Goal: Task Accomplishment & Management: Use online tool/utility

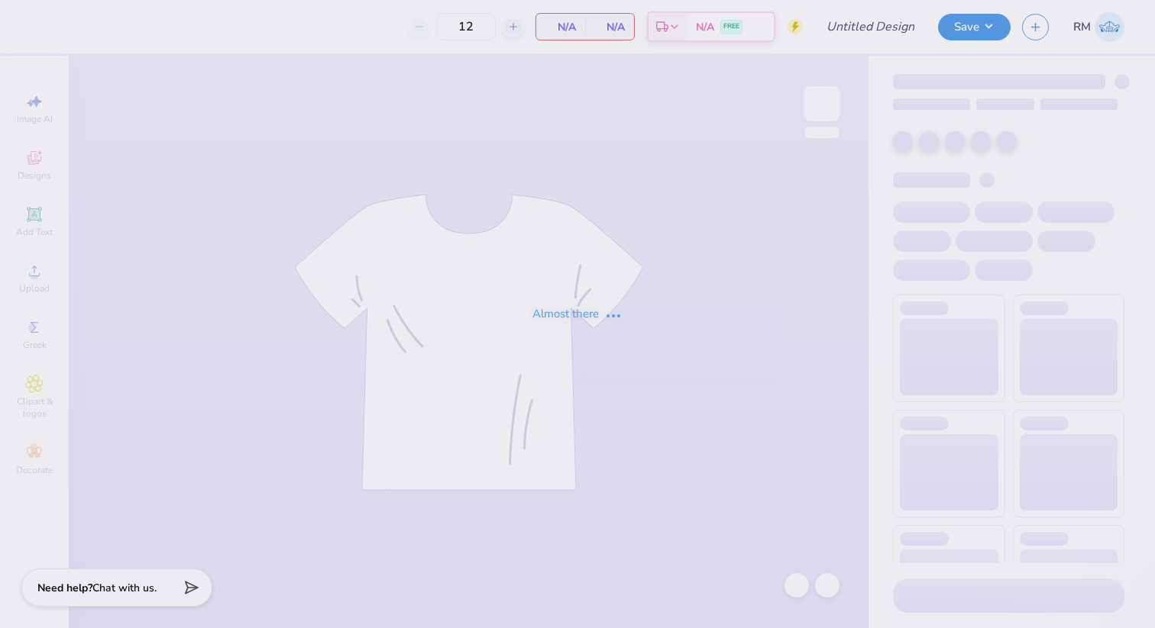
type input "AGR bus trip shirt 3"
type input "30"
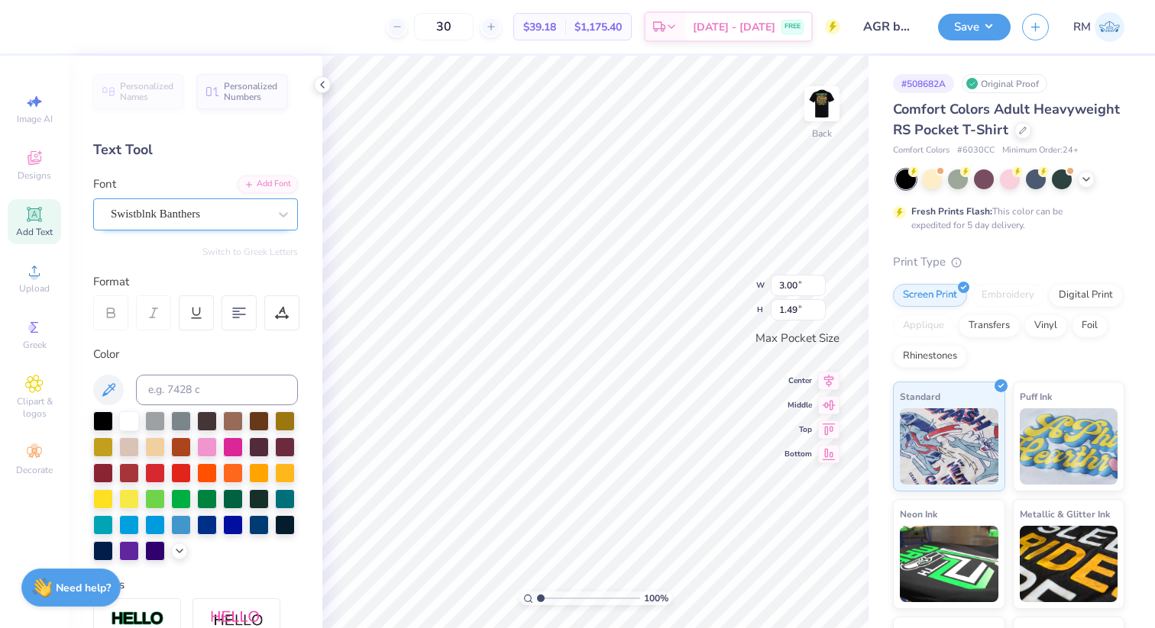
click at [140, 216] on div "Swistblnk Banthers" at bounding box center [189, 214] width 160 height 24
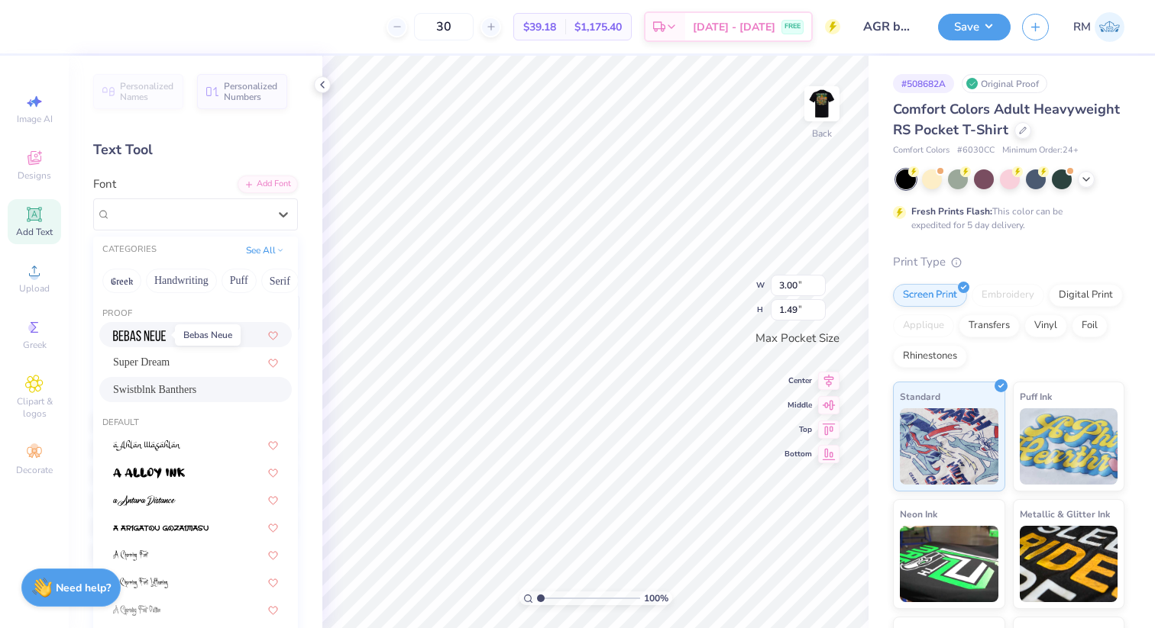
click at [158, 341] on span at bounding box center [139, 335] width 53 height 16
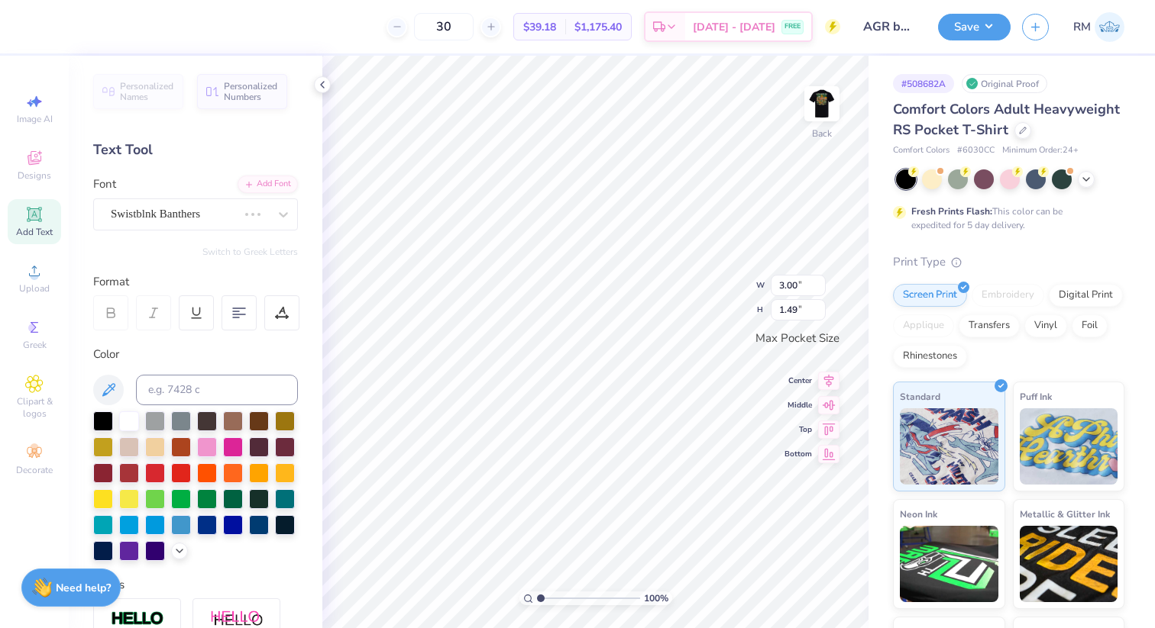
type input "2.11"
type input "1.31"
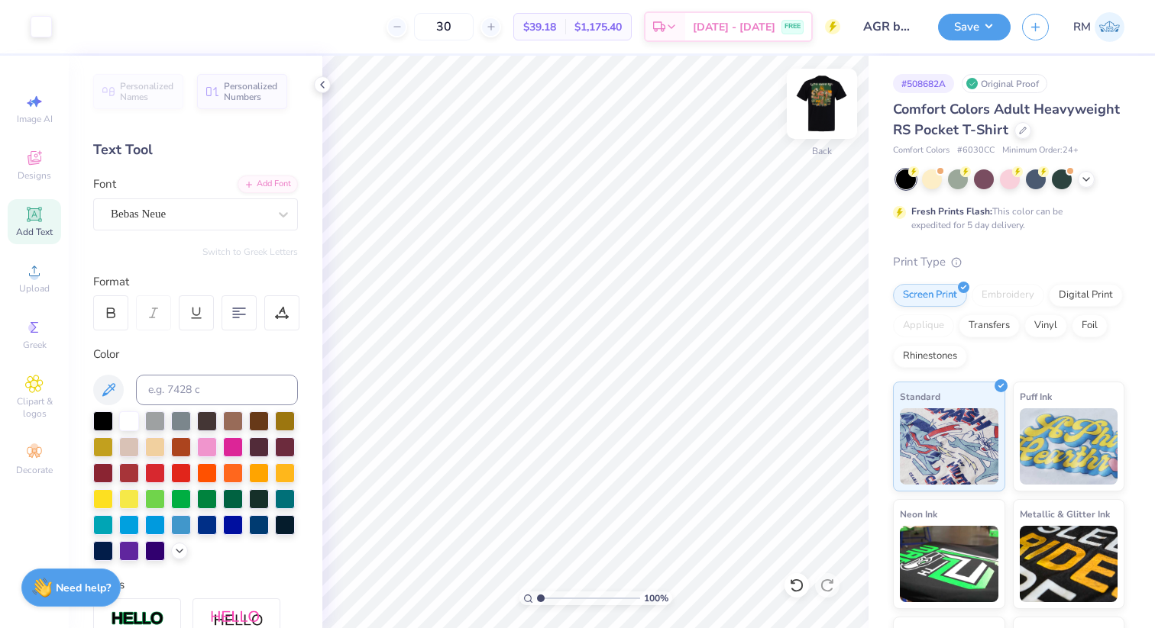
click at [811, 96] on img at bounding box center [821, 103] width 61 height 61
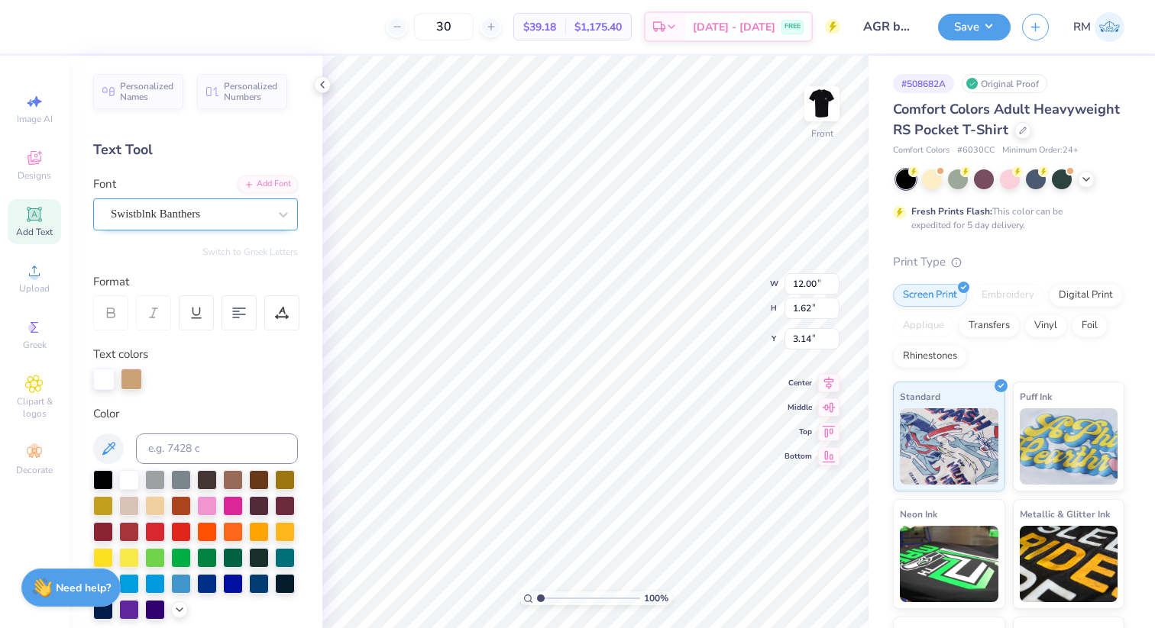
click at [217, 214] on div "Swistblnk Banthers" at bounding box center [189, 214] width 160 height 24
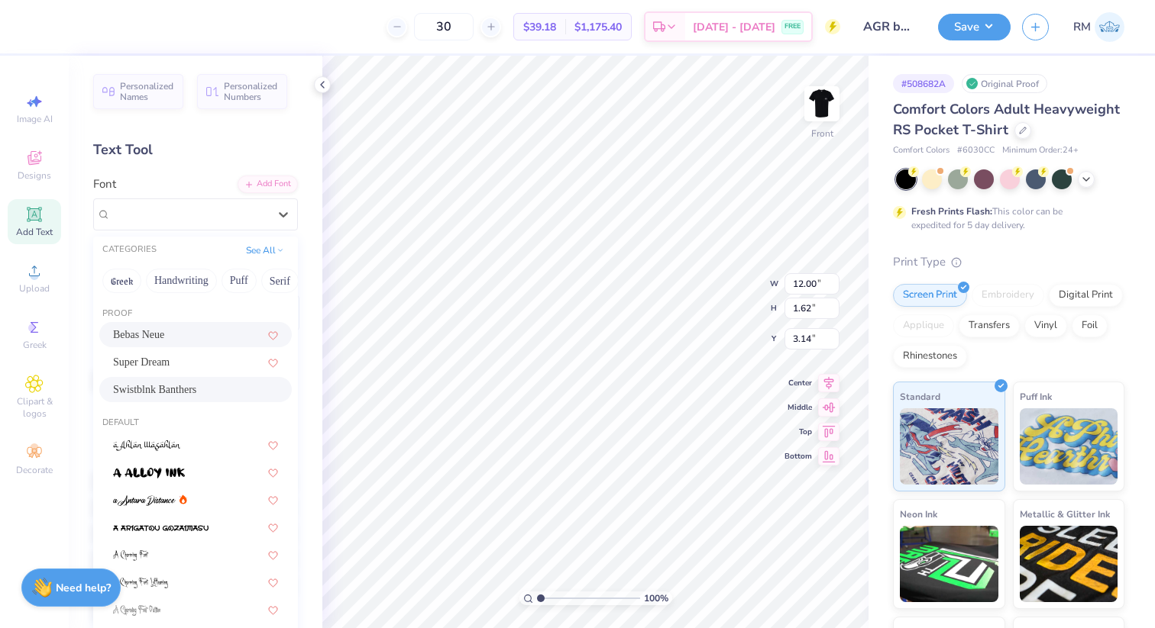
click at [179, 340] on div "Bebas Neue" at bounding box center [195, 335] width 165 height 16
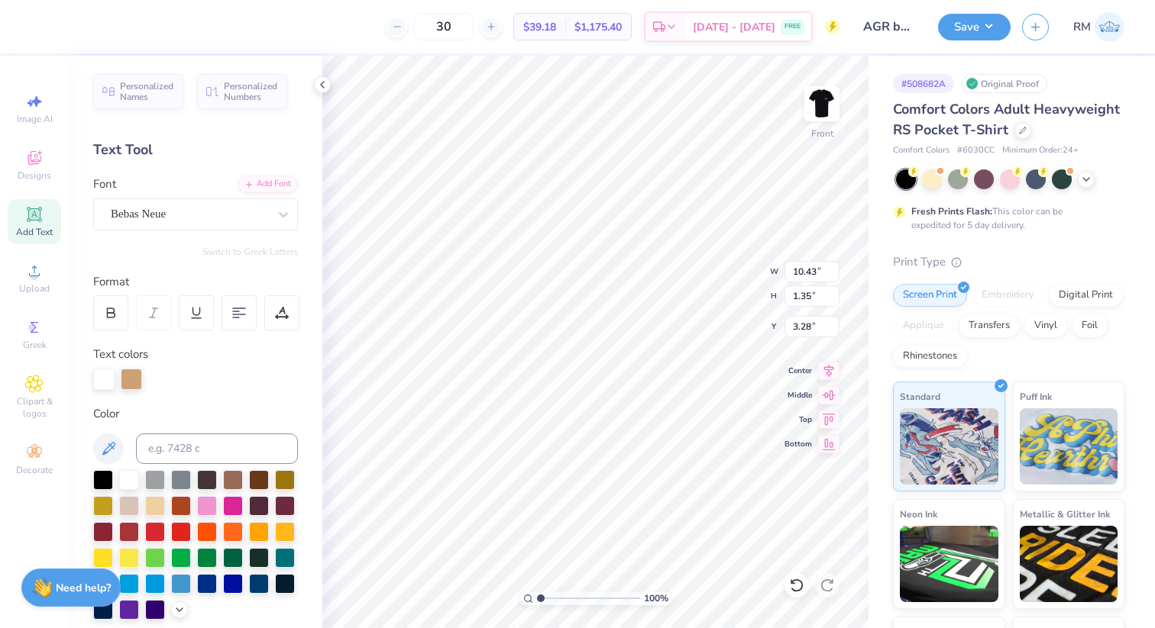
type input "10.43"
type input "1.35"
type input "3.28"
click at [215, 216] on div "Bebas Neue" at bounding box center [189, 214] width 160 height 24
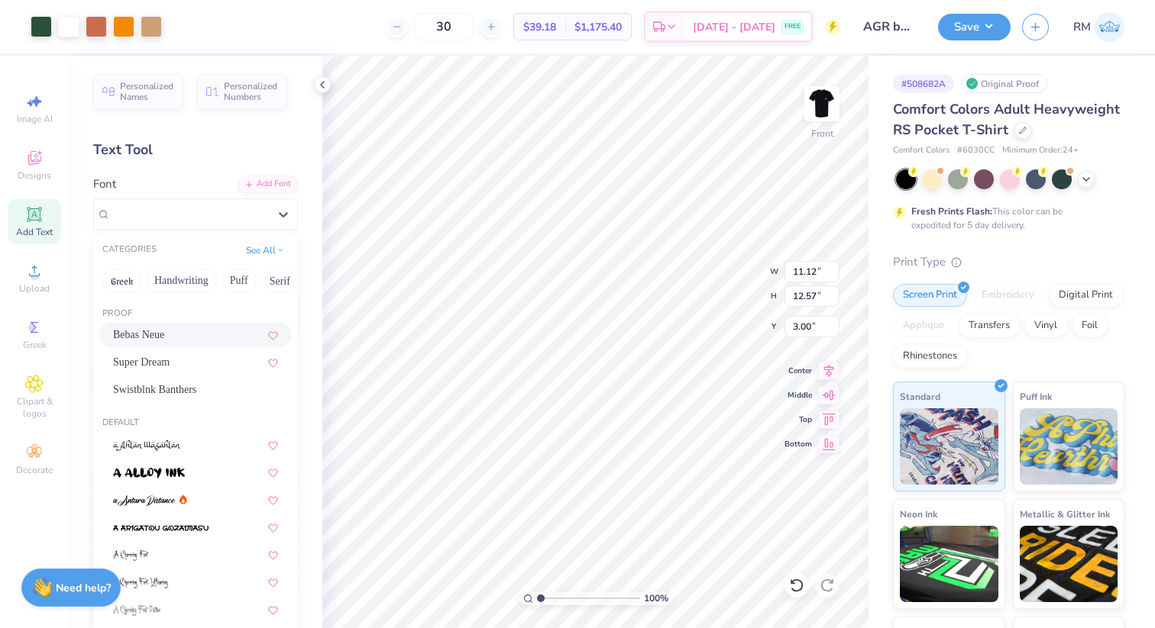
click at [182, 333] on div "Bebas Neue" at bounding box center [195, 335] width 165 height 16
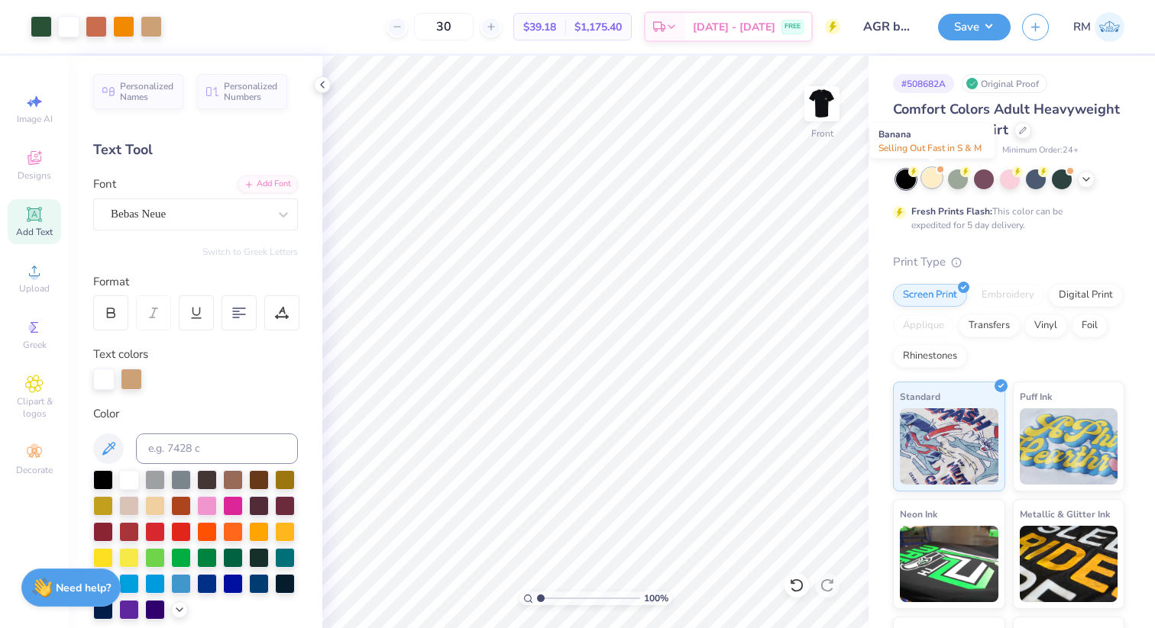
click at [925, 183] on div at bounding box center [932, 178] width 20 height 20
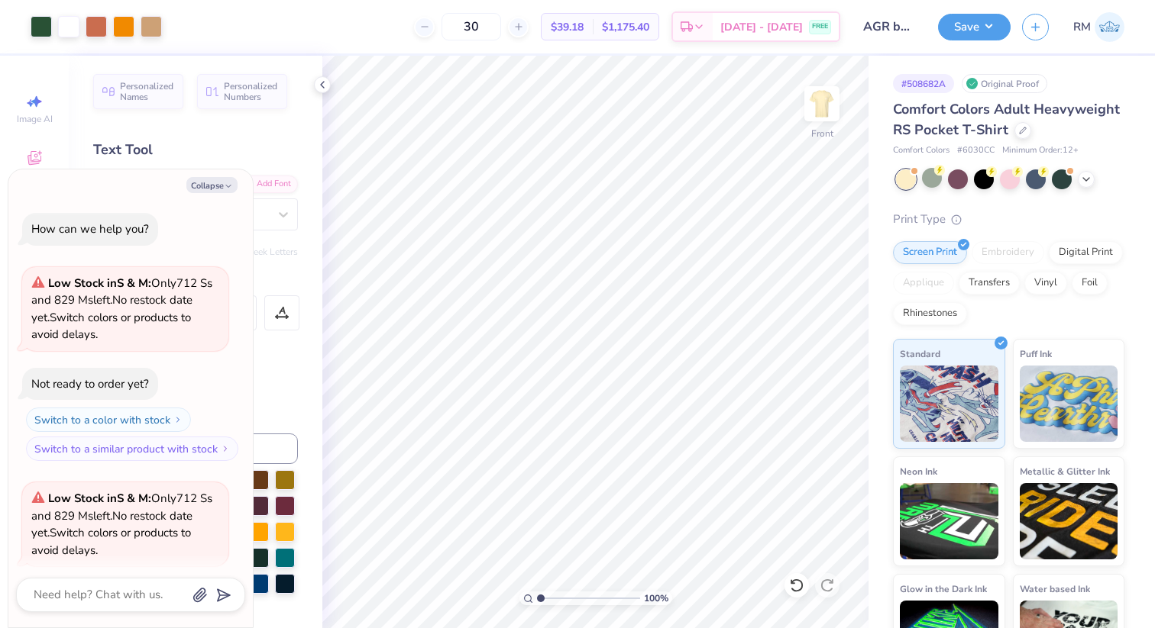
scroll to position [118, 0]
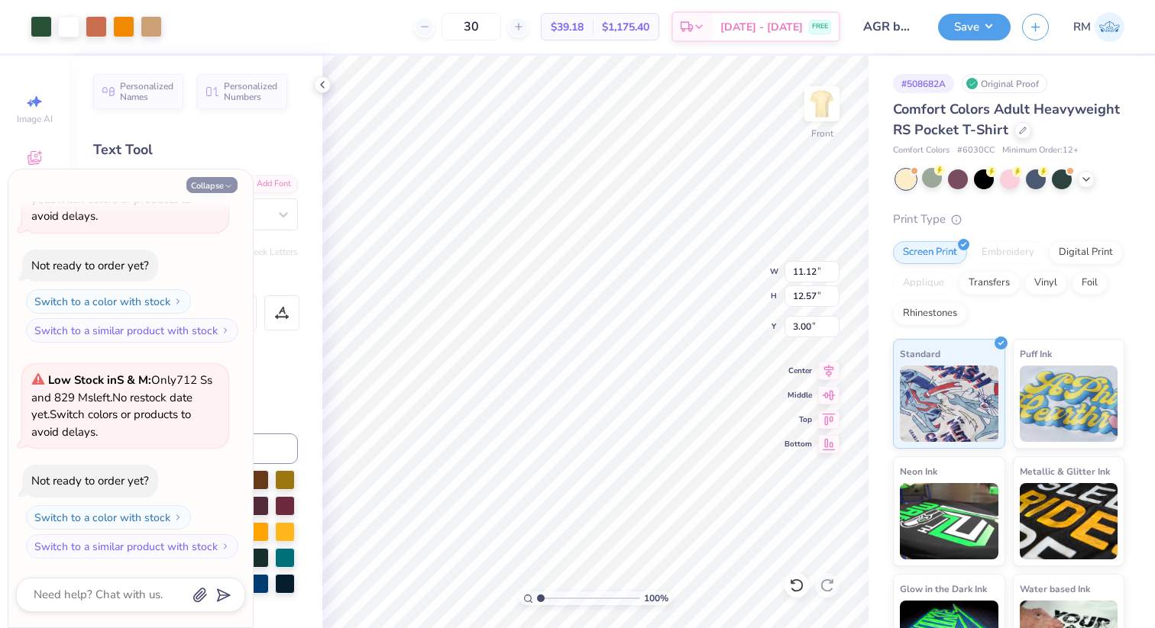
click at [225, 187] on icon "button" at bounding box center [228, 186] width 9 height 9
type textarea "x"
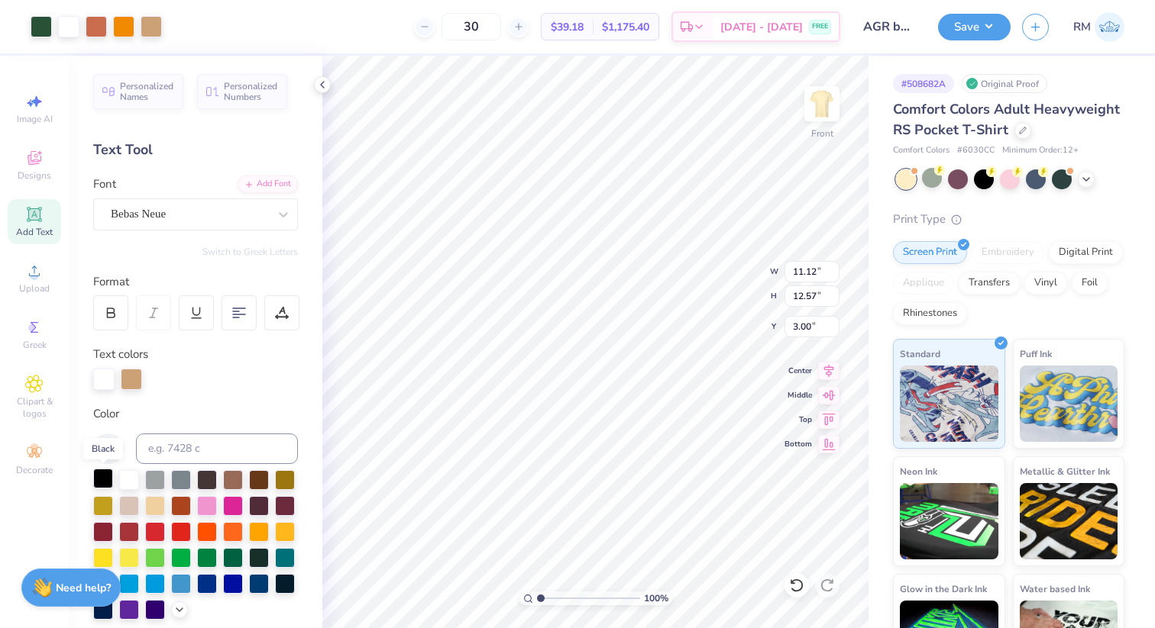
click at [106, 481] on div at bounding box center [103, 479] width 20 height 20
click at [121, 477] on div at bounding box center [129, 479] width 20 height 20
click at [128, 477] on div at bounding box center [129, 479] width 20 height 20
type input "9.37"
type input "1.21"
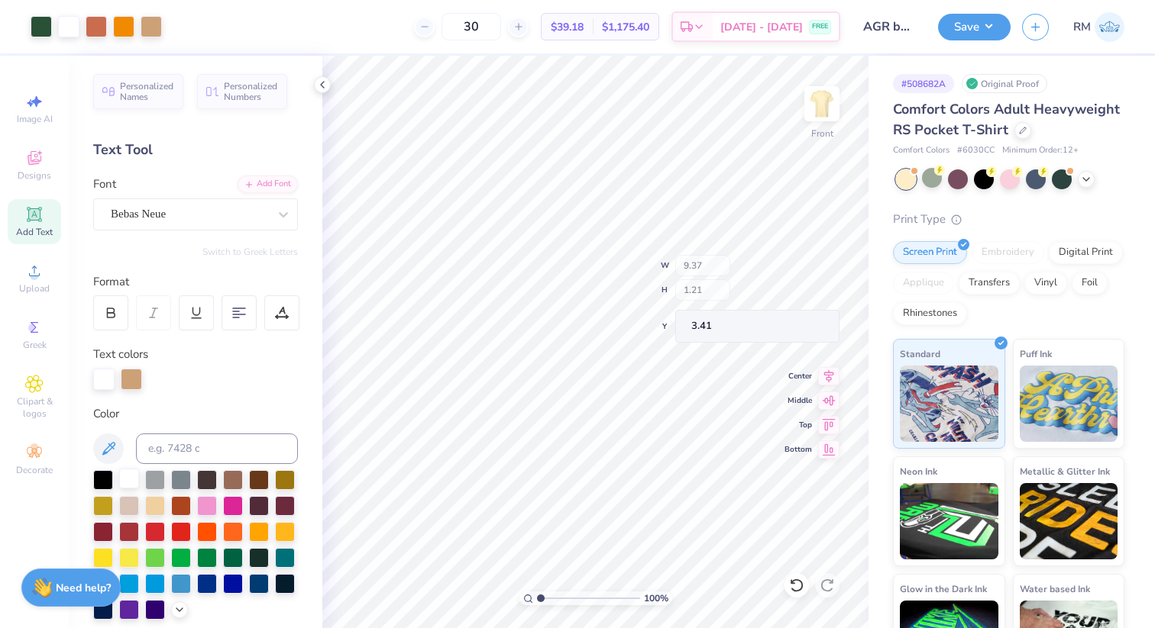
type input "3.41"
type input "3.58"
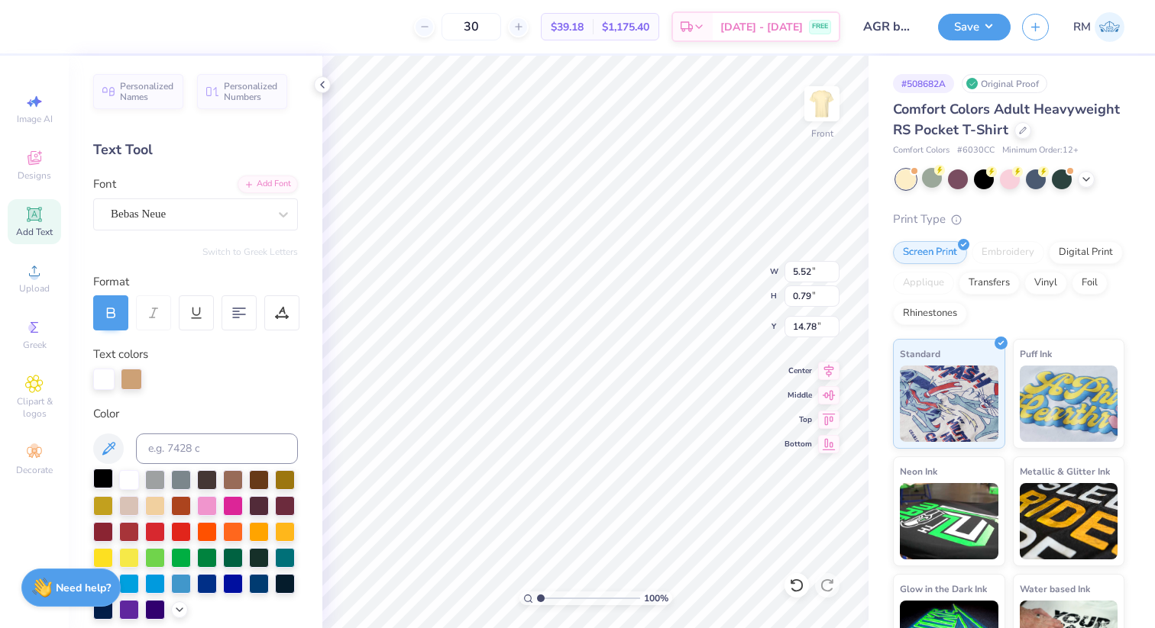
type input "15.27"
click at [105, 480] on div at bounding box center [103, 479] width 20 height 20
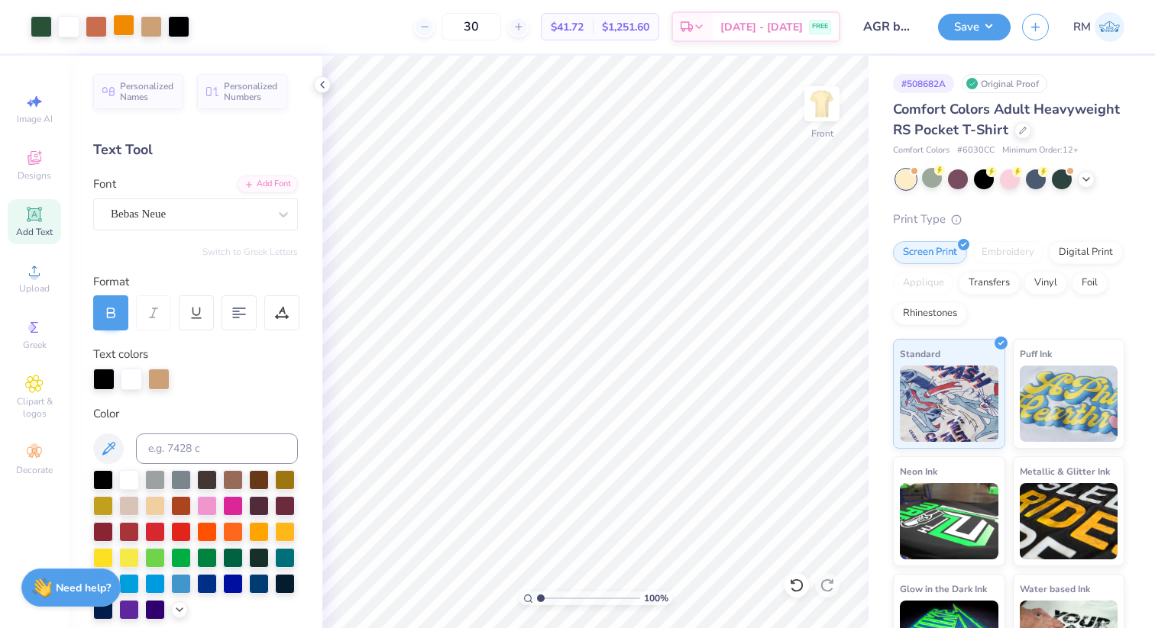
click at [125, 24] on div at bounding box center [123, 25] width 21 height 21
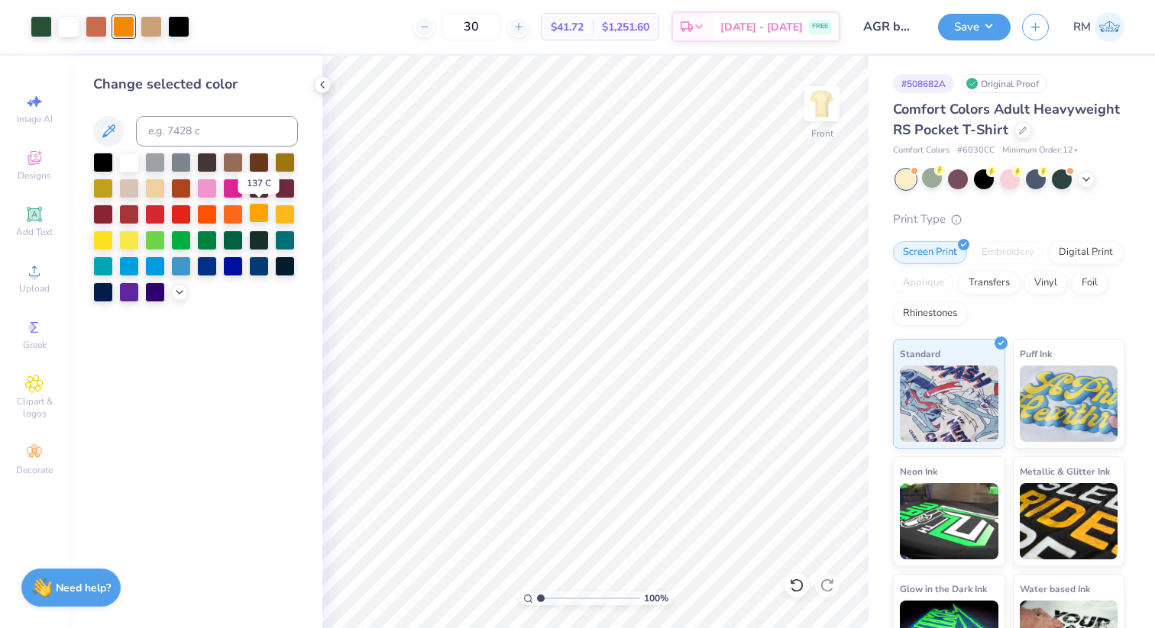
click at [257, 213] on div at bounding box center [259, 213] width 20 height 20
click at [289, 218] on div at bounding box center [285, 213] width 20 height 20
click at [263, 214] on div at bounding box center [259, 213] width 20 height 20
click at [153, 31] on div at bounding box center [151, 25] width 21 height 21
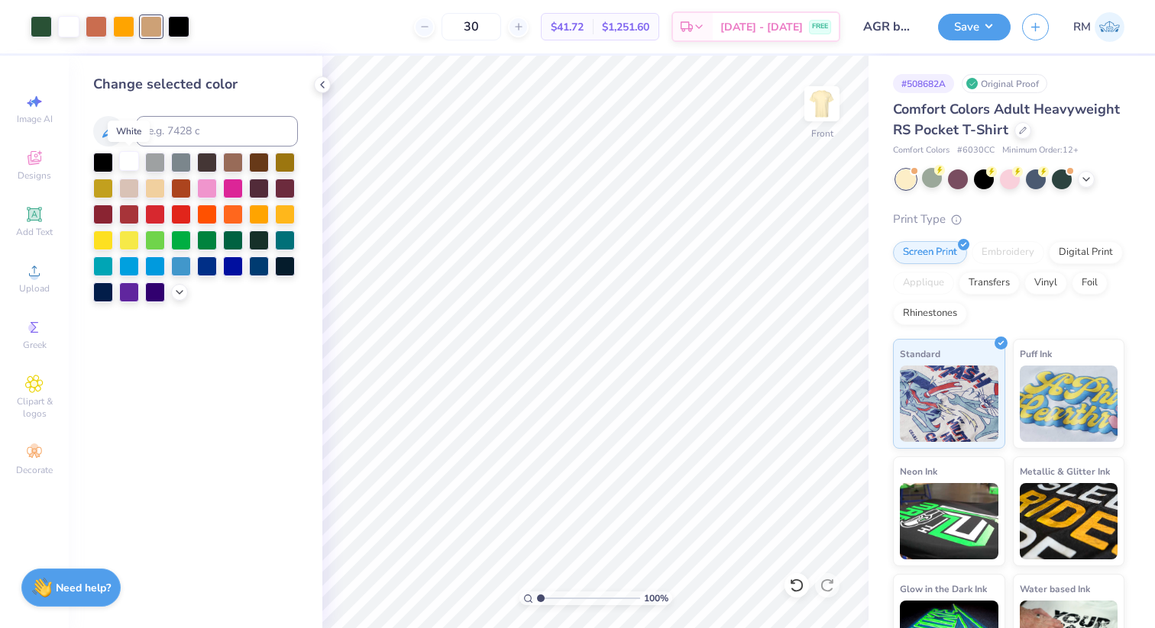
click at [137, 164] on div at bounding box center [129, 161] width 20 height 20
click at [798, 583] on icon at bounding box center [796, 585] width 15 height 15
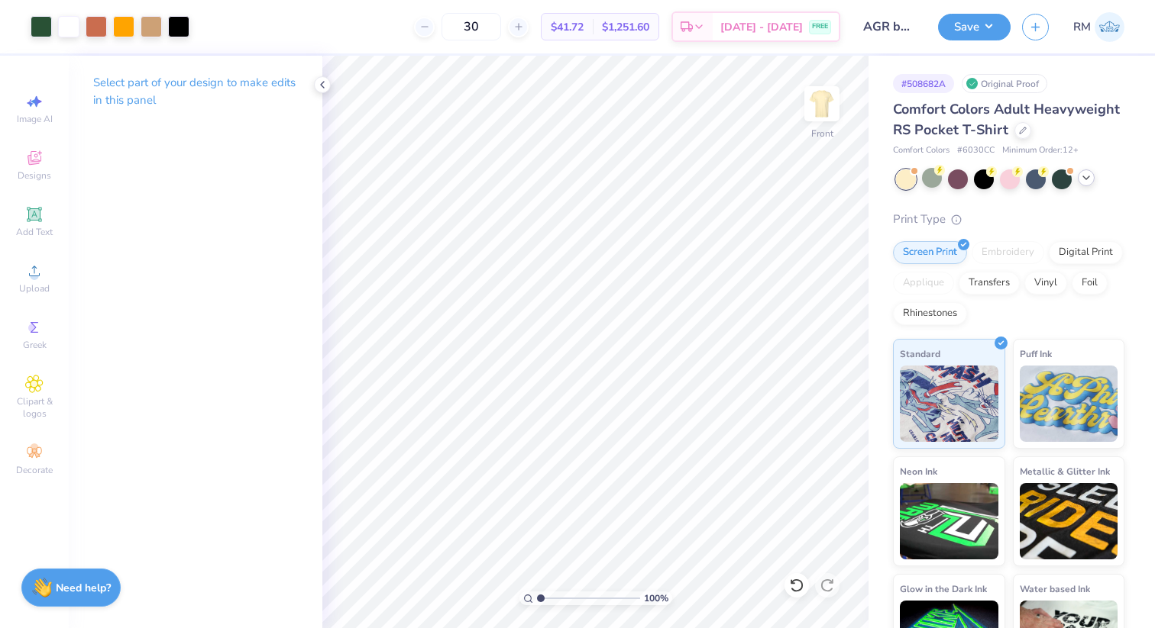
click at [1087, 186] on div at bounding box center [1010, 180] width 228 height 20
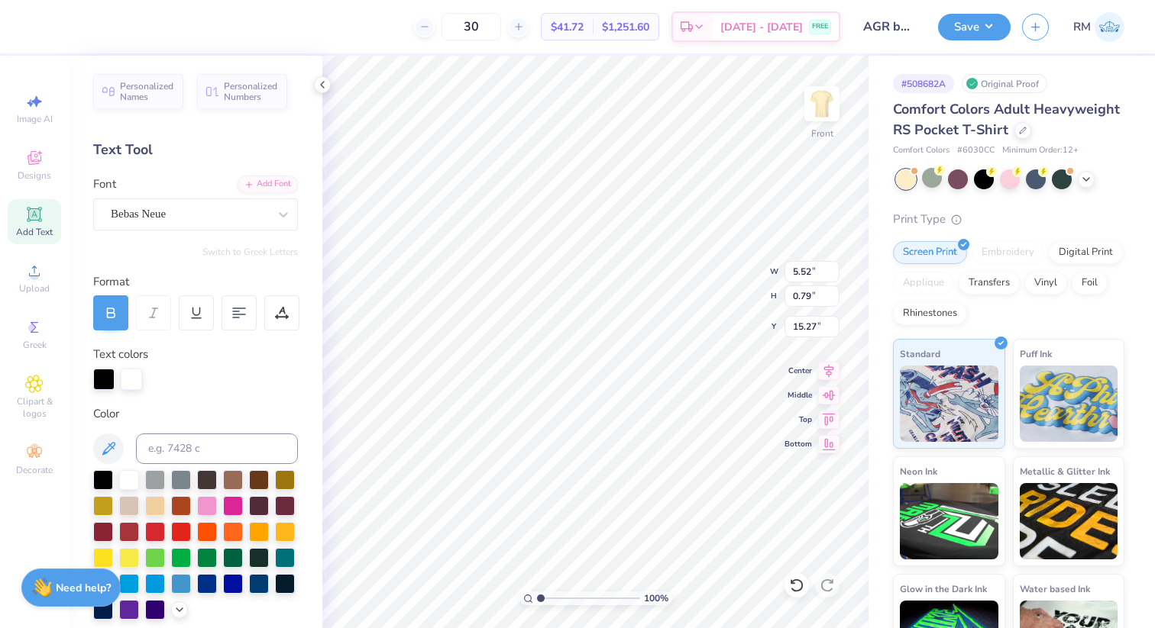
scroll to position [0, 1]
click at [1085, 177] on icon at bounding box center [1086, 178] width 12 height 12
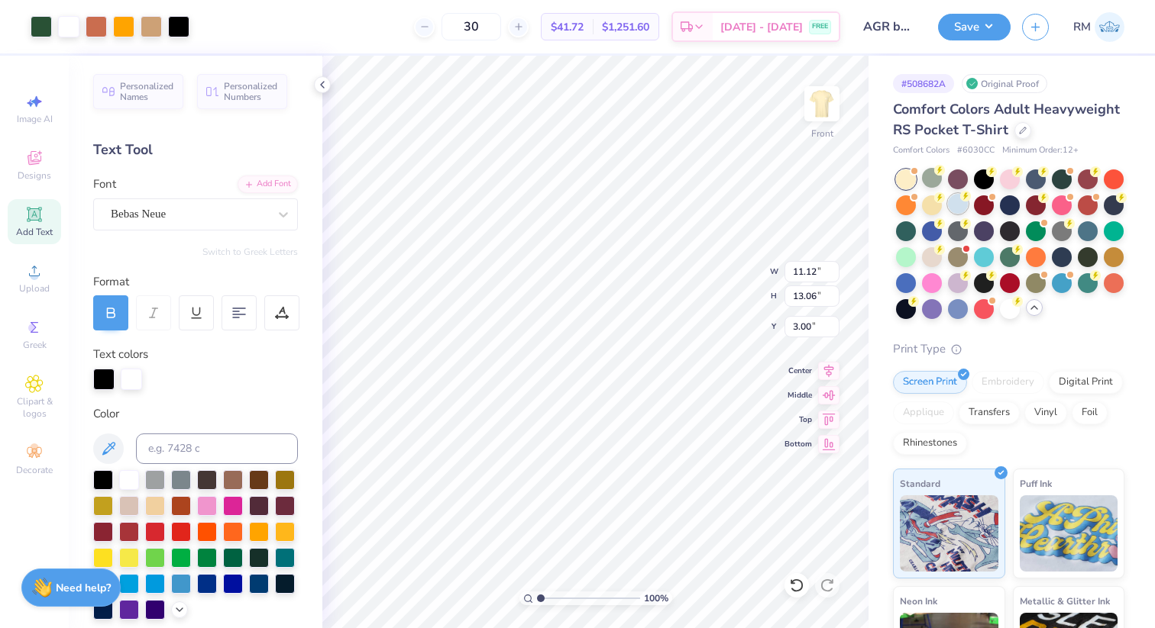
click at [955, 200] on div at bounding box center [958, 204] width 20 height 20
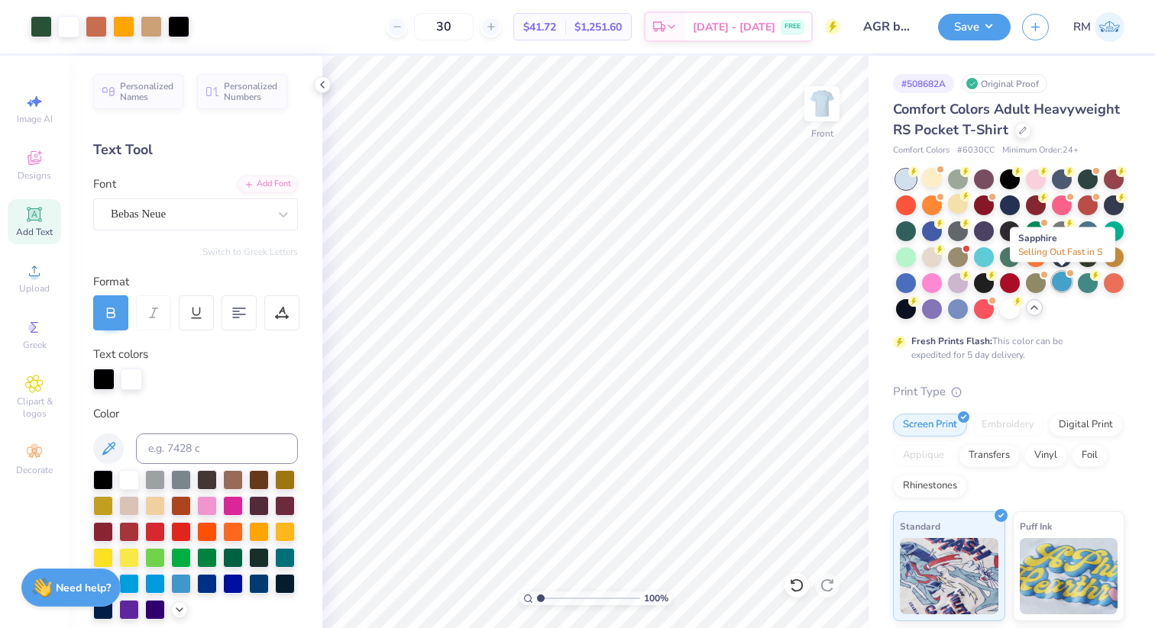
click at [1069, 286] on div at bounding box center [1062, 282] width 20 height 20
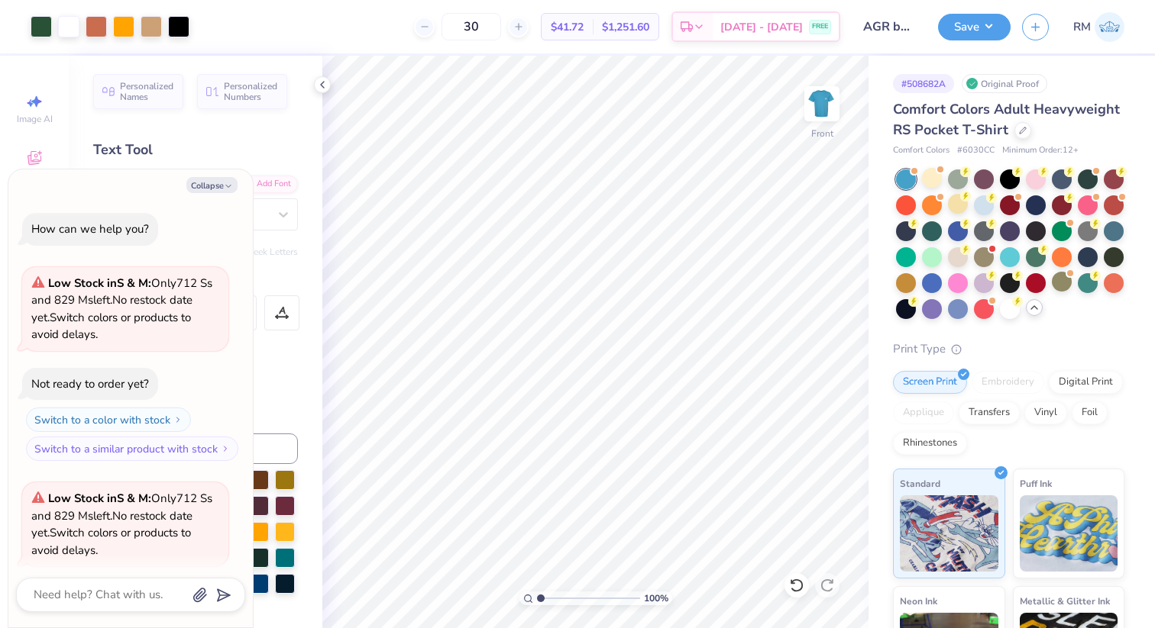
scroll to position [317, 0]
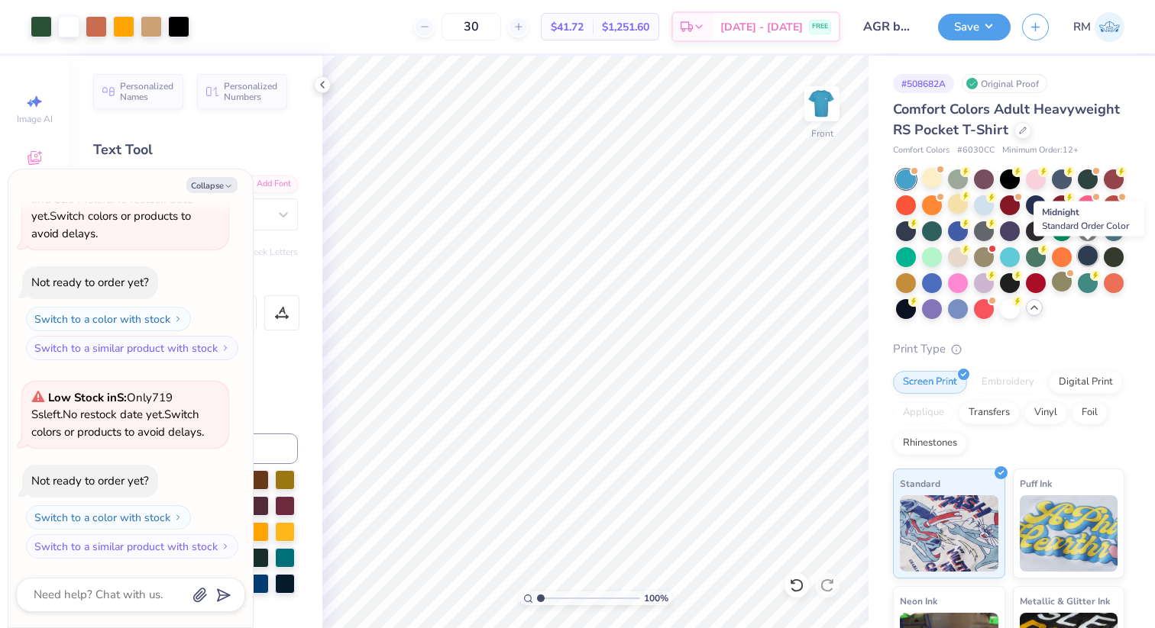
click at [1085, 254] on div at bounding box center [1088, 256] width 20 height 20
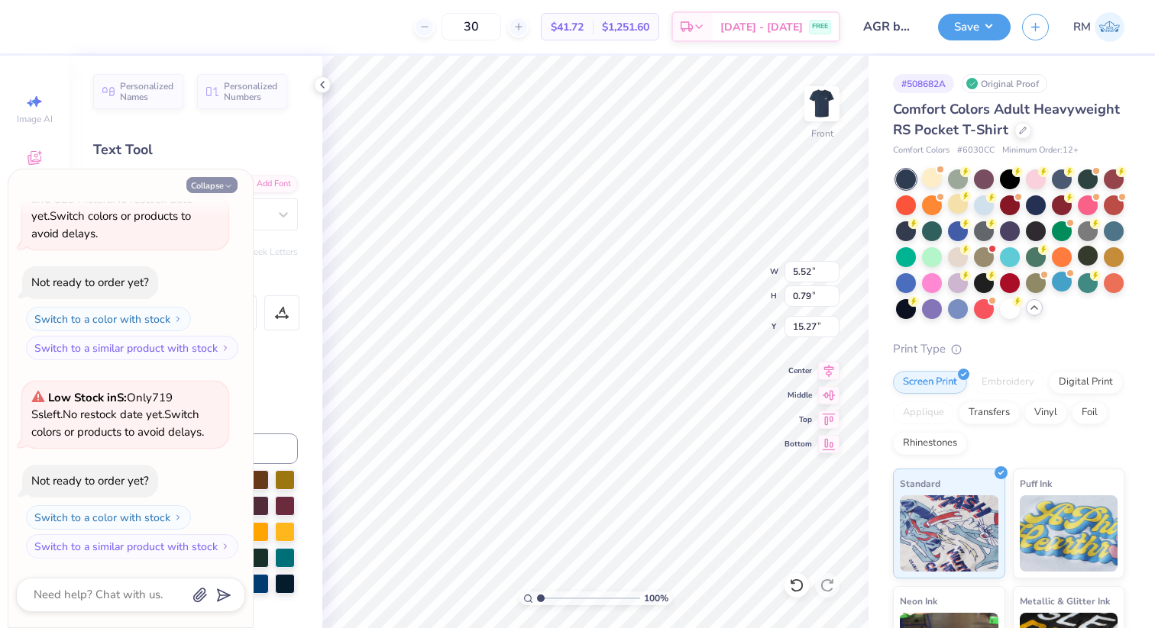
click at [219, 177] on button "Collapse" at bounding box center [211, 185] width 51 height 16
type textarea "x"
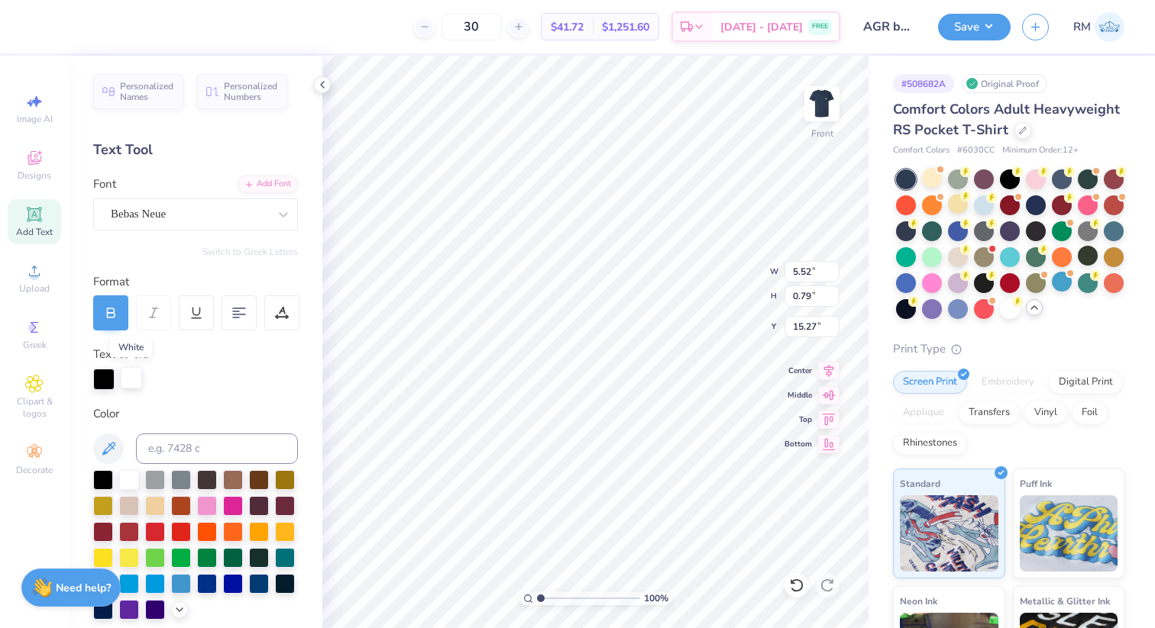
click at [136, 374] on div at bounding box center [131, 377] width 21 height 21
click at [127, 480] on div at bounding box center [129, 479] width 20 height 20
click at [101, 385] on div at bounding box center [103, 377] width 21 height 21
click at [183, 483] on div at bounding box center [181, 479] width 20 height 20
click at [128, 480] on div at bounding box center [129, 479] width 20 height 20
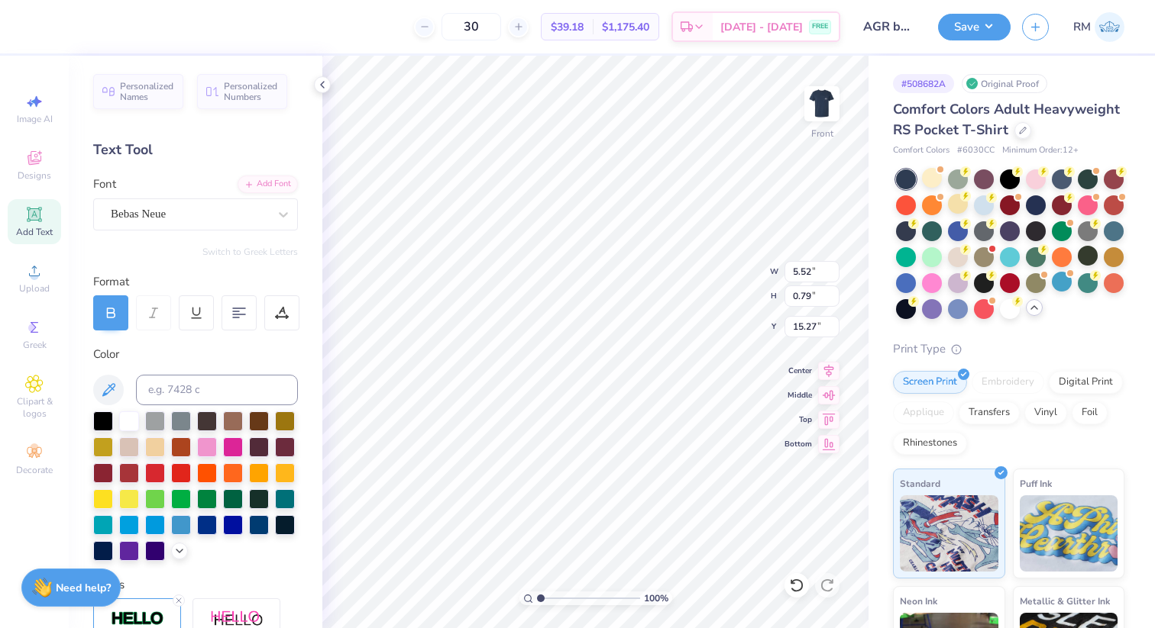
scroll to position [1, 1]
type textarea "BUS TRIP 2025"
type input "2.05"
type input "15.27"
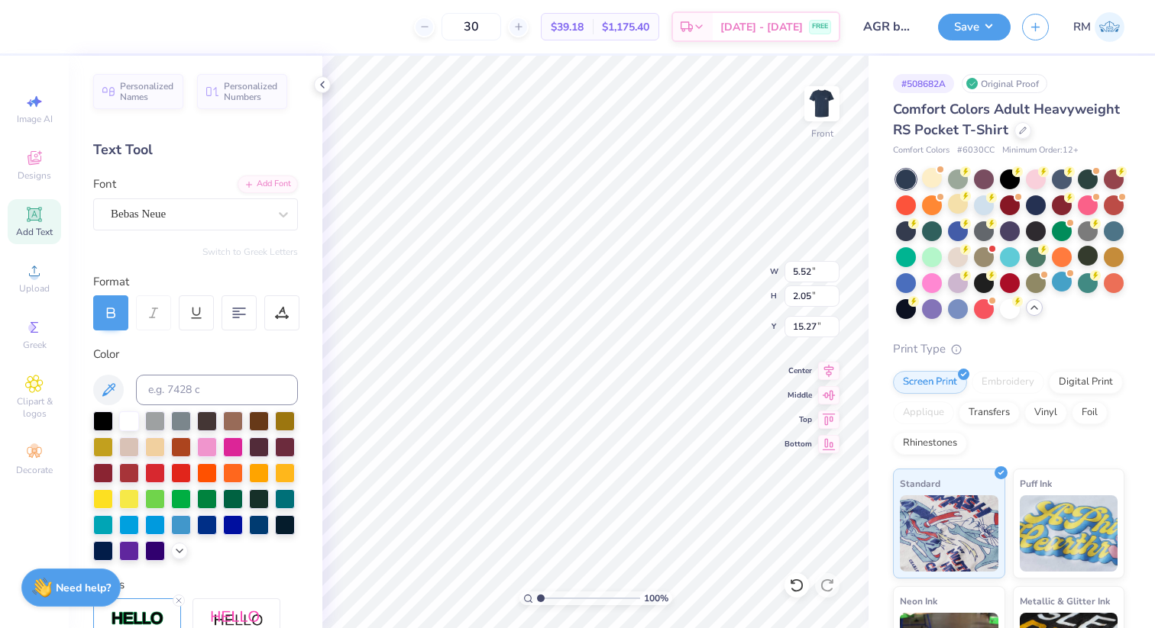
type textarea "BUS TRIP"
click at [37, 226] on span "Add Text" at bounding box center [34, 232] width 37 height 12
type input "17.68"
paste textarea "2025"
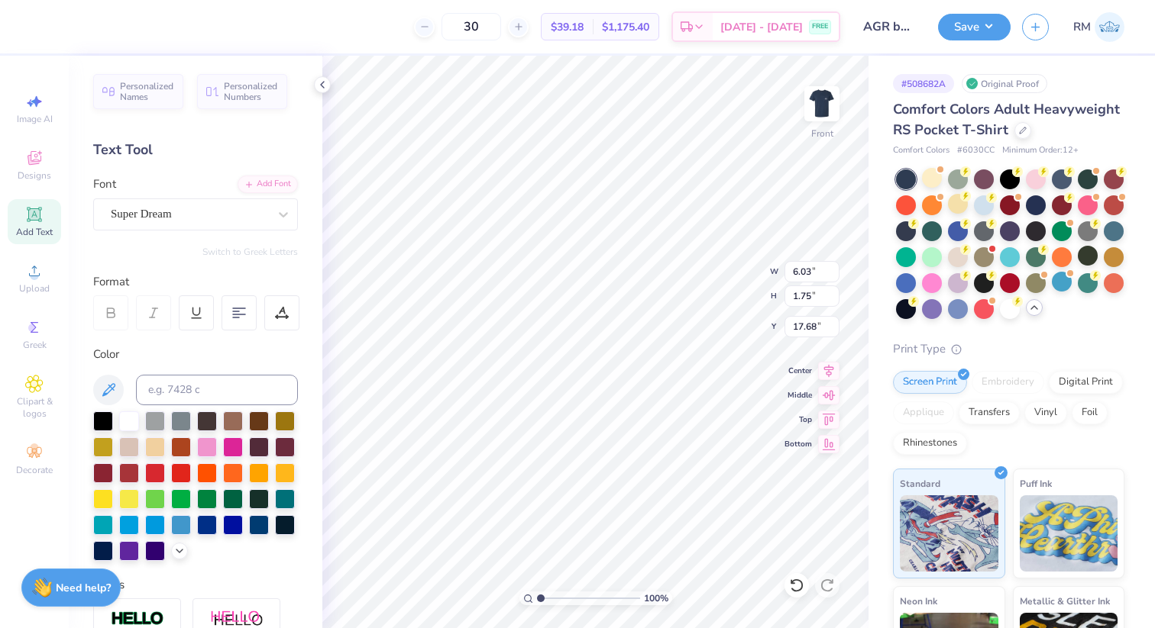
scroll to position [0, 0]
type textarea "2025"
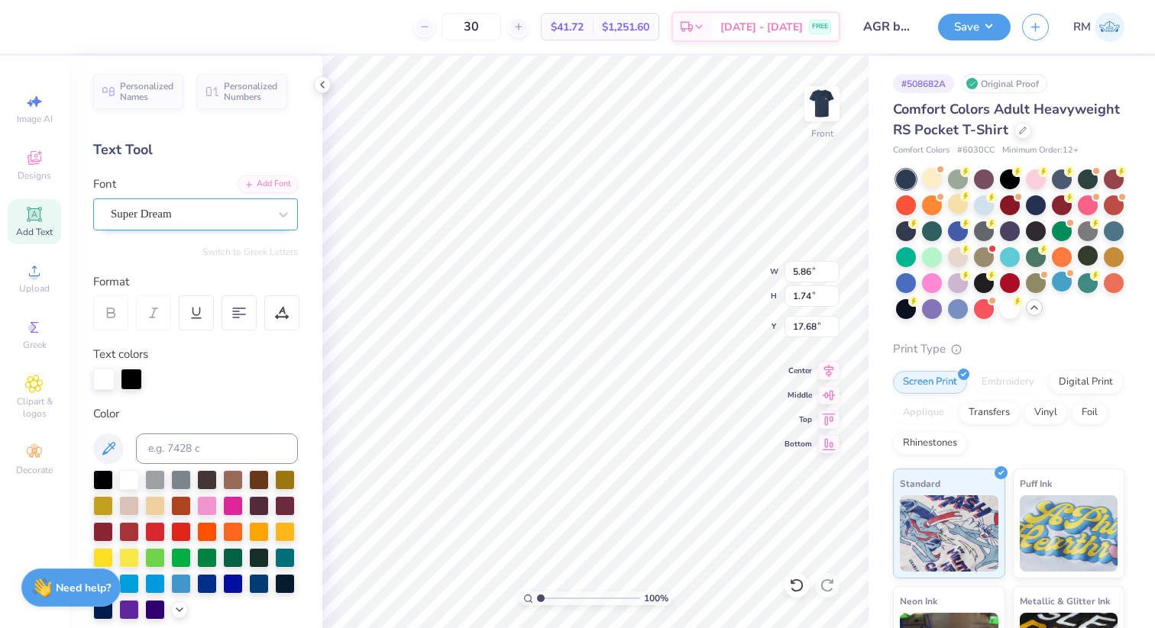
click at [230, 215] on div "Super Dream" at bounding box center [189, 214] width 160 height 24
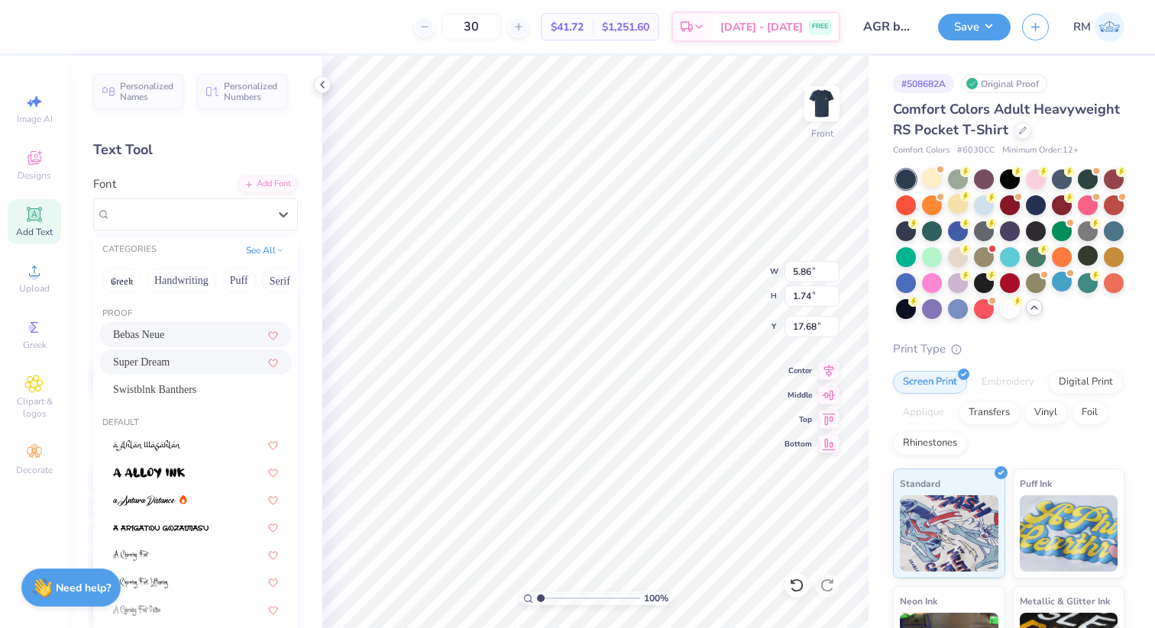
click at [215, 327] on div "Bebas Neue" at bounding box center [195, 334] width 192 height 25
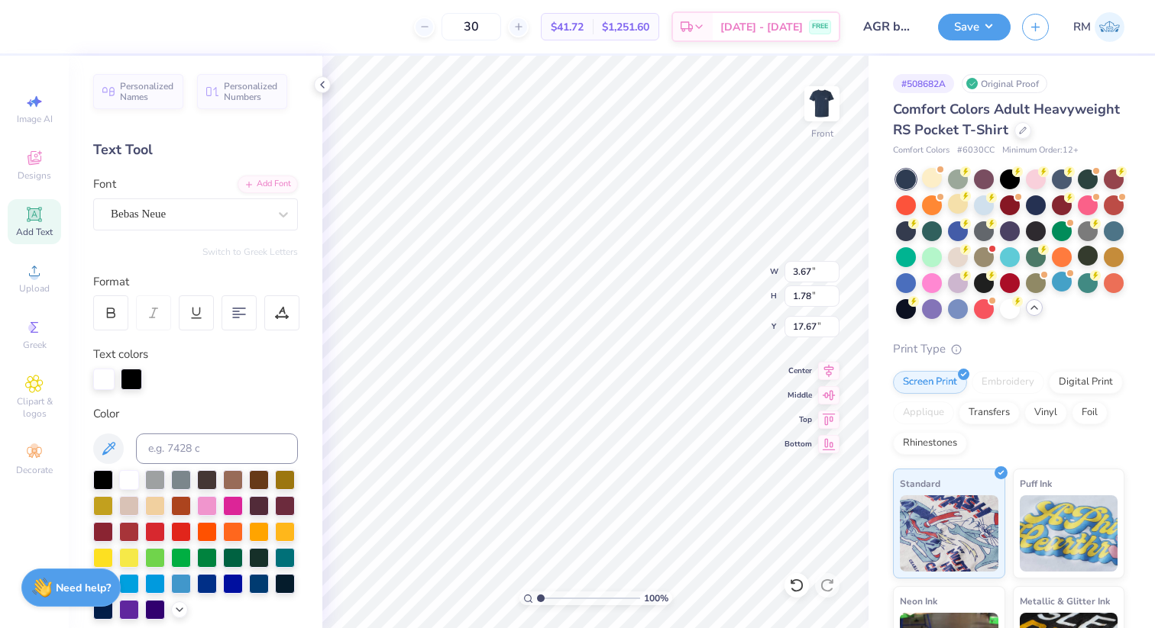
type input "3.67"
type input "1.78"
type input "17.67"
type input "2.42"
type input "1.17"
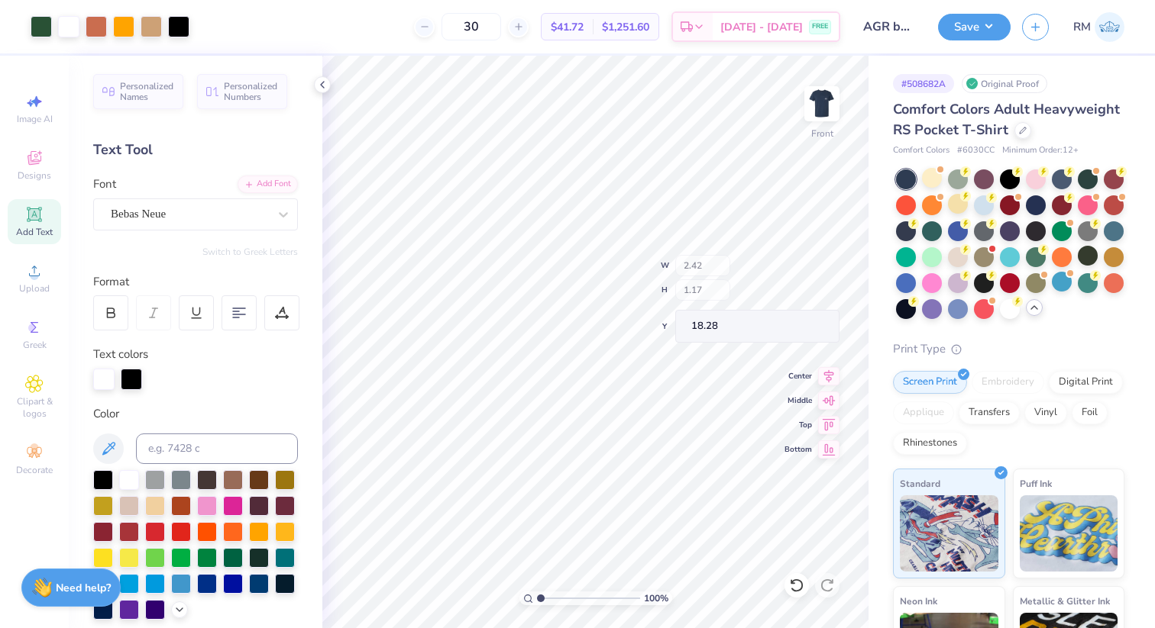
type input "18.28"
type input "17.12"
type input "1.68"
type input "0.81"
type input "17.48"
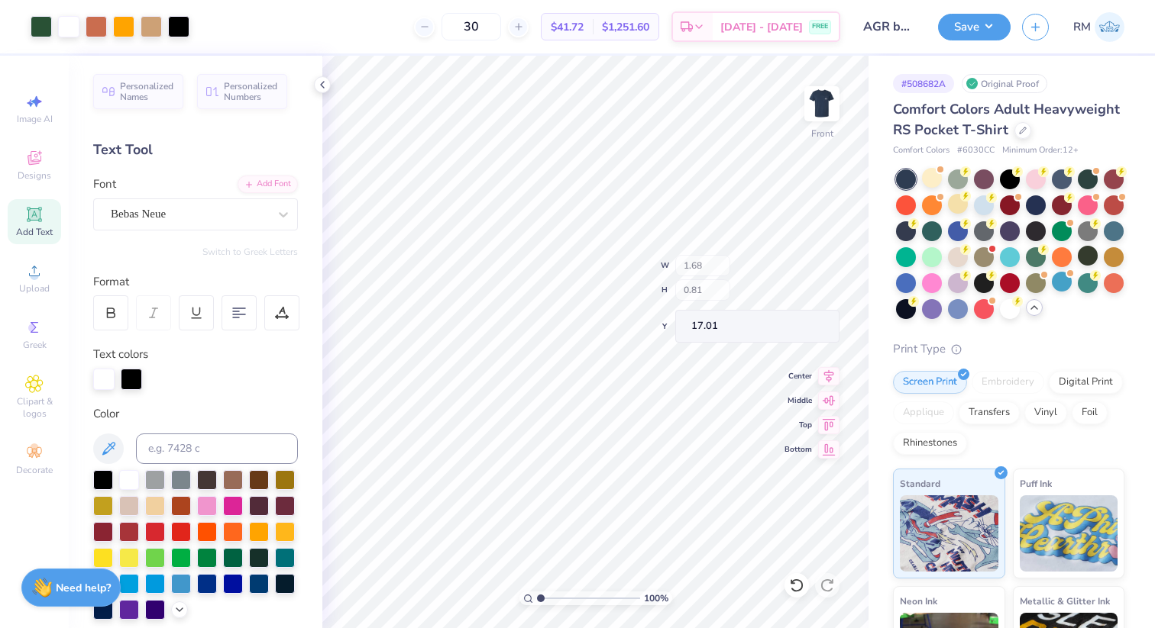
type input "17.01"
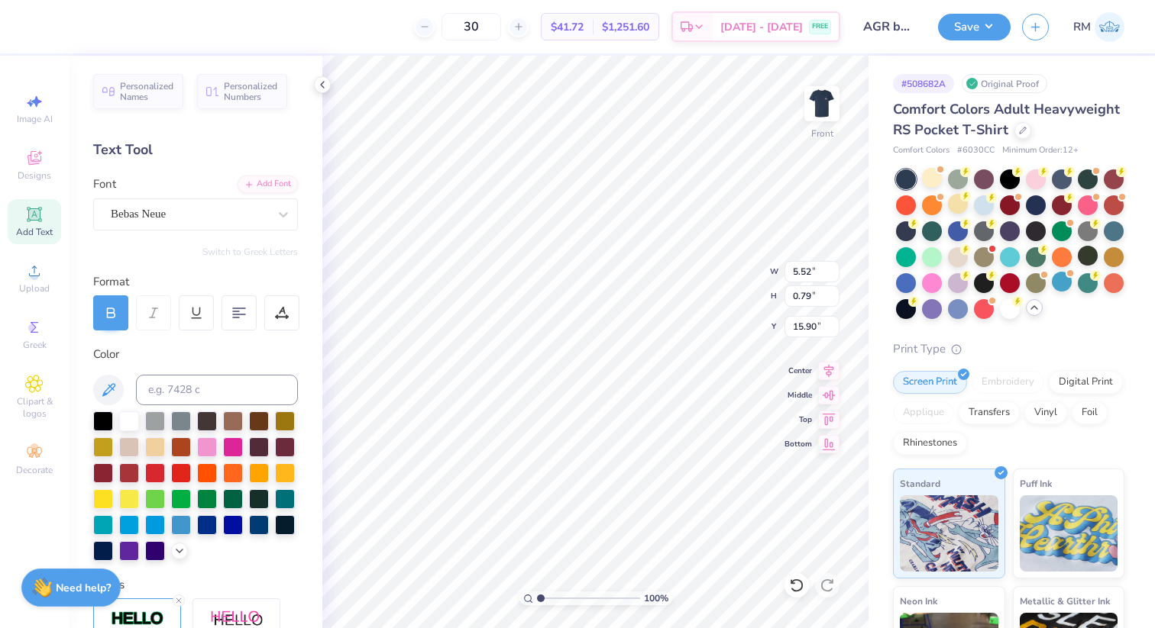
type input "15.98"
click at [117, 312] on icon at bounding box center [111, 313] width 14 height 14
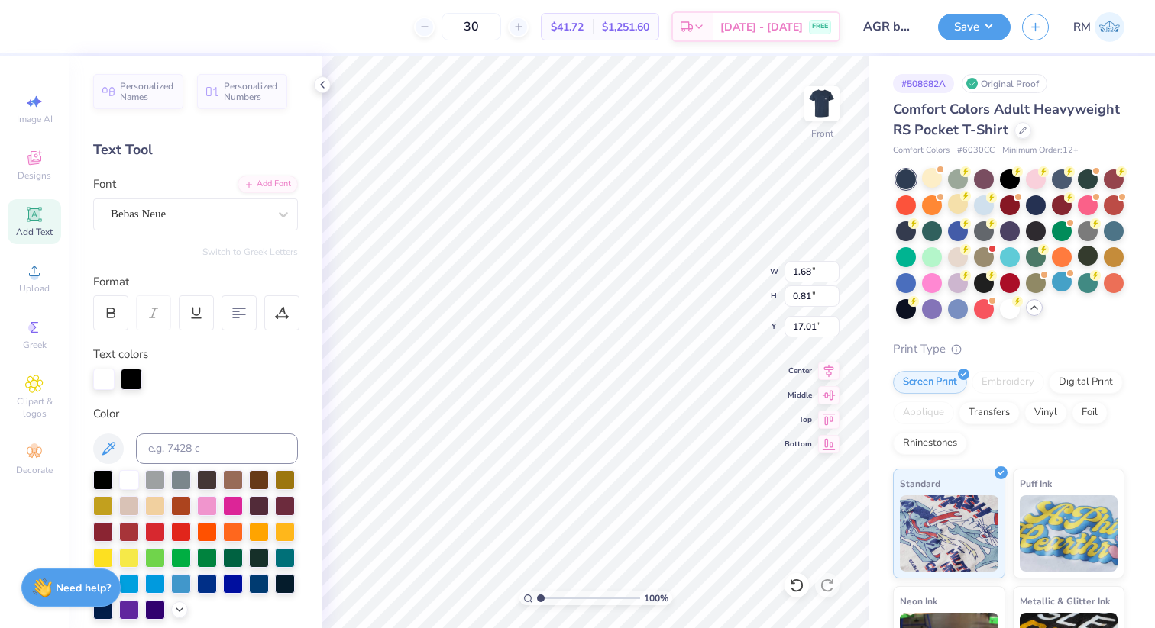
click at [106, 326] on div at bounding box center [110, 313] width 35 height 35
type input "1.72"
click at [135, 379] on div at bounding box center [131, 377] width 21 height 21
click at [128, 477] on div at bounding box center [129, 479] width 20 height 20
click at [134, 377] on div at bounding box center [131, 377] width 21 height 21
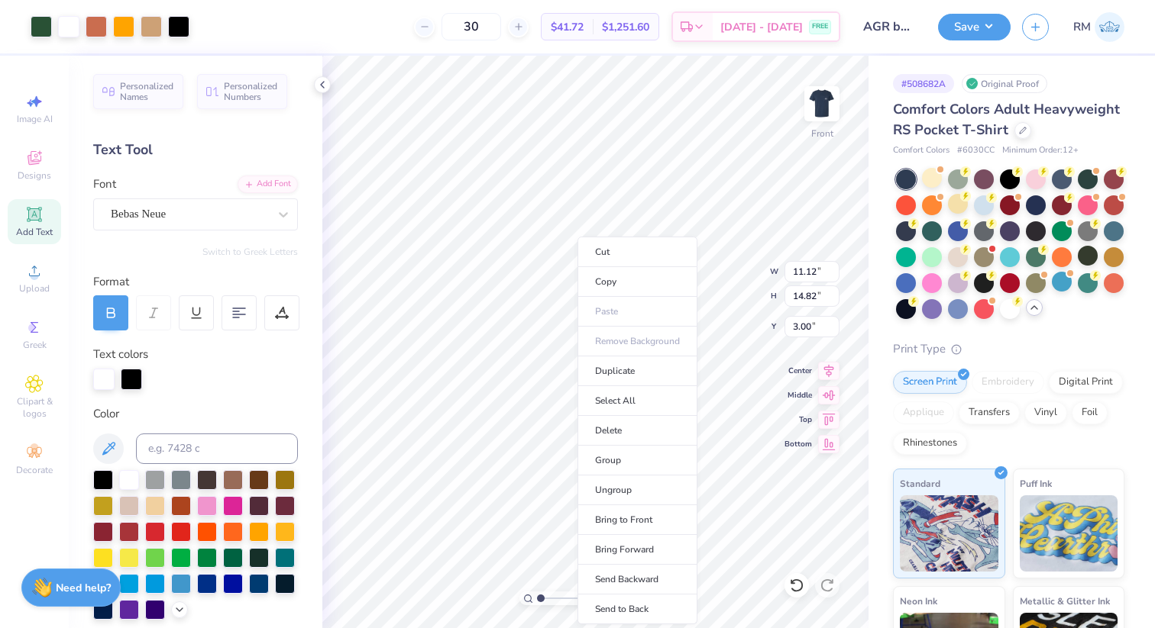
drag, startPoint x: 134, startPoint y: 377, endPoint x: 285, endPoint y: 292, distance: 173.7
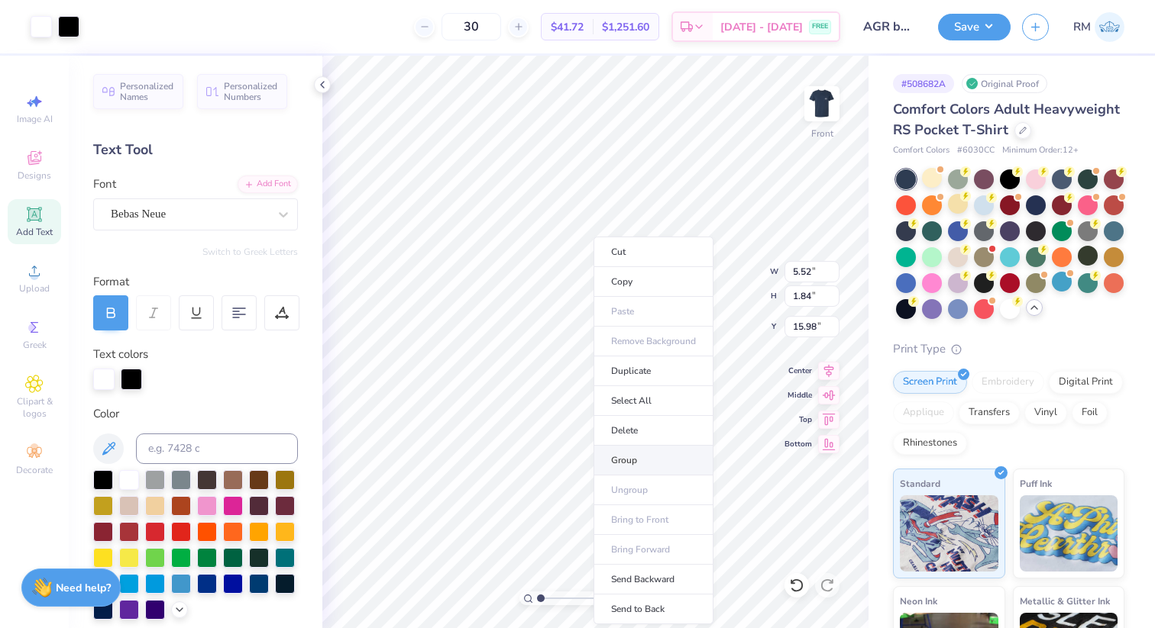
click at [664, 460] on li "Group" at bounding box center [653, 461] width 120 height 30
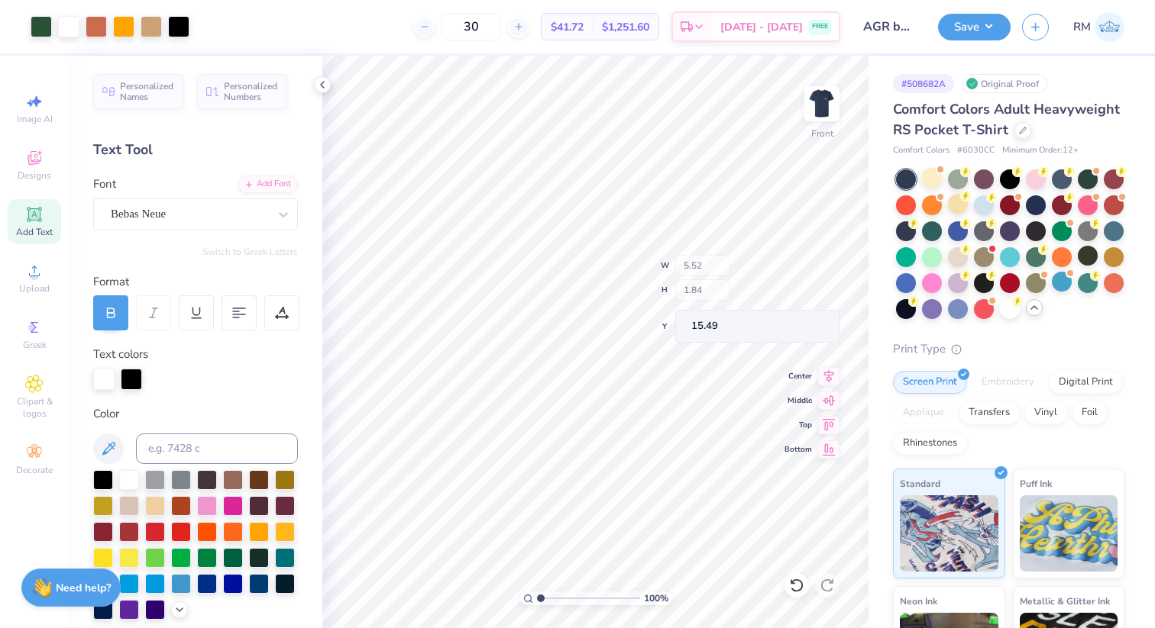
type input "15.49"
click at [40, 26] on div at bounding box center [41, 25] width 21 height 21
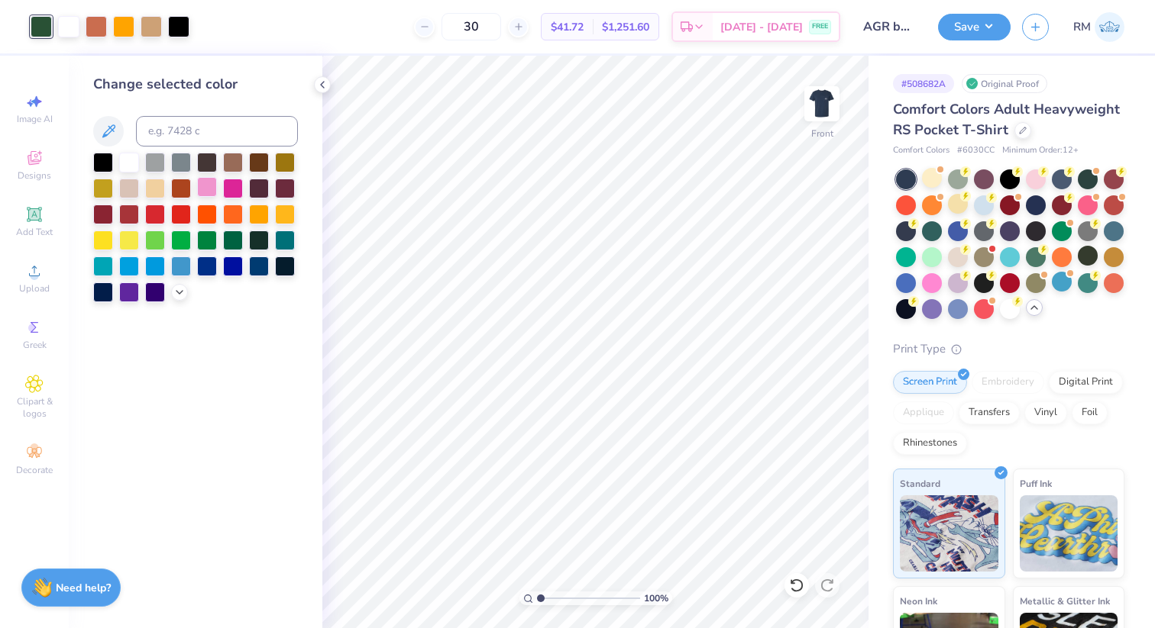
click at [206, 180] on div at bounding box center [207, 187] width 20 height 20
click at [214, 238] on div at bounding box center [207, 239] width 20 height 20
click at [234, 244] on div at bounding box center [233, 239] width 20 height 20
click at [794, 586] on icon at bounding box center [796, 585] width 15 height 15
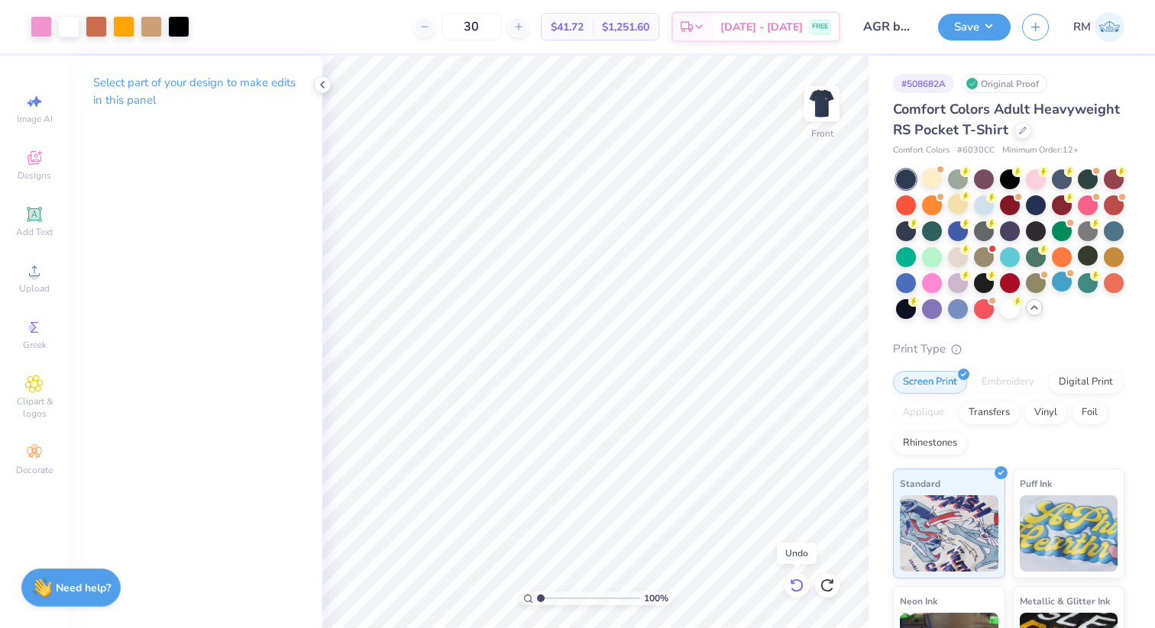
click at [798, 588] on icon at bounding box center [796, 585] width 15 height 15
click at [172, 21] on div at bounding box center [178, 25] width 21 height 21
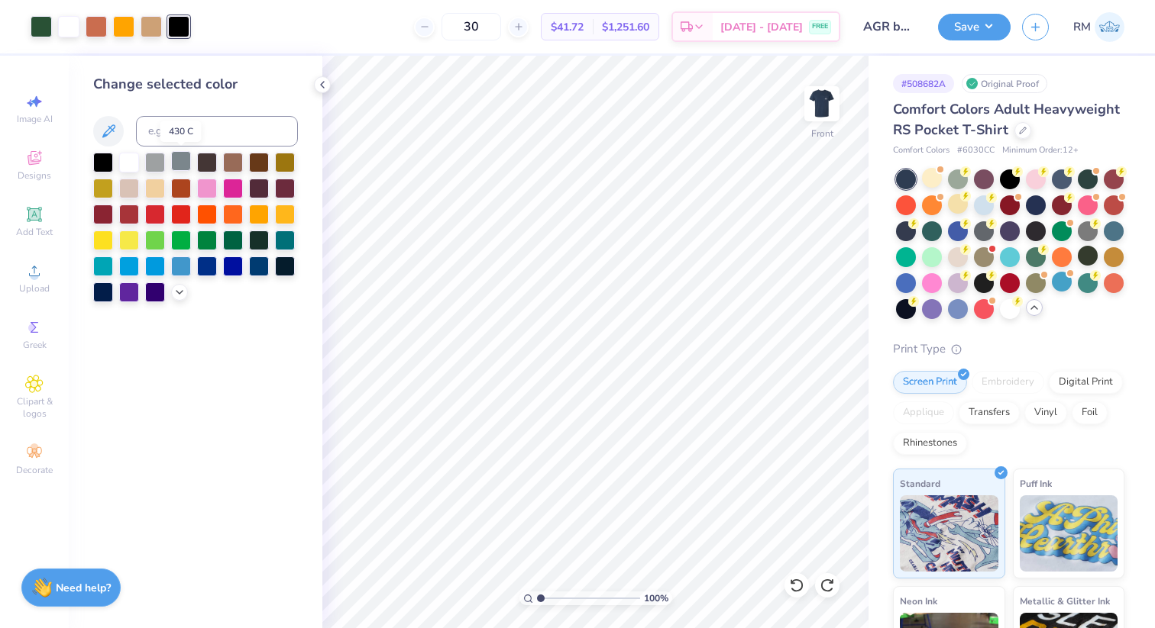
click at [182, 164] on div at bounding box center [181, 161] width 20 height 20
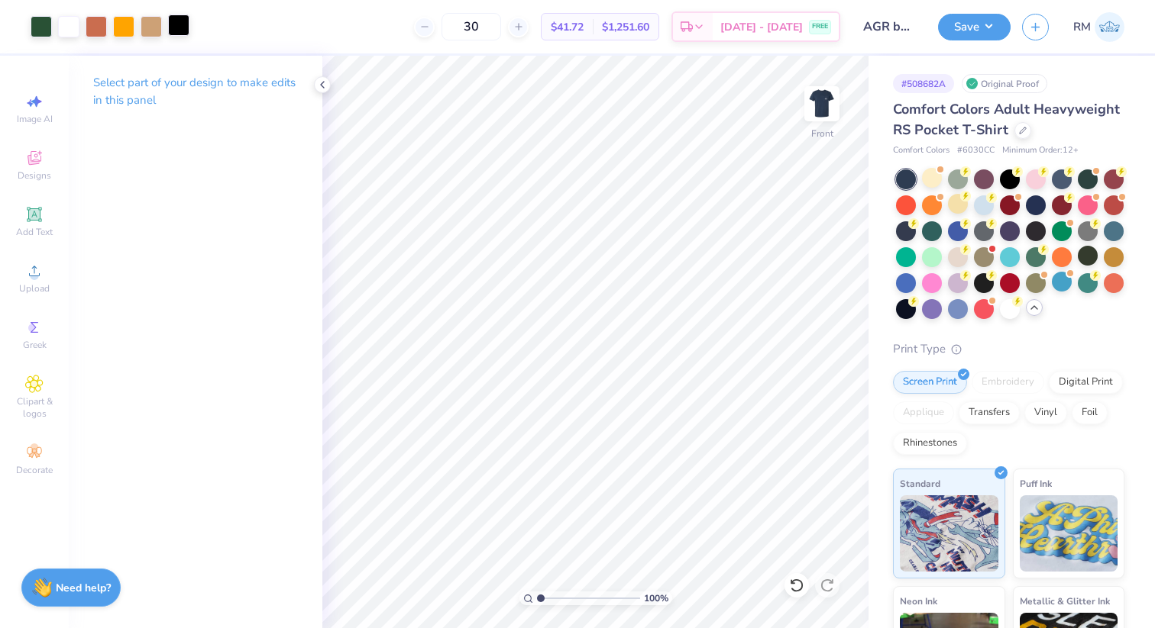
click at [186, 31] on div at bounding box center [178, 25] width 21 height 21
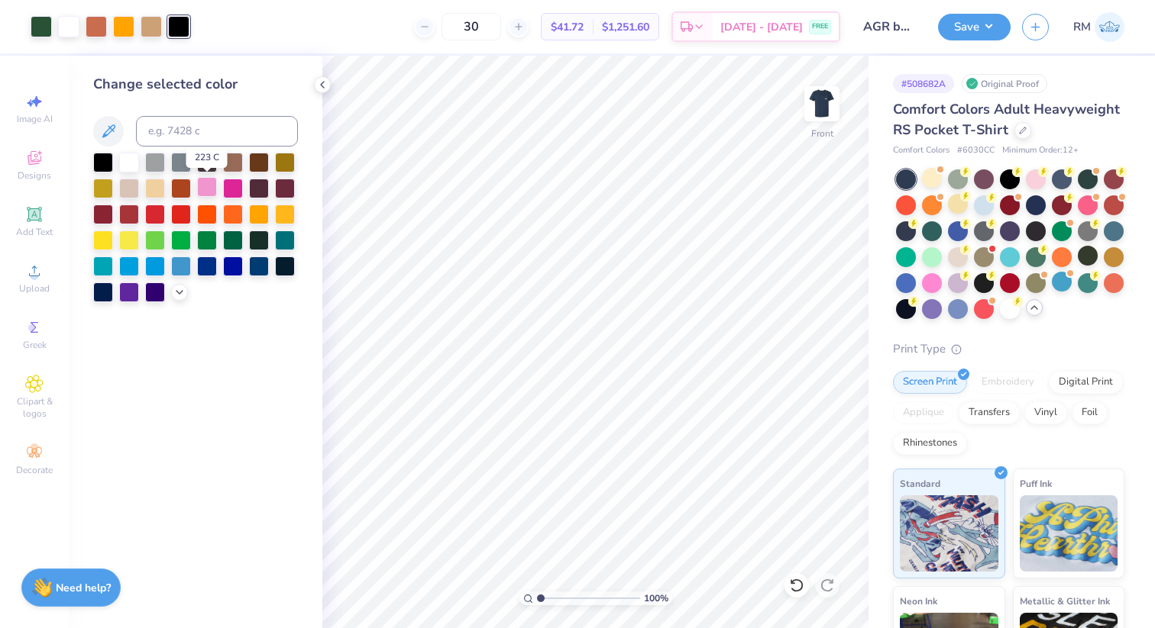
click at [212, 186] on div at bounding box center [207, 187] width 20 height 20
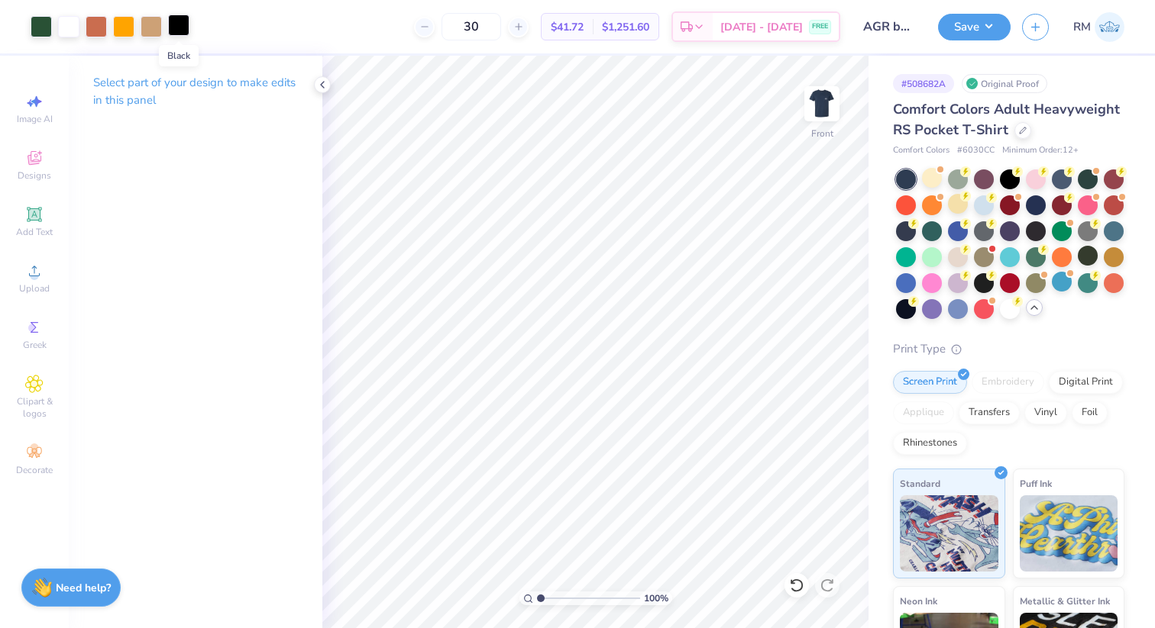
click at [179, 23] on div at bounding box center [178, 25] width 21 height 21
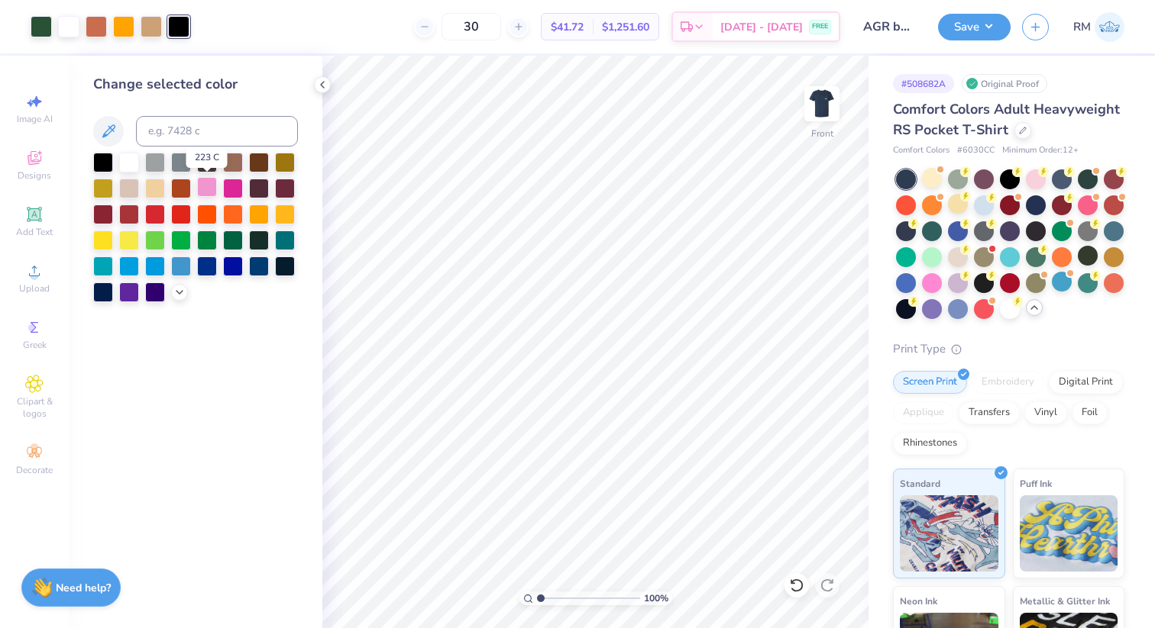
click at [210, 187] on div at bounding box center [207, 187] width 20 height 20
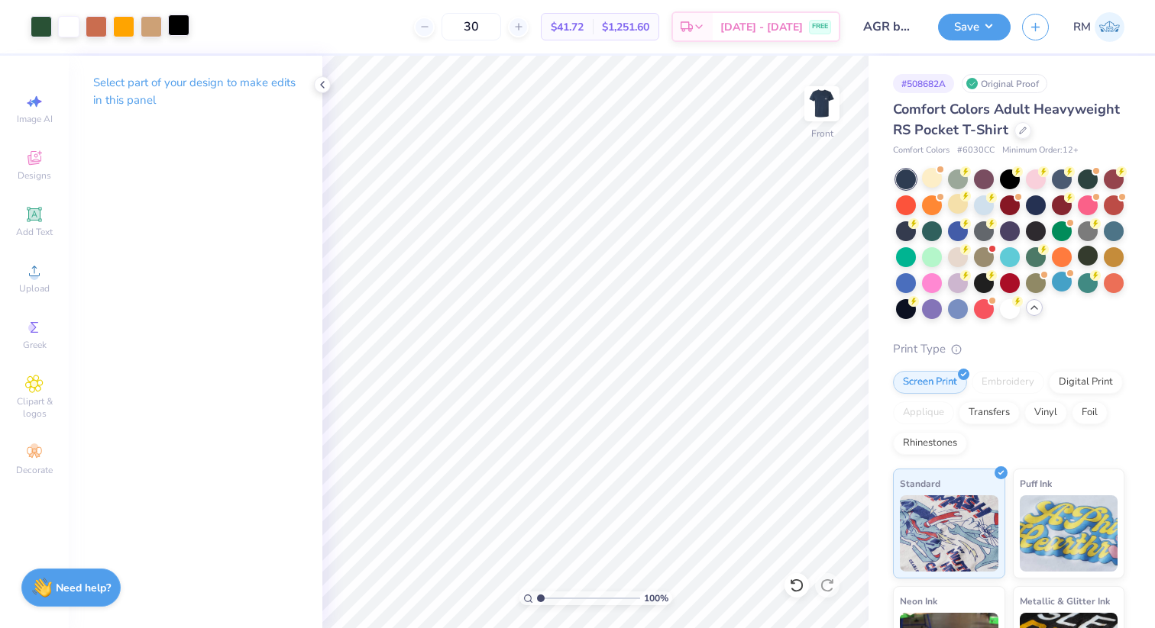
click at [173, 26] on div at bounding box center [178, 25] width 21 height 21
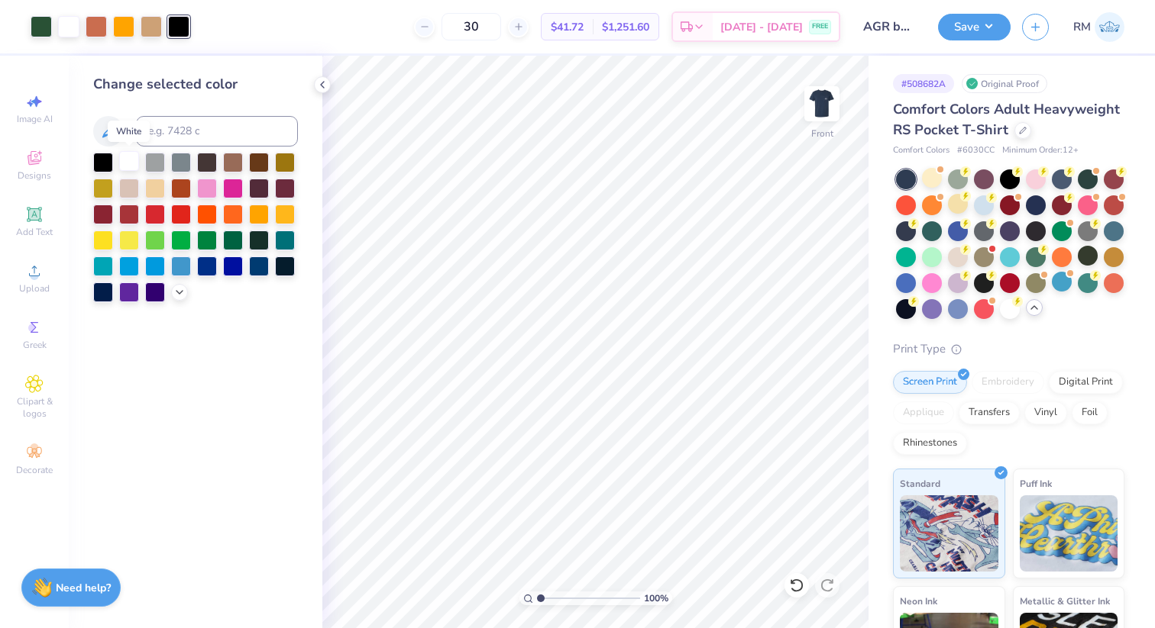
click at [123, 163] on div at bounding box center [129, 161] width 20 height 20
click at [831, 121] on img at bounding box center [821, 103] width 61 height 61
click at [819, 120] on img at bounding box center [821, 103] width 61 height 61
click at [153, 33] on div at bounding box center [151, 25] width 21 height 21
click at [183, 166] on div at bounding box center [181, 161] width 20 height 20
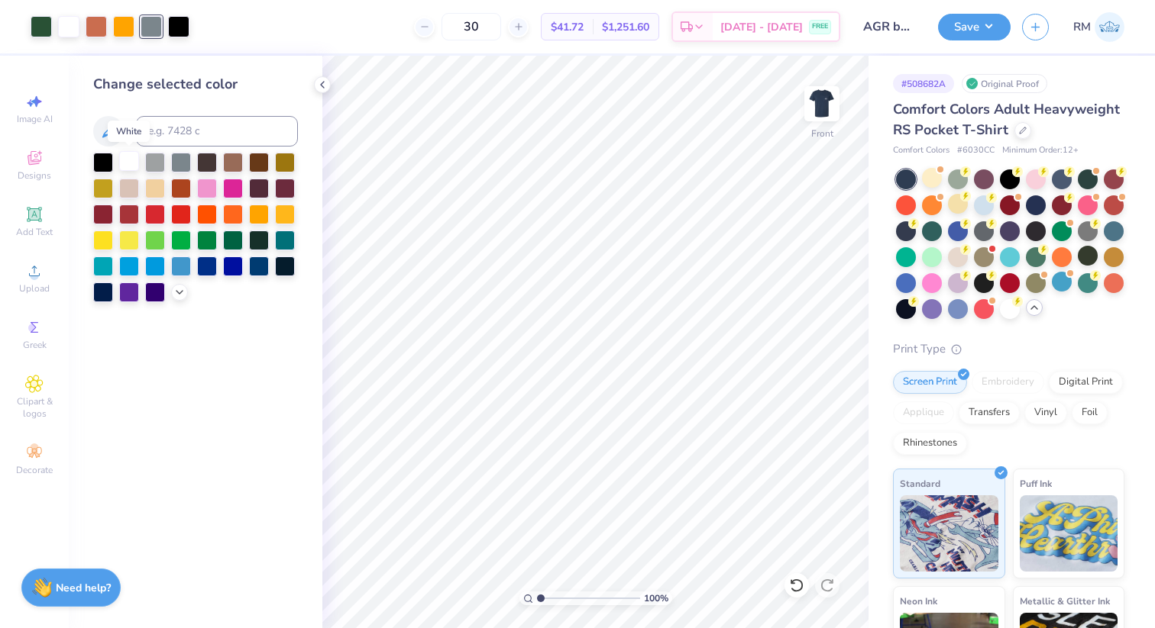
click at [123, 163] on div at bounding box center [129, 161] width 20 height 20
click at [155, 31] on div at bounding box center [151, 25] width 21 height 21
click at [131, 162] on div at bounding box center [129, 161] width 20 height 20
click at [101, 24] on div at bounding box center [96, 25] width 21 height 21
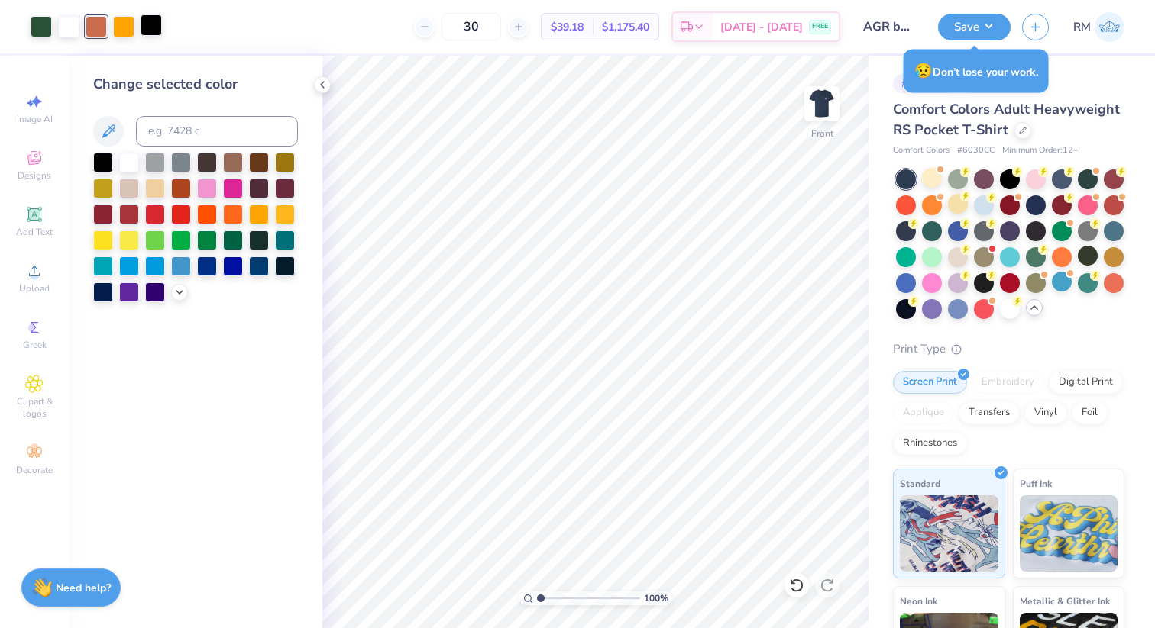
click at [154, 30] on div at bounding box center [151, 25] width 21 height 21
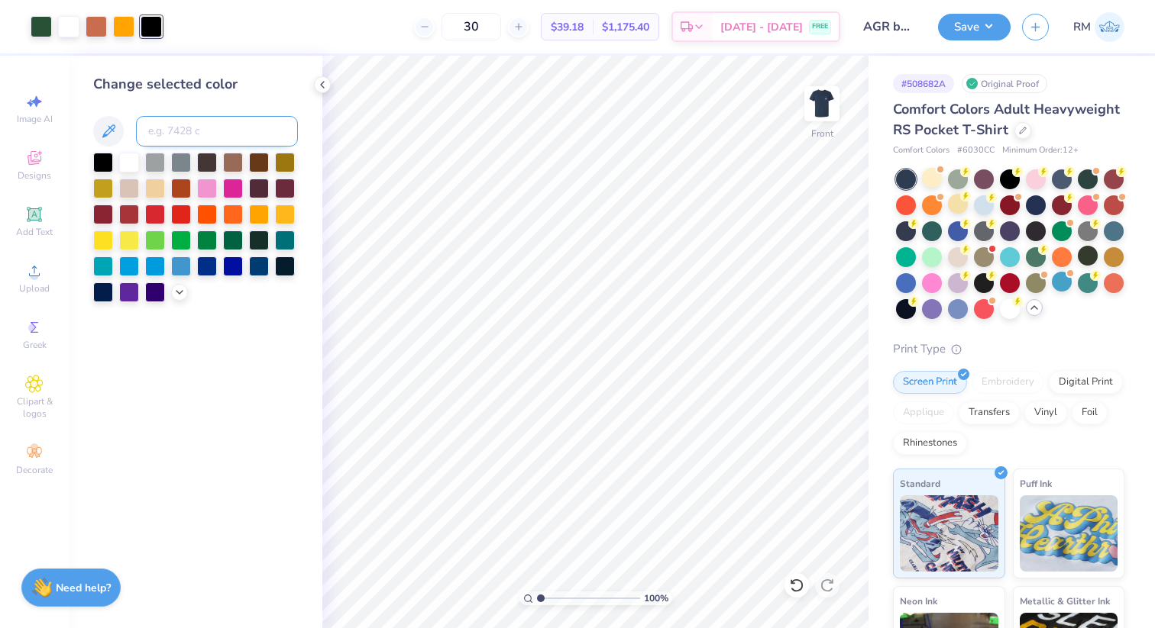
click at [157, 130] on input at bounding box center [217, 131] width 162 height 31
type input "7618"
click at [130, 24] on div at bounding box center [123, 25] width 21 height 21
click at [147, 133] on input at bounding box center [217, 131] width 162 height 31
type input "7618"
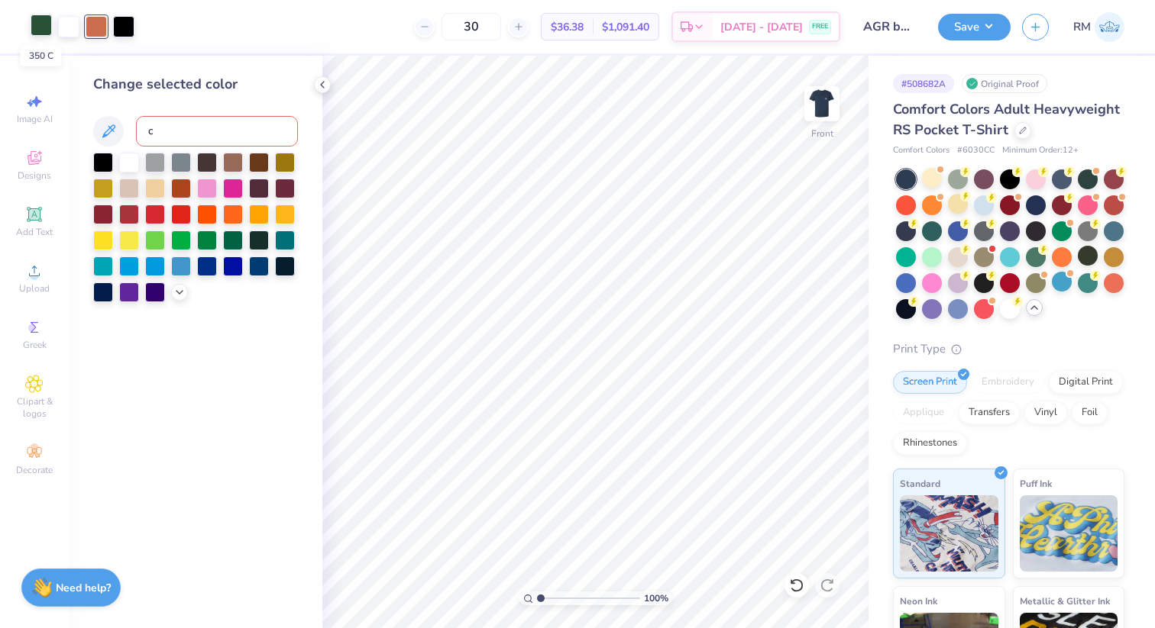
type input "c"
click at [35, 28] on div at bounding box center [41, 25] width 21 height 21
drag, startPoint x: 183, startPoint y: 132, endPoint x: 141, endPoint y: 128, distance: 42.9
click at [141, 128] on input "c" at bounding box center [217, 131] width 162 height 31
click at [101, 162] on div at bounding box center [103, 161] width 20 height 20
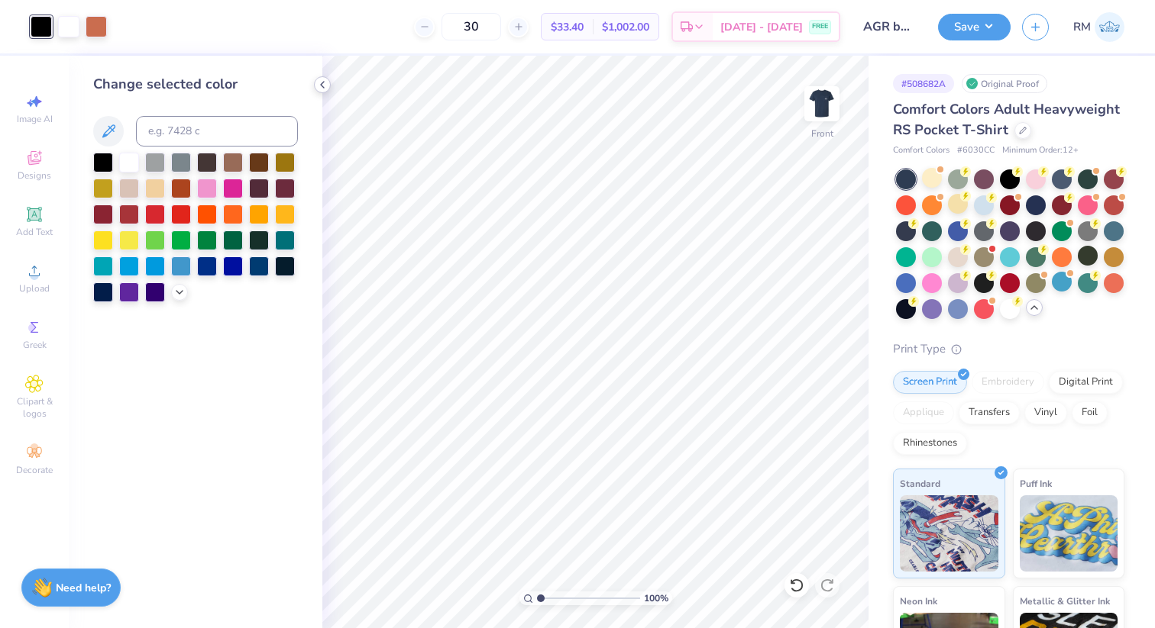
click at [320, 82] on icon at bounding box center [322, 85] width 12 height 12
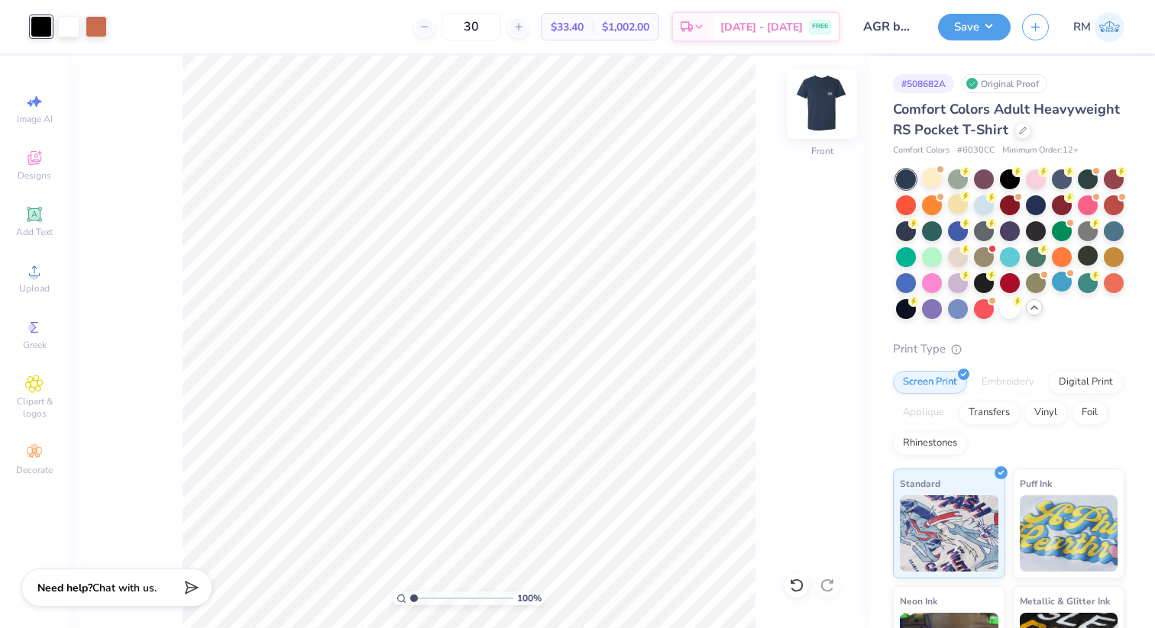
click at [831, 106] on img at bounding box center [821, 103] width 61 height 61
click at [832, 99] on img at bounding box center [821, 103] width 61 height 61
click at [831, 115] on img at bounding box center [821, 103] width 61 height 61
click at [979, 11] on div "Save RM" at bounding box center [1046, 26] width 217 height 53
click at [974, 31] on button "Save" at bounding box center [974, 24] width 73 height 27
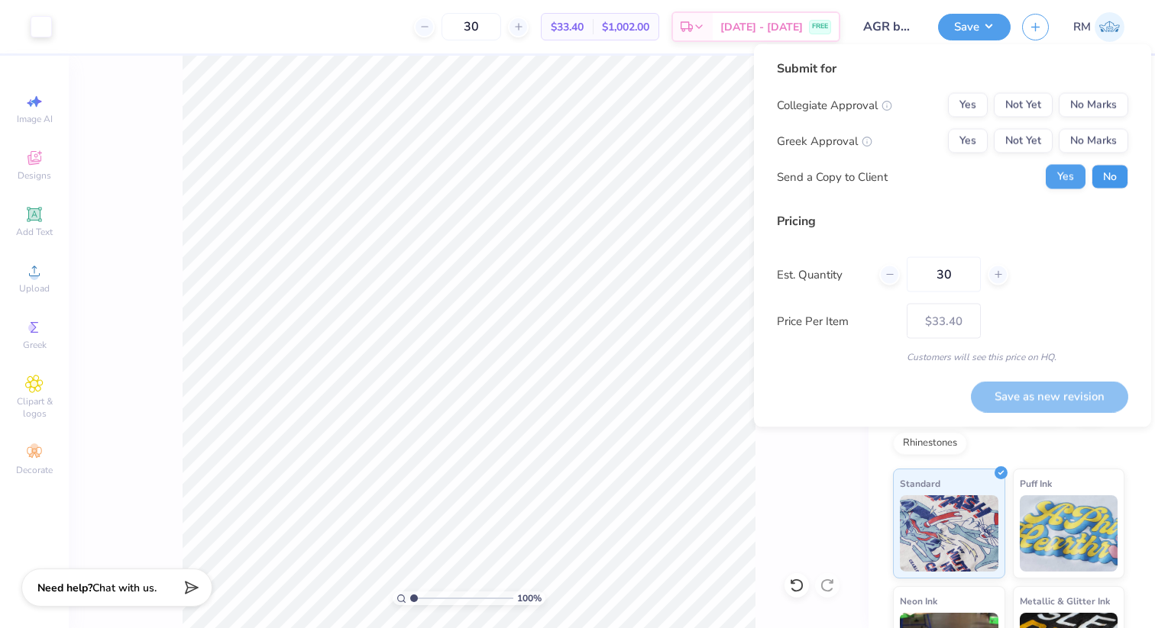
click at [1113, 185] on button "No" at bounding box center [1109, 177] width 37 height 24
click at [1041, 137] on button "Not Yet" at bounding box center [1023, 141] width 59 height 24
click at [1101, 93] on button "No Marks" at bounding box center [1092, 105] width 69 height 24
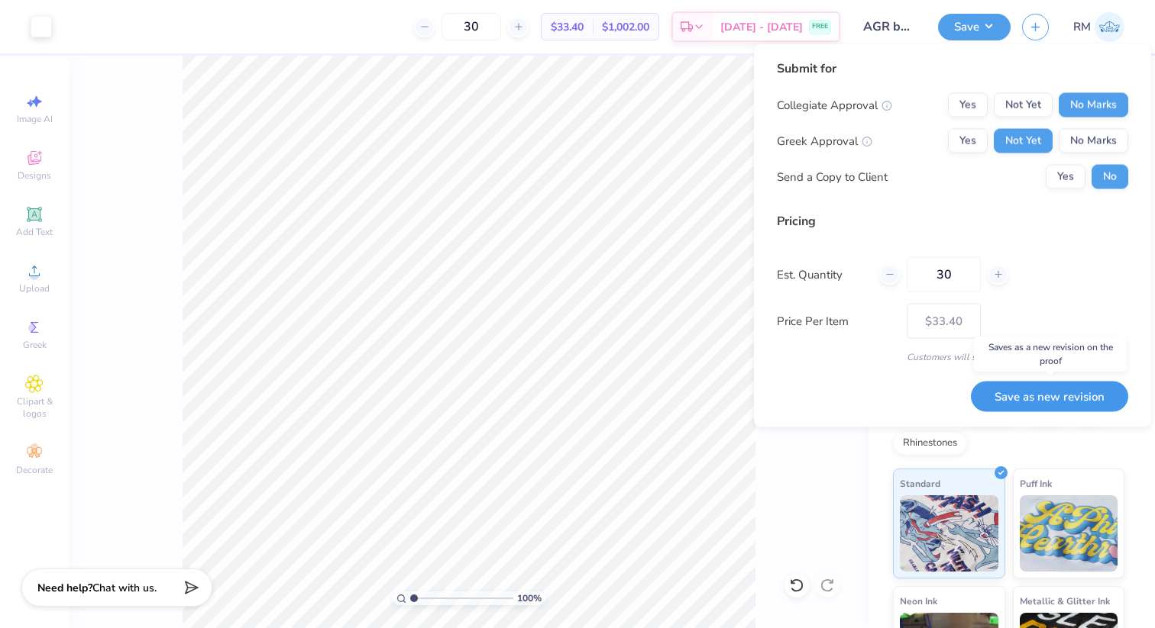
click at [1027, 390] on button "Save as new revision" at bounding box center [1049, 396] width 157 height 31
type input "$33.40"
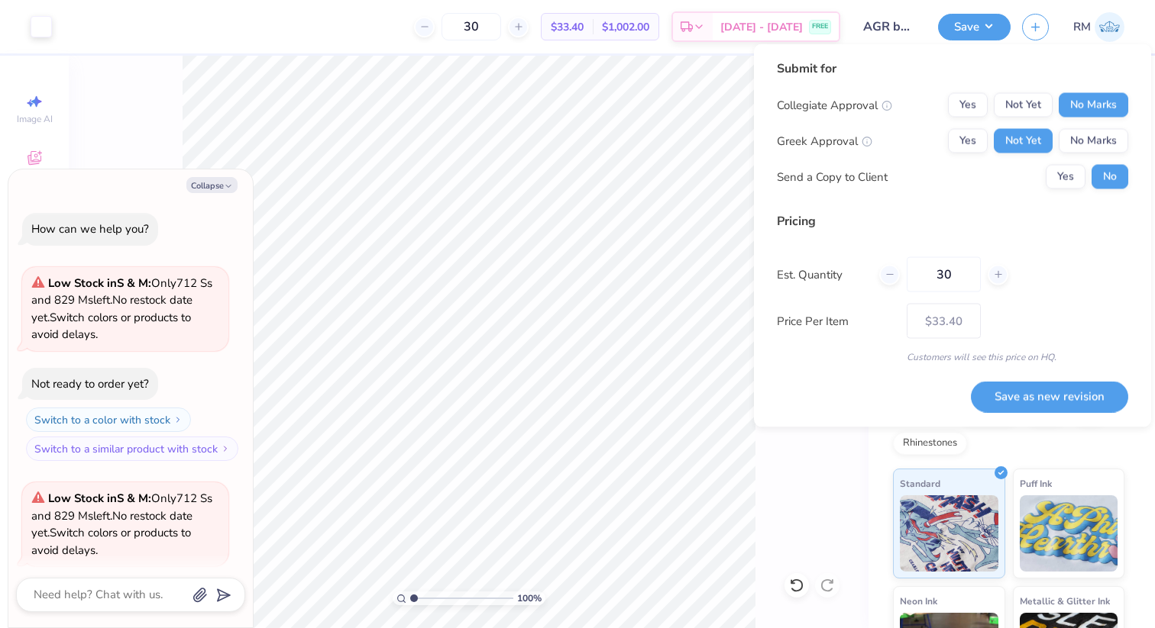
scroll to position [376, 0]
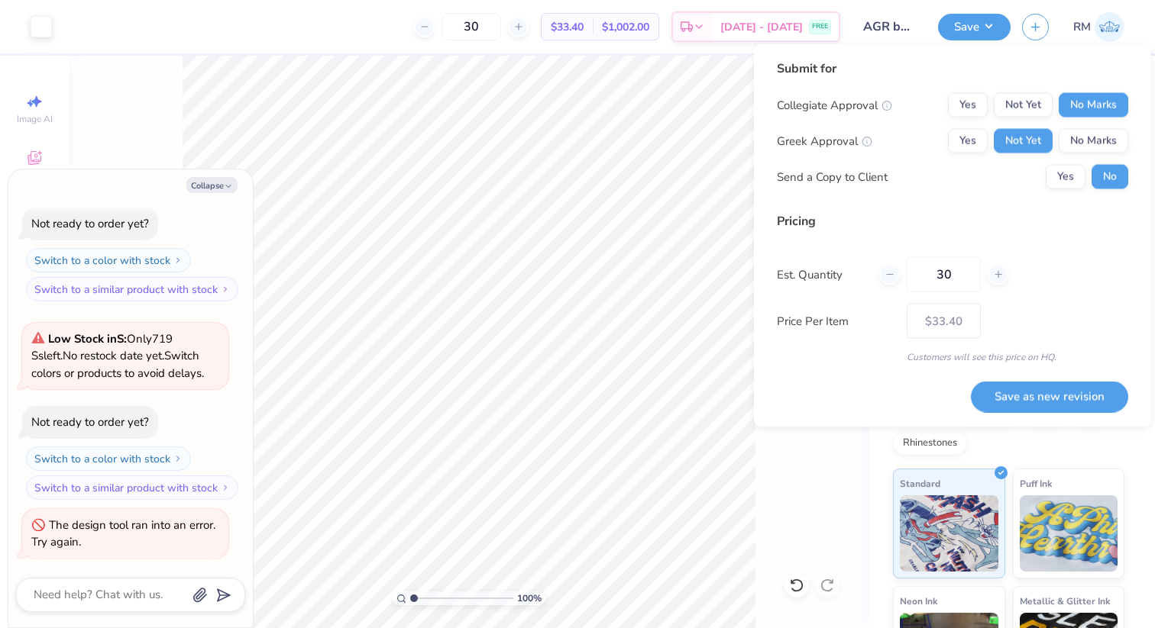
click at [164, 532] on div "The design tool ran into an error. Try again." at bounding box center [123, 534] width 184 height 33
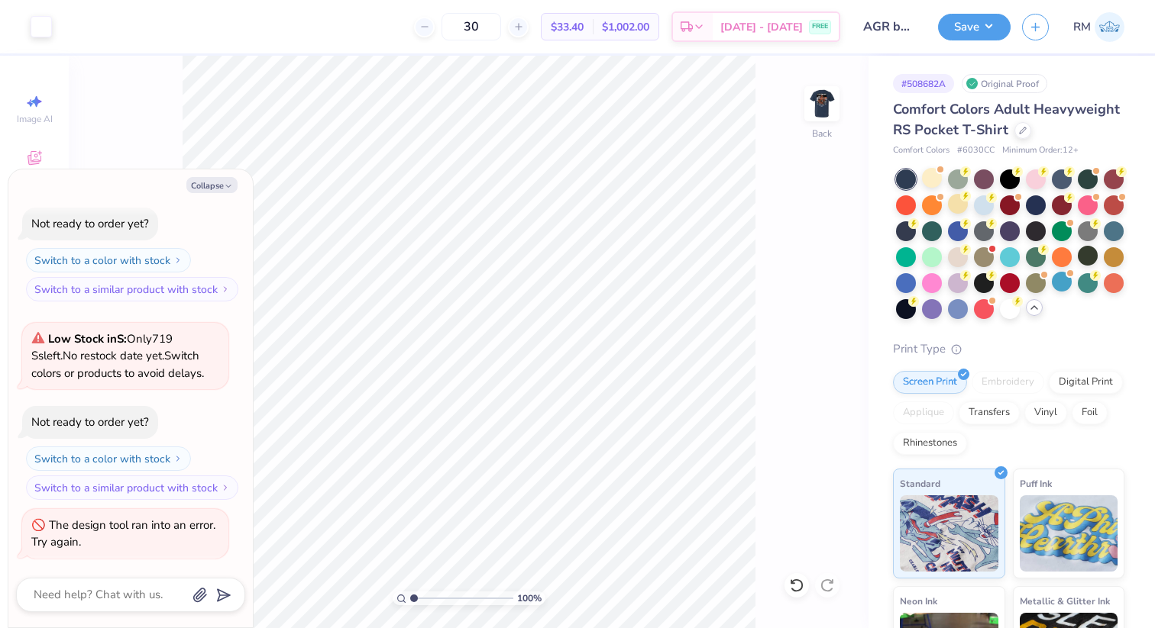
click at [189, 528] on div "The design tool ran into an error. Try again." at bounding box center [123, 534] width 184 height 33
drag, startPoint x: 41, startPoint y: 349, endPoint x: 182, endPoint y: 385, distance: 145.0
click at [182, 385] on div "Low Stock in S : Only 719 Ss left. No restock date yet. Switch colors or produc…" at bounding box center [125, 356] width 206 height 67
click at [961, 311] on div at bounding box center [958, 308] width 20 height 20
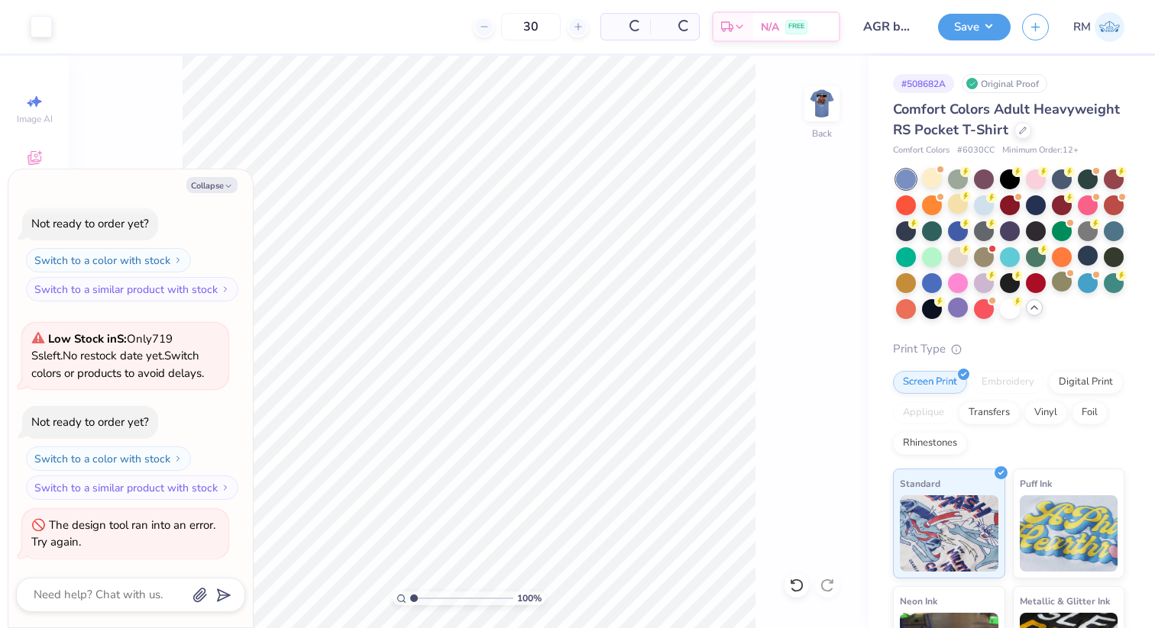
click at [810, 104] on img at bounding box center [821, 104] width 31 height 31
click at [837, 99] on img at bounding box center [821, 103] width 61 height 61
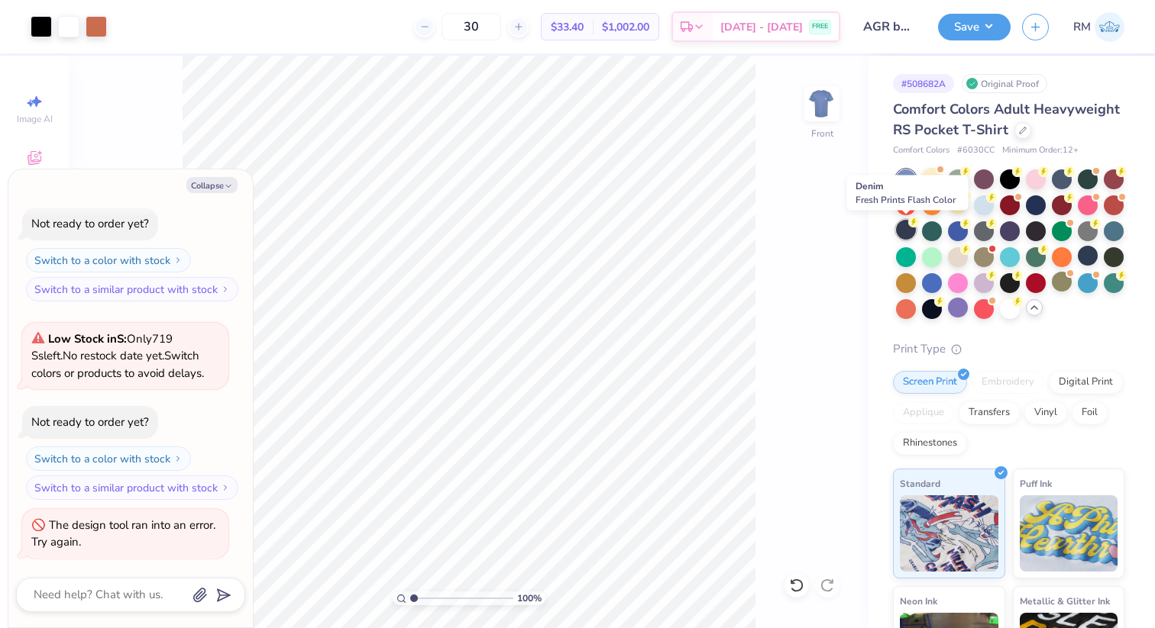
click at [907, 232] on div at bounding box center [906, 230] width 20 height 20
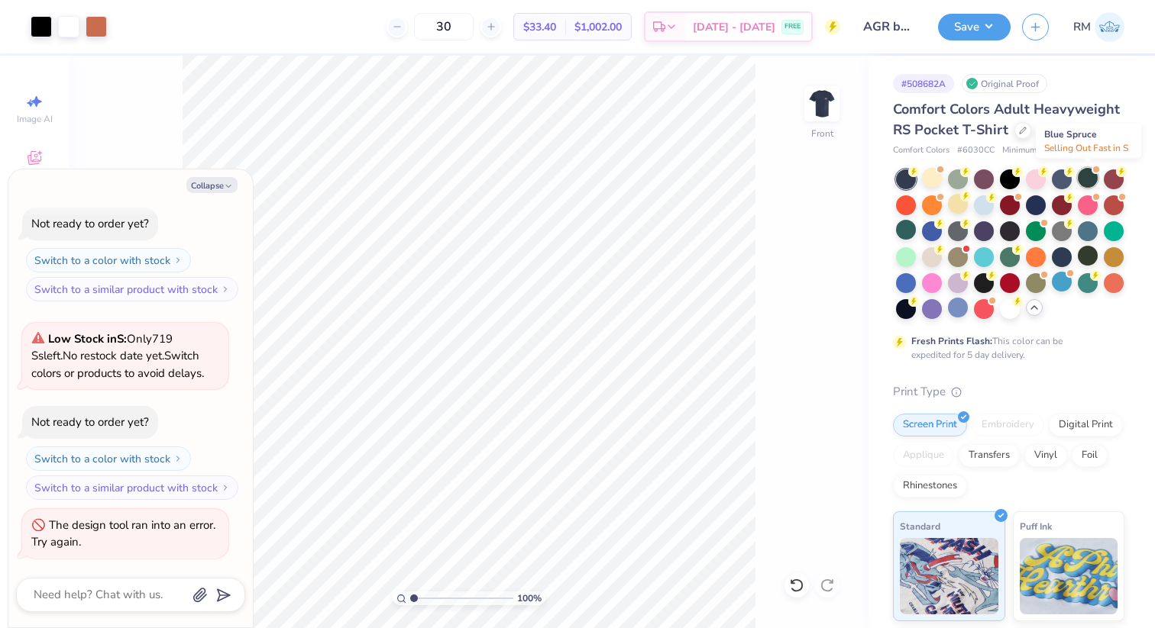
click at [1082, 176] on div at bounding box center [1088, 178] width 20 height 20
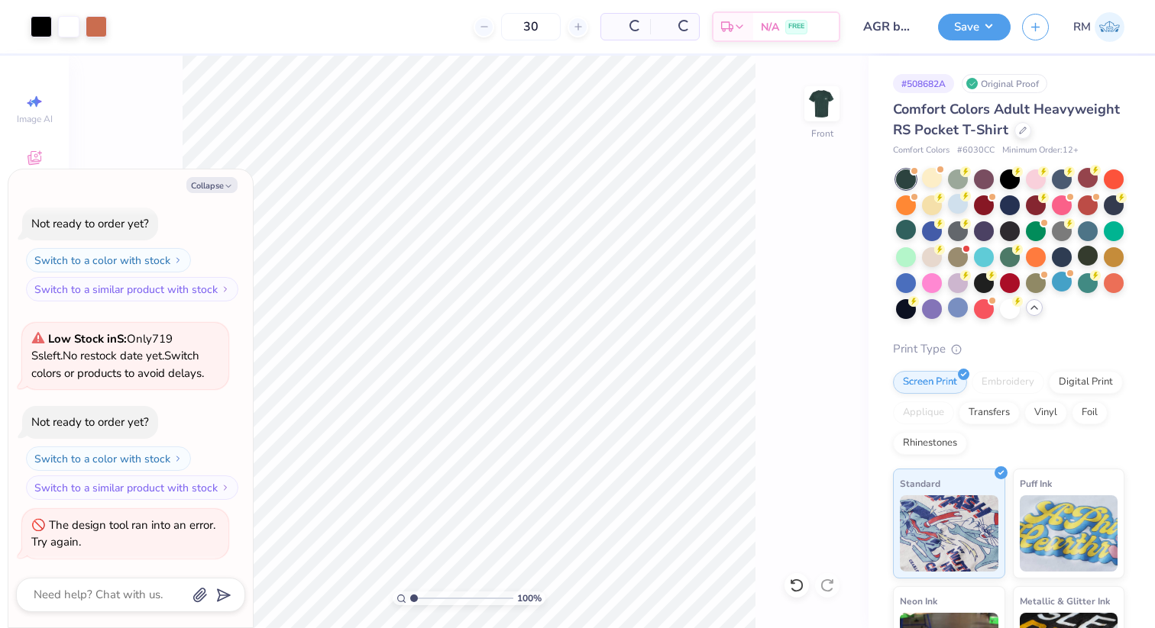
scroll to position [574, 0]
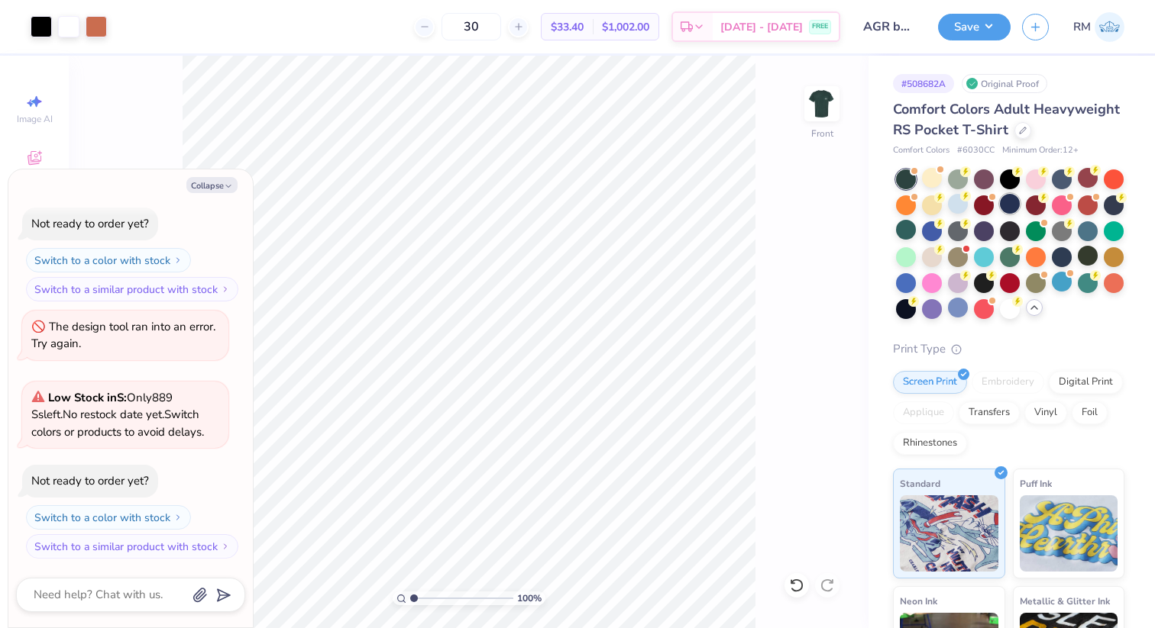
click at [1012, 206] on div at bounding box center [1010, 204] width 20 height 20
click at [982, 32] on button "Save" at bounding box center [974, 24] width 73 height 27
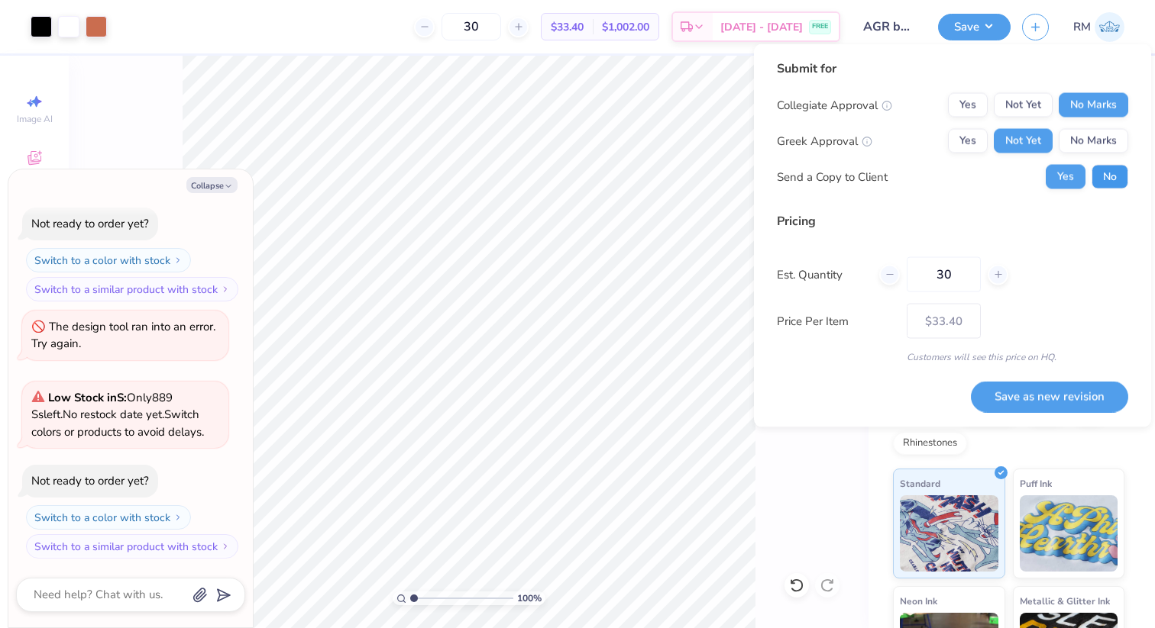
click at [1116, 185] on button "No" at bounding box center [1109, 177] width 37 height 24
type textarea "x"
click at [1030, 396] on button "Save as new revision" at bounding box center [1049, 396] width 157 height 31
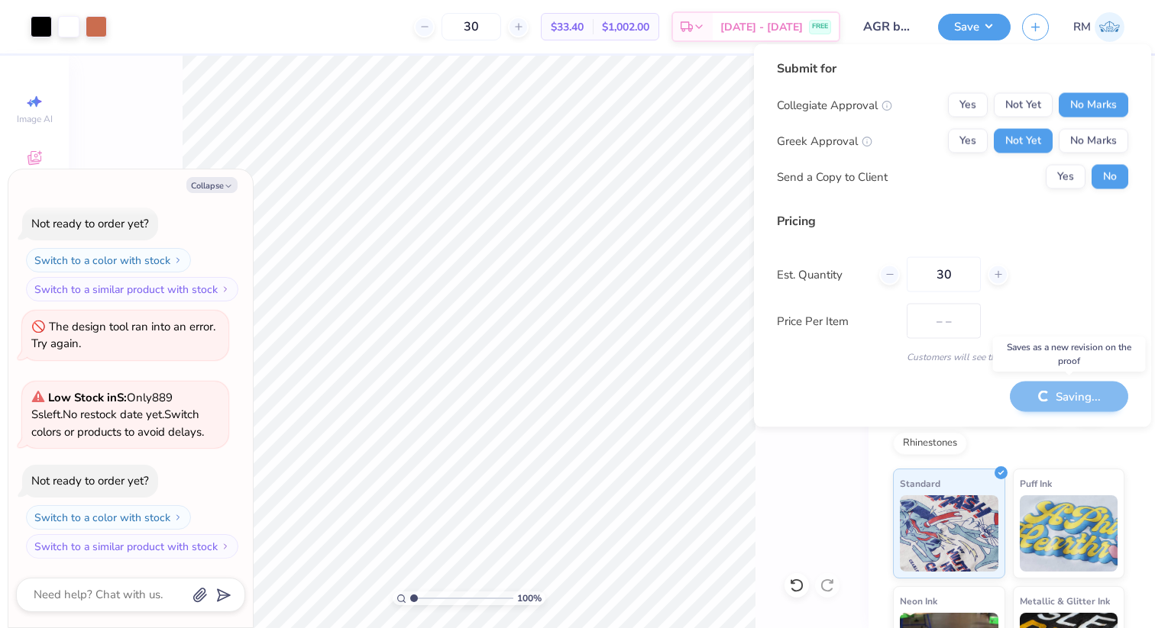
type input "$33.40"
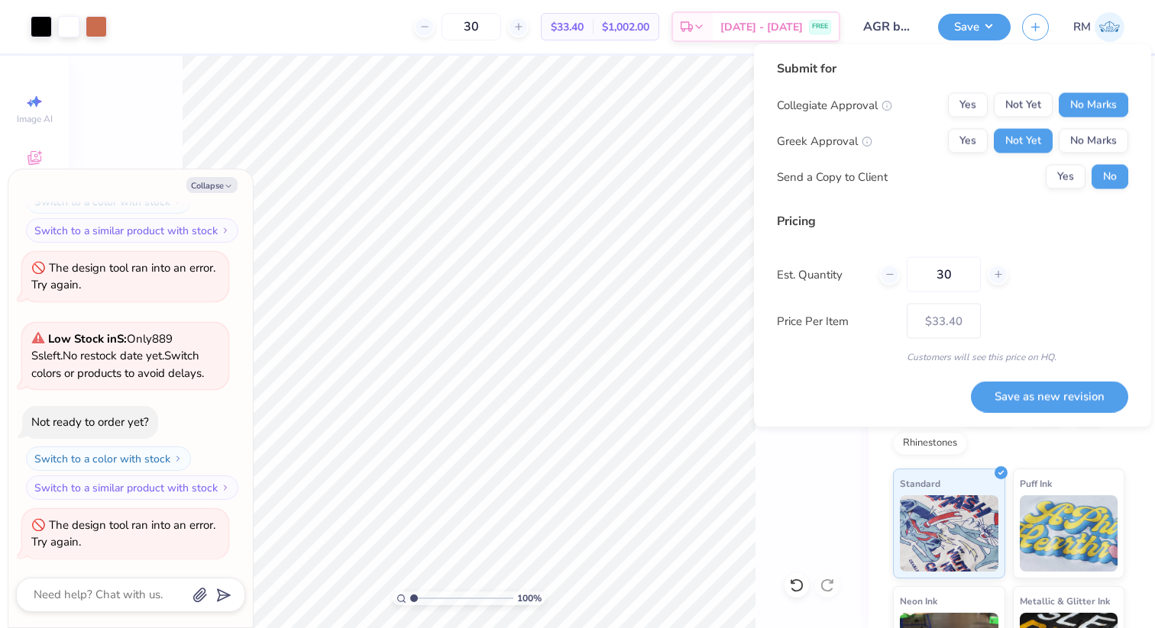
click at [76, 580] on div at bounding box center [130, 595] width 229 height 34
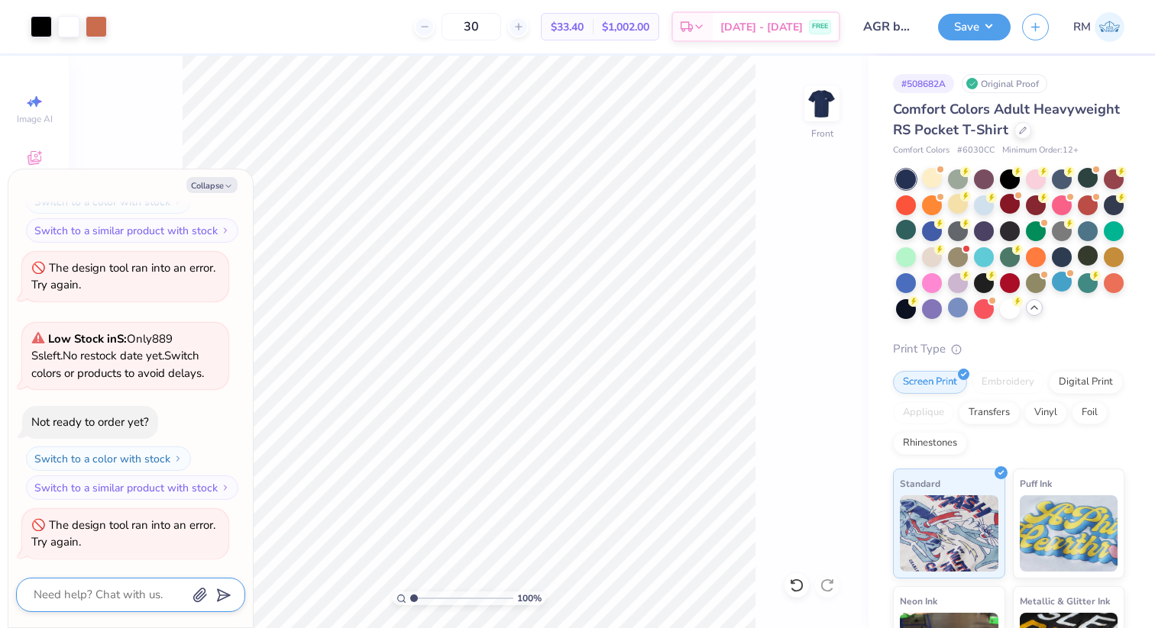
click at [76, 601] on textarea at bounding box center [109, 595] width 155 height 21
click at [230, 184] on icon "button" at bounding box center [228, 186] width 9 height 9
type textarea "x"
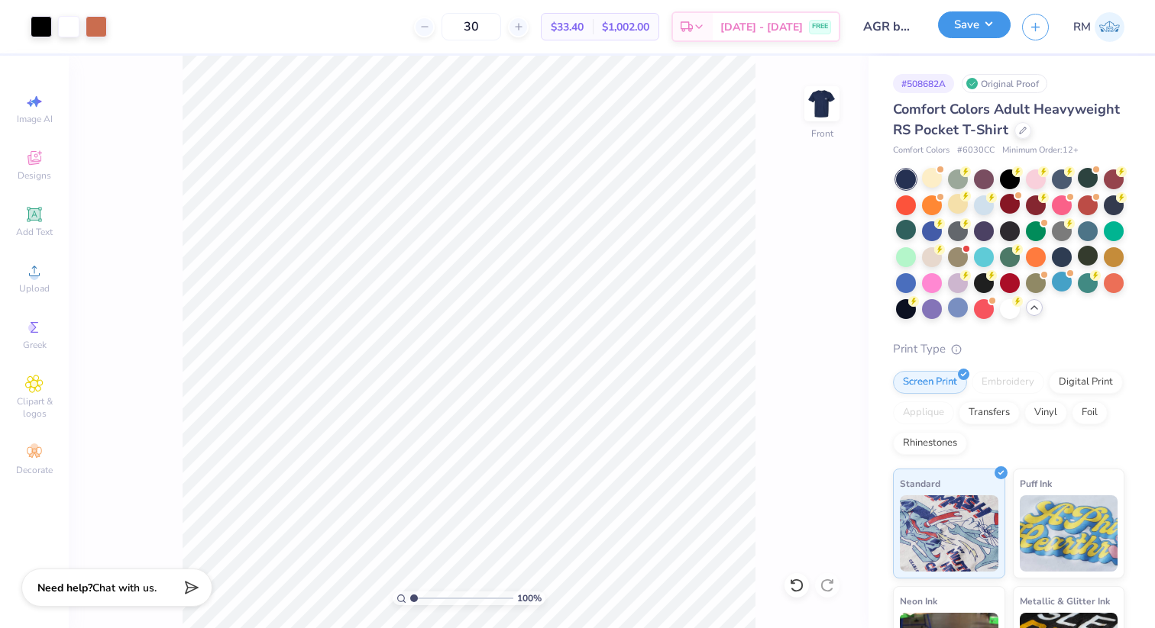
click at [965, 28] on button "Save" at bounding box center [974, 24] width 73 height 27
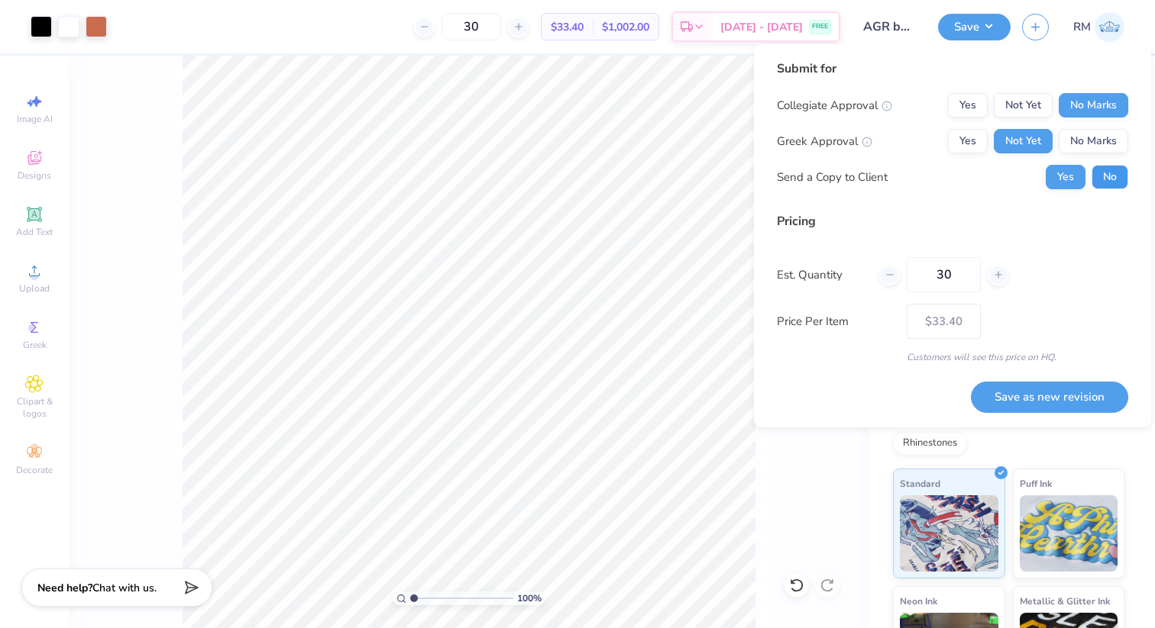
click at [1104, 184] on button "No" at bounding box center [1109, 177] width 37 height 24
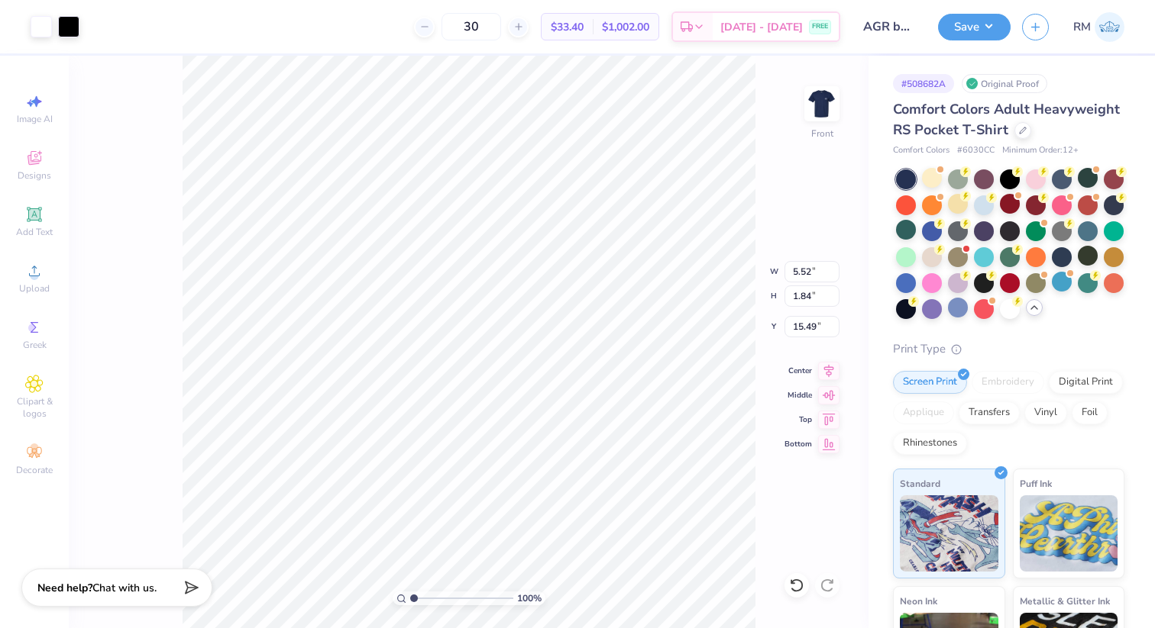
type input "11.12"
type input "12.27"
type input "3.22"
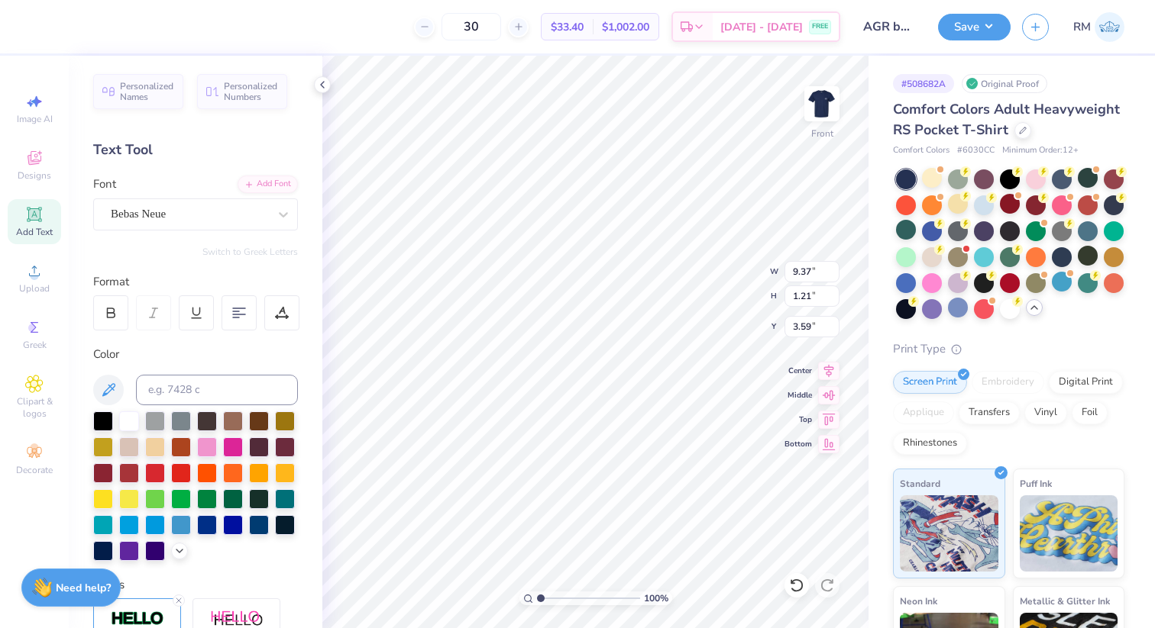
click at [727, 270] on div "100 % Front W 9.37 9.37 " H 1.21 1.21 " Y 3.59 3.59 " Center Middle Top Bottom" at bounding box center [595, 342] width 546 height 573
type input "3.79"
click at [975, 27] on button "Save" at bounding box center [974, 24] width 73 height 27
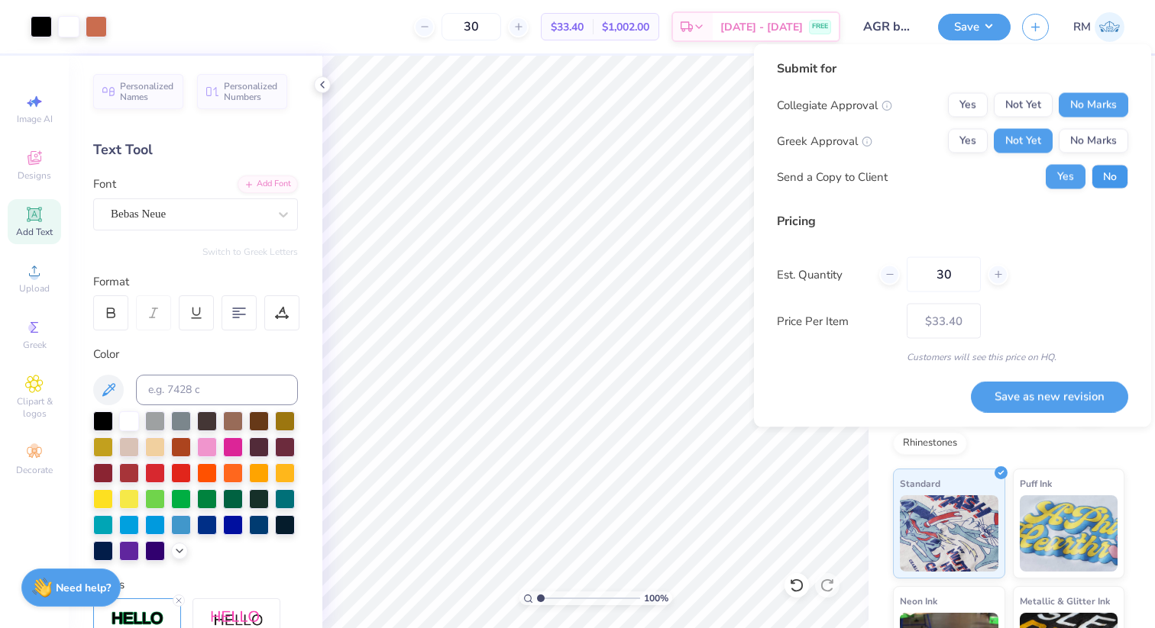
click at [1117, 187] on button "No" at bounding box center [1109, 177] width 37 height 24
click at [1039, 404] on button "Save as new revision" at bounding box center [1049, 396] width 157 height 31
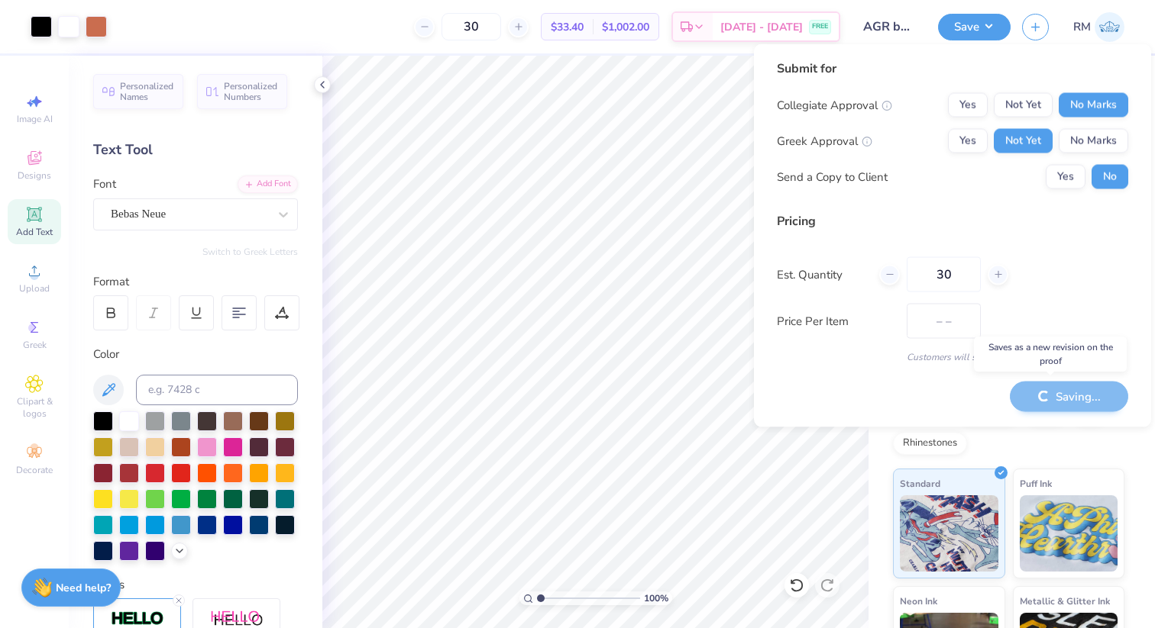
type input "$33.40"
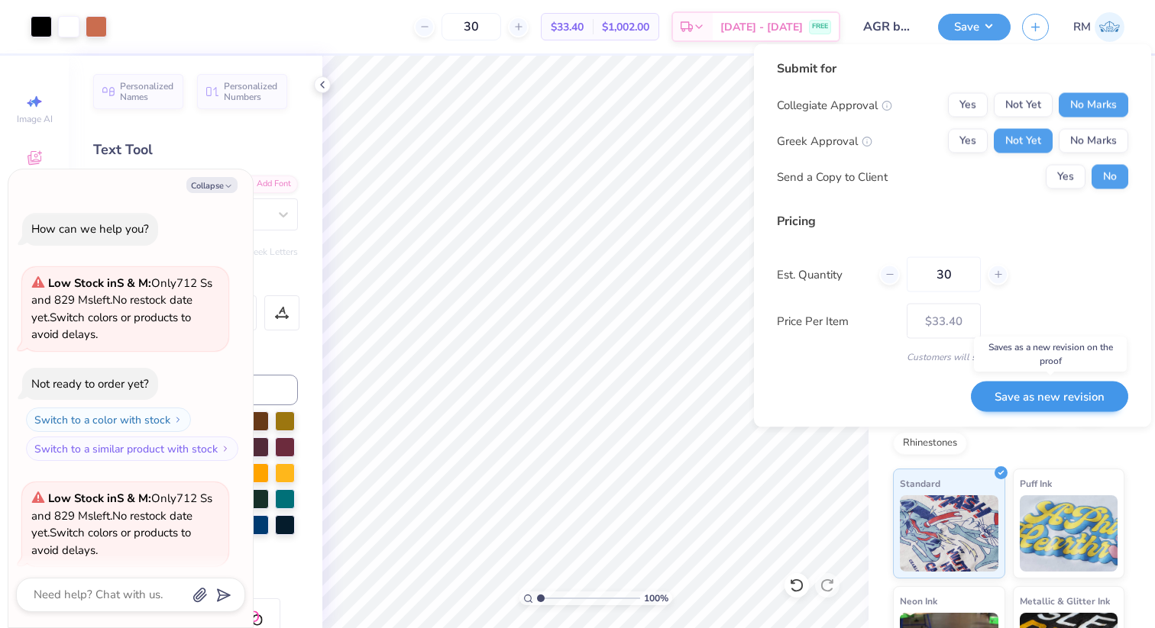
scroll to position [692, 0]
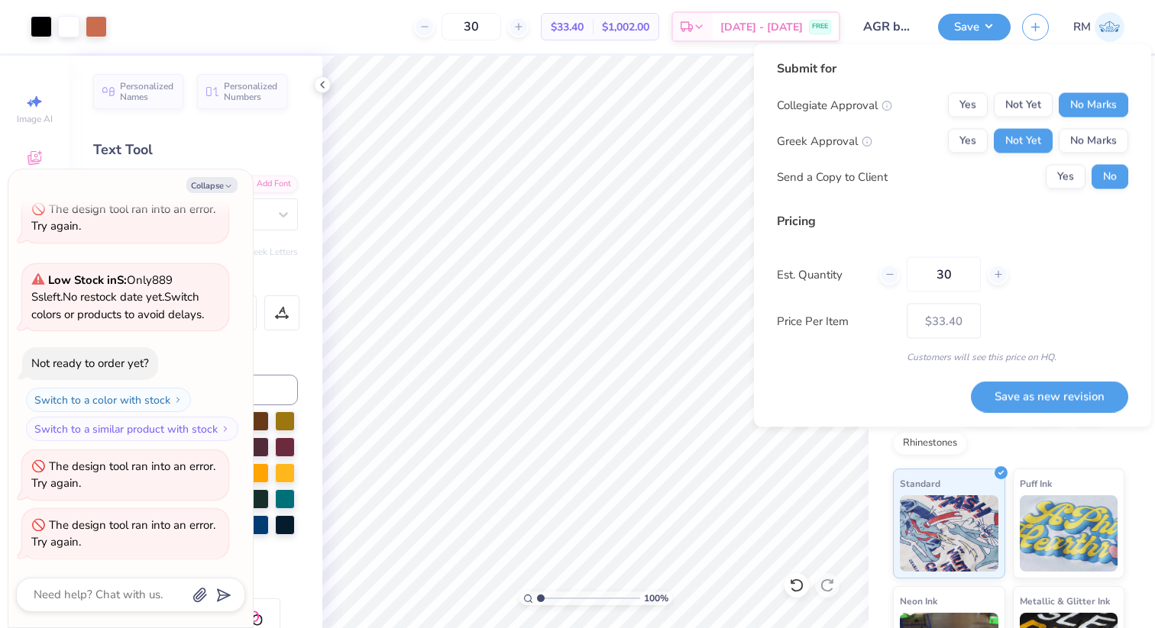
click at [131, 368] on div "Not ready to order yet?" at bounding box center [90, 363] width 118 height 15
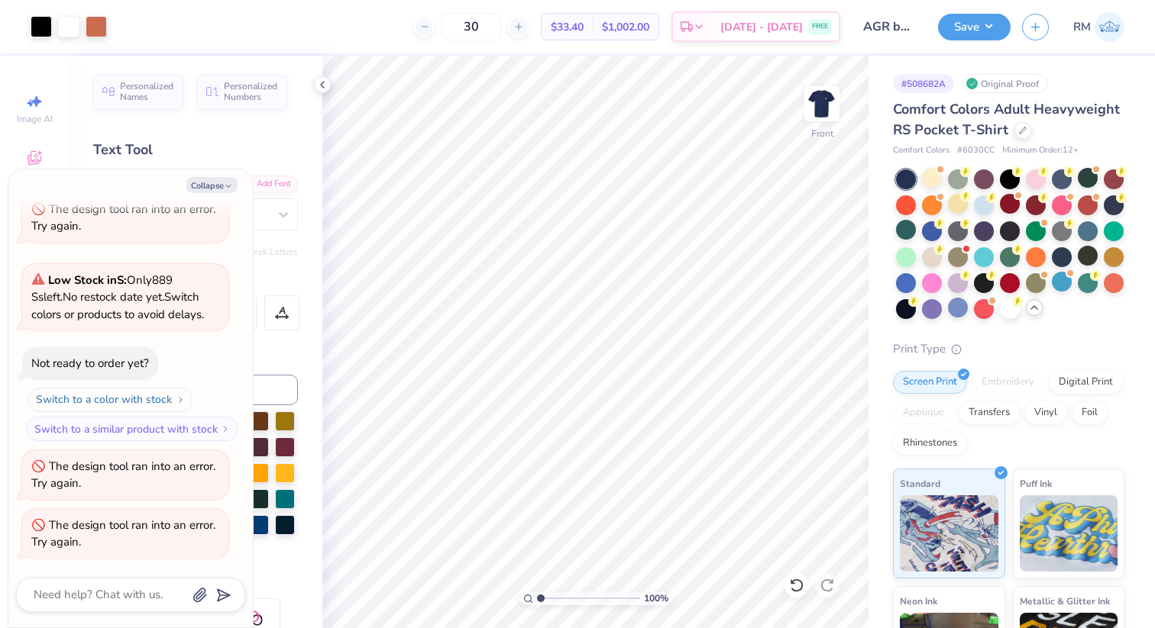
click at [153, 402] on button "Switch to a color with stock" at bounding box center [109, 400] width 165 height 24
type textarea "x"
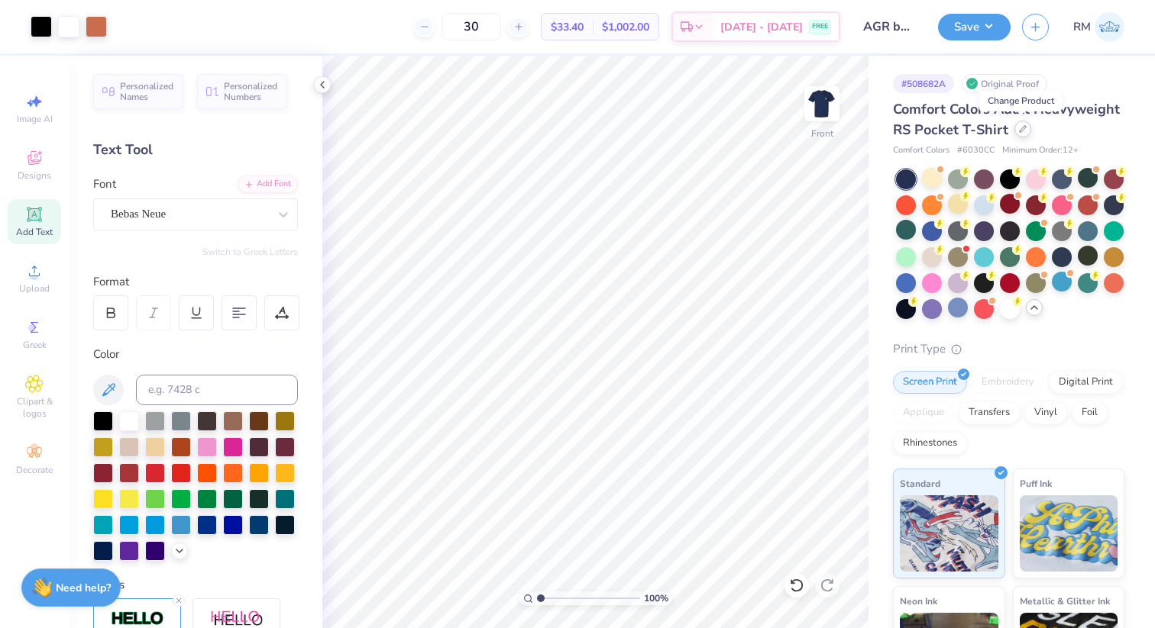
click at [1019, 134] on div at bounding box center [1022, 129] width 17 height 17
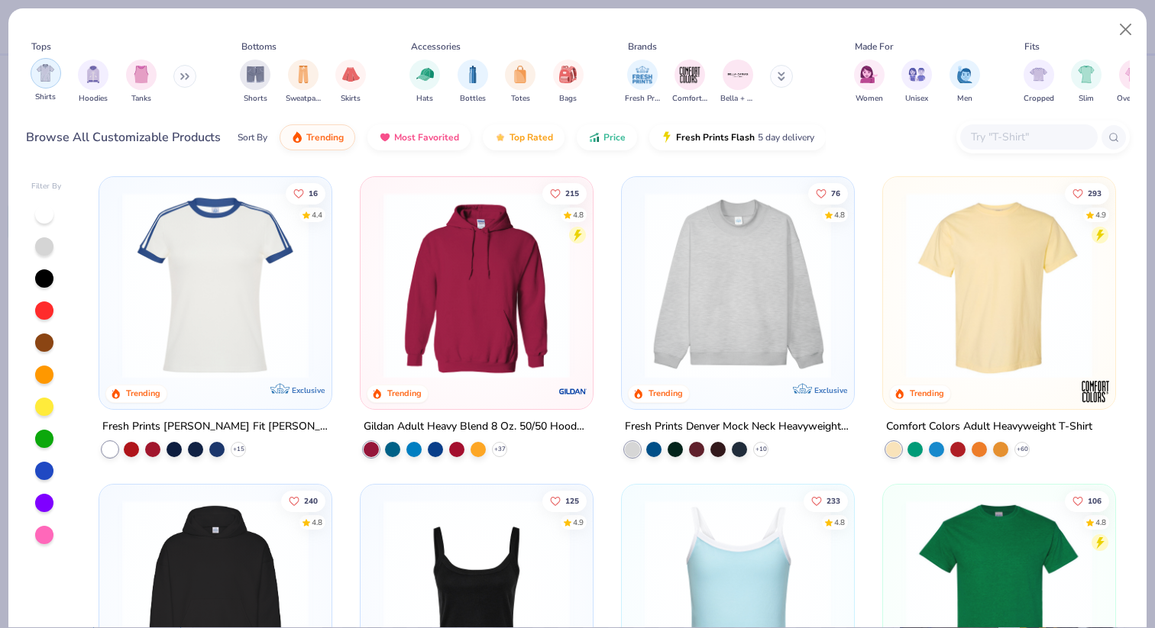
click at [41, 82] on div "filter for Shirts" at bounding box center [46, 73] width 31 height 31
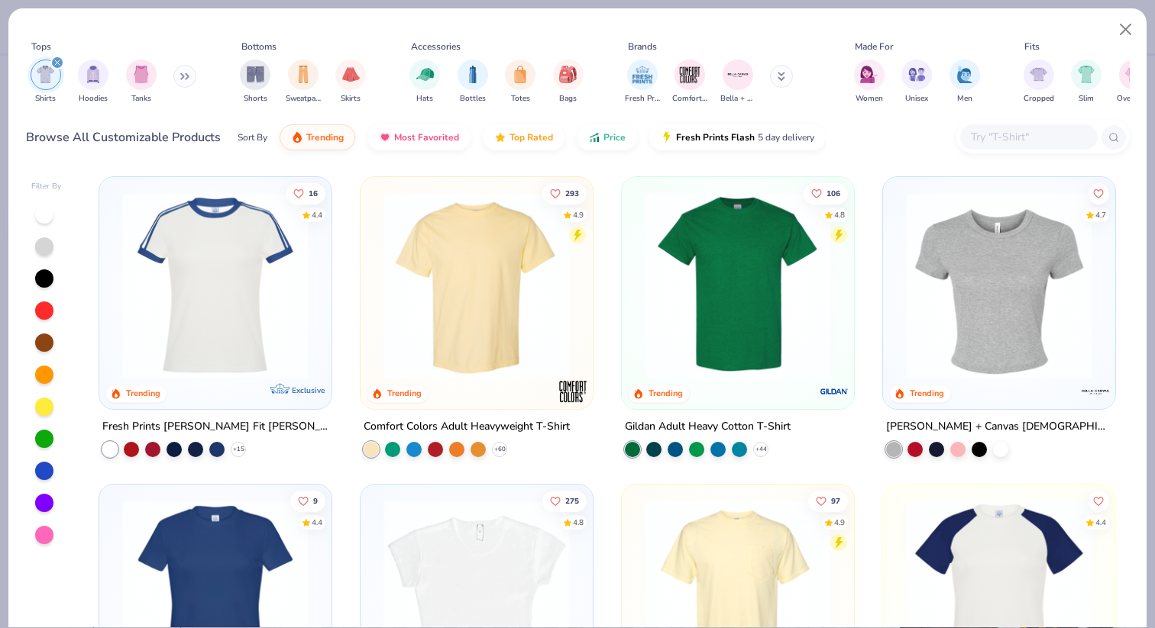
click at [568, 300] on img at bounding box center [477, 285] width 202 height 186
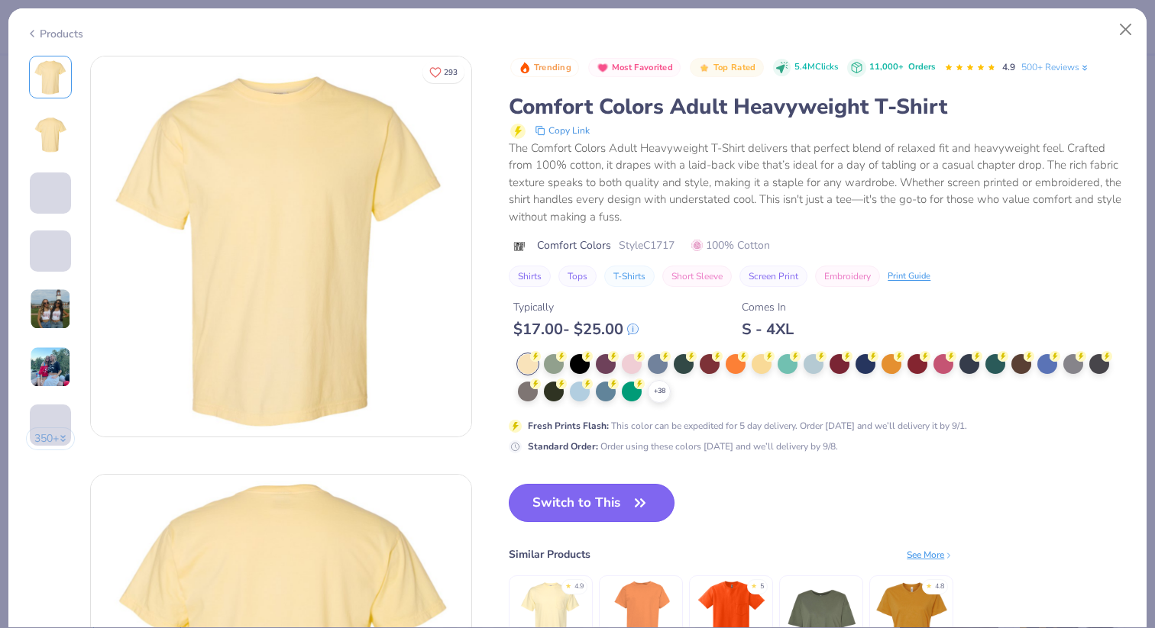
click at [611, 495] on button "Switch to This" at bounding box center [592, 503] width 166 height 38
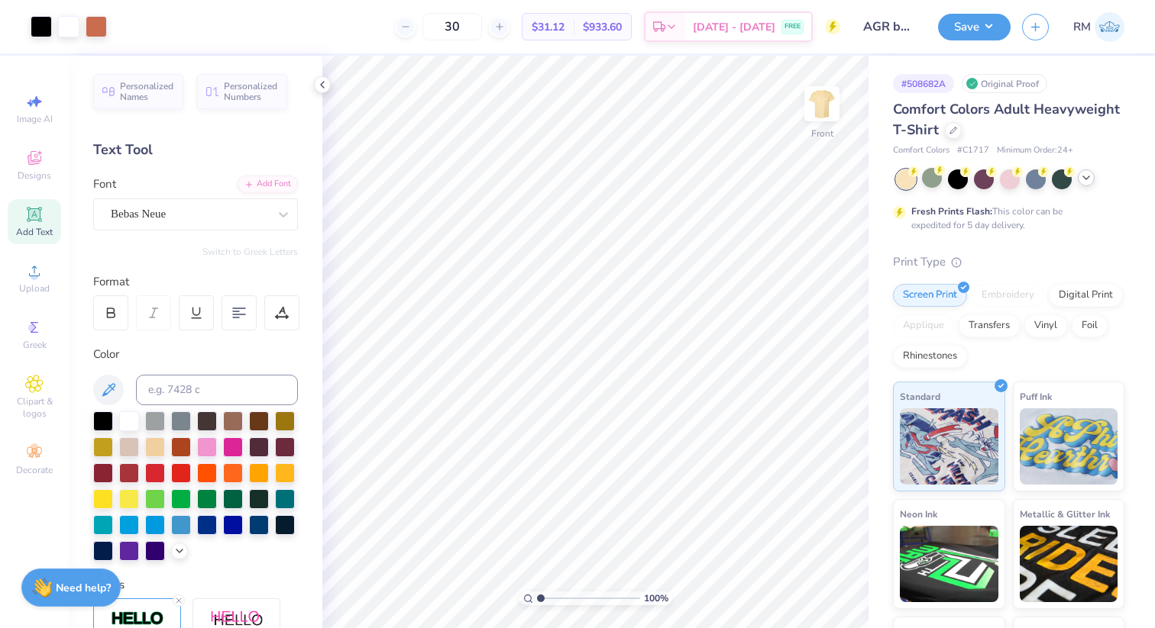
click at [1086, 180] on icon at bounding box center [1086, 178] width 12 height 12
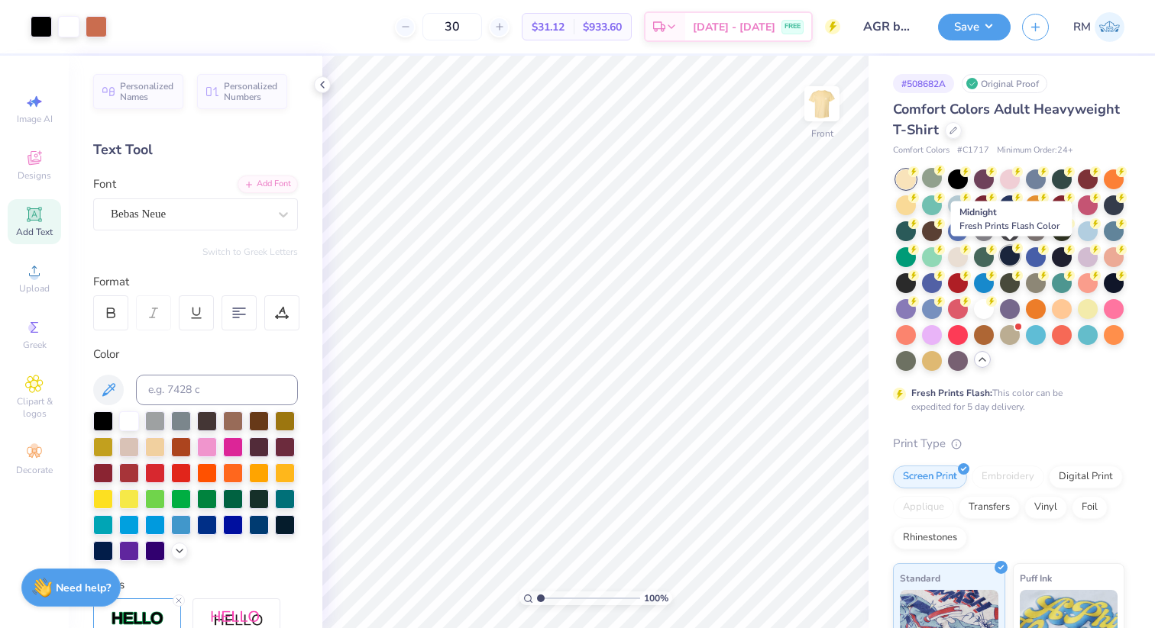
click at [1012, 261] on div at bounding box center [1010, 256] width 20 height 20
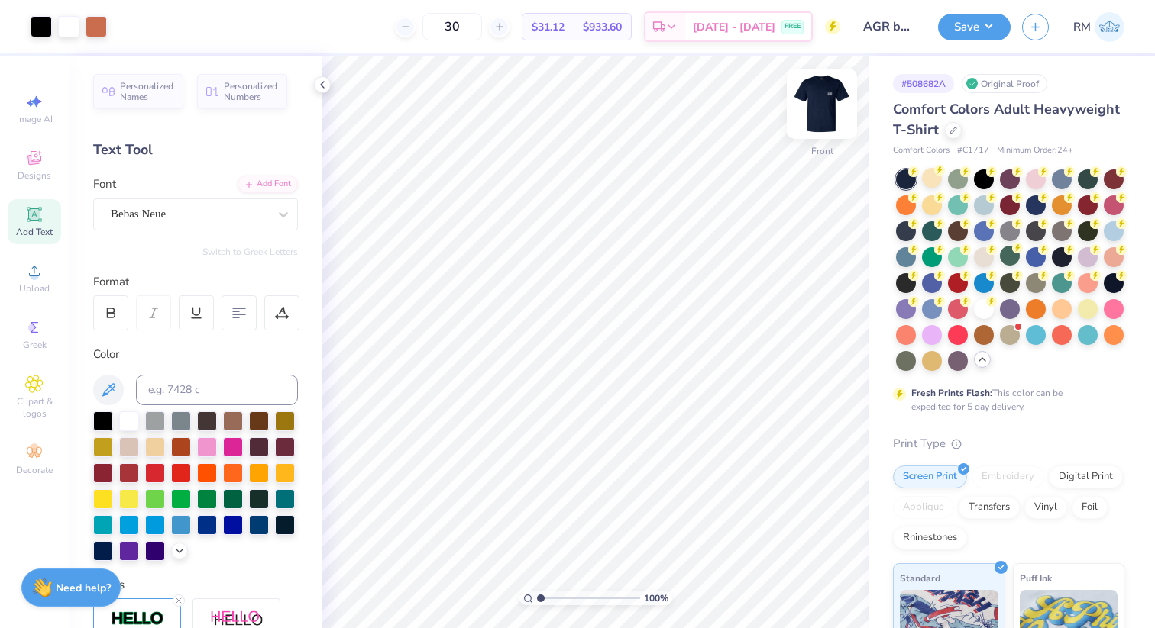
click at [819, 111] on img at bounding box center [821, 103] width 61 height 61
type input "4.13"
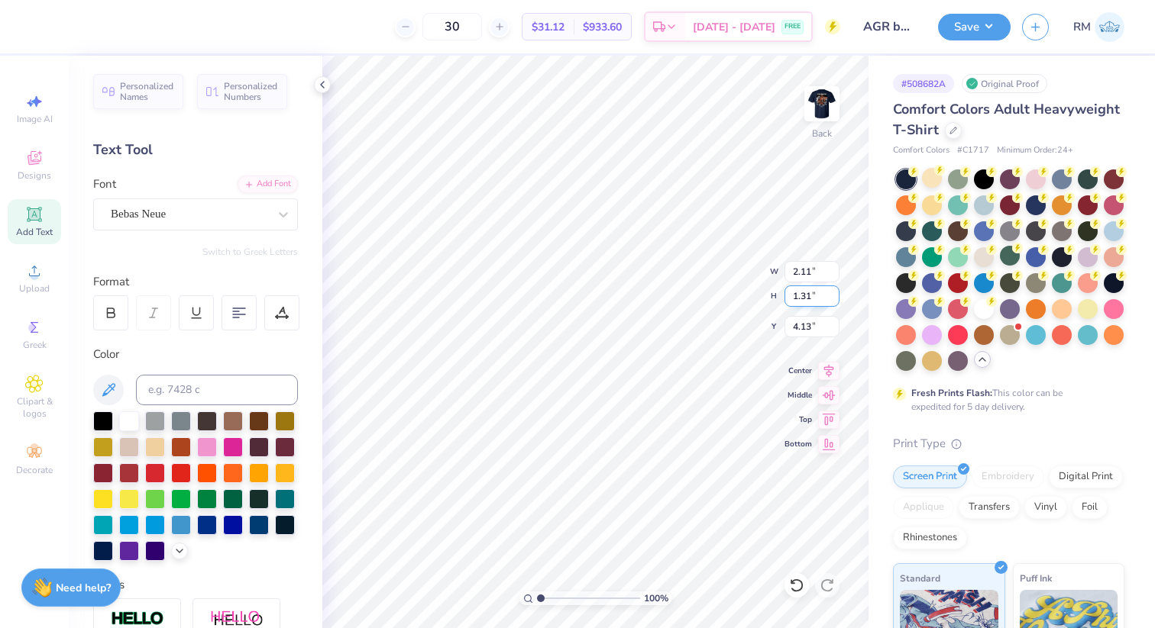
click at [725, 281] on div "100 % Back W 2.11 2.11 " H 1.31 1.31 " Y 4.13 4.13 " Center Middle Top Bottom" at bounding box center [595, 342] width 546 height 573
click at [807, 118] on img at bounding box center [821, 103] width 61 height 61
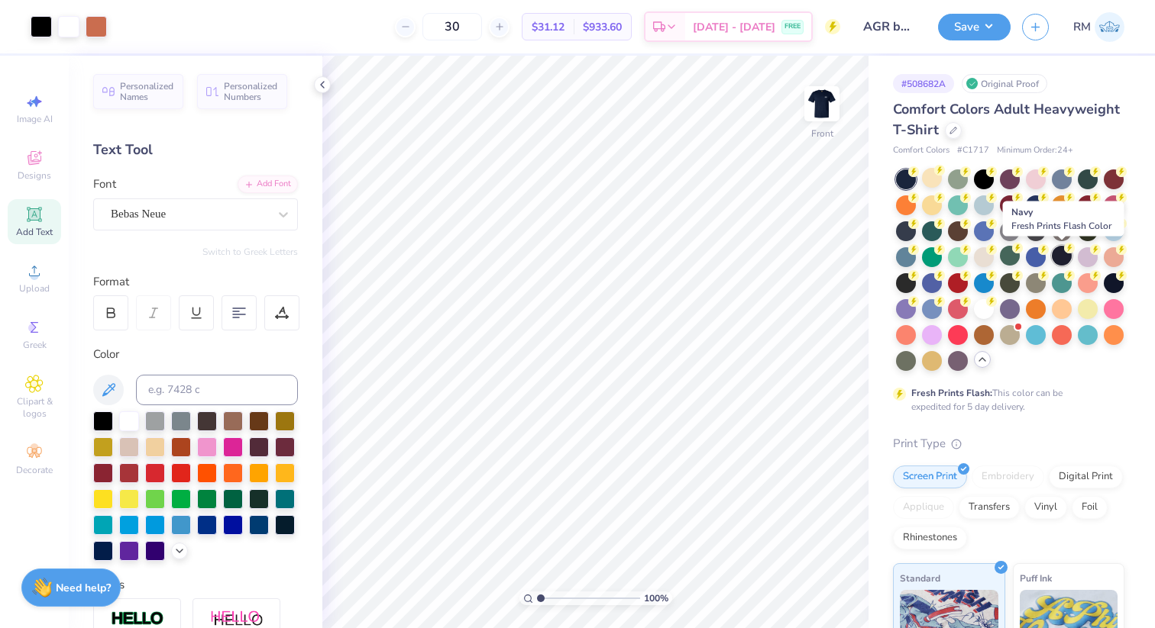
click at [1059, 260] on div at bounding box center [1062, 256] width 20 height 20
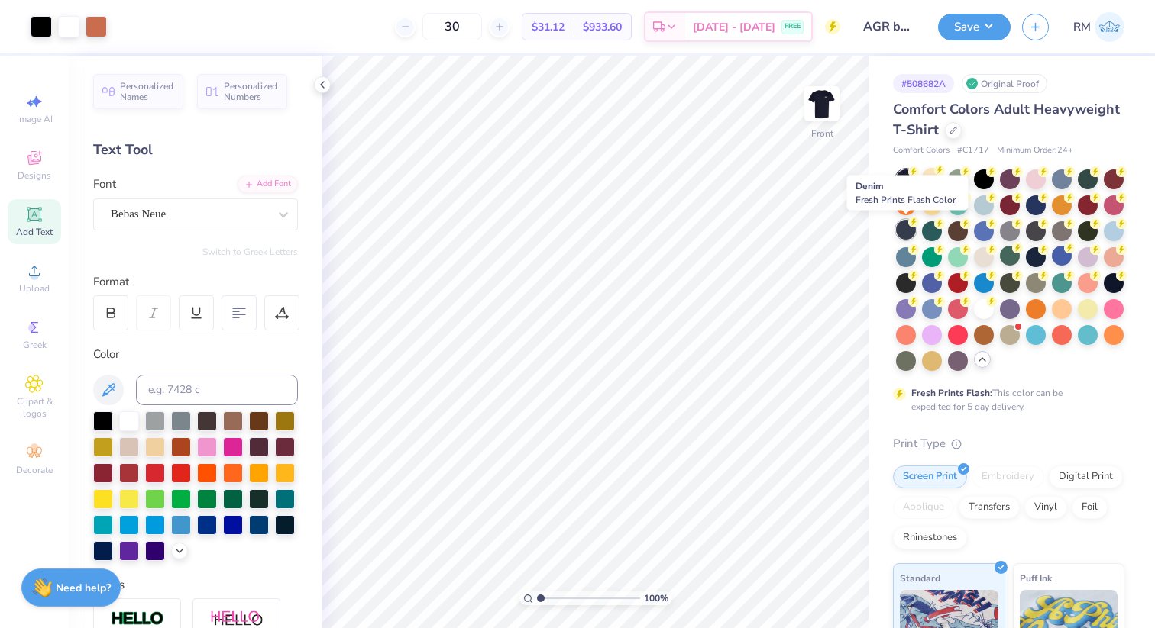
click at [906, 234] on div at bounding box center [906, 230] width 20 height 20
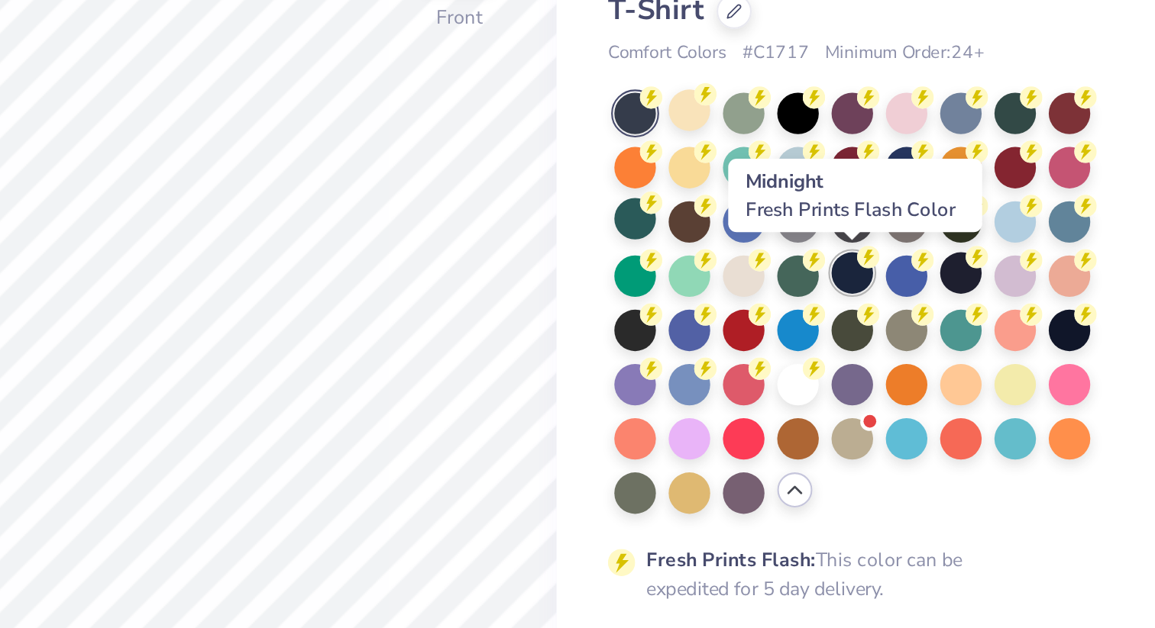
click at [1007, 260] on div at bounding box center [1010, 256] width 20 height 20
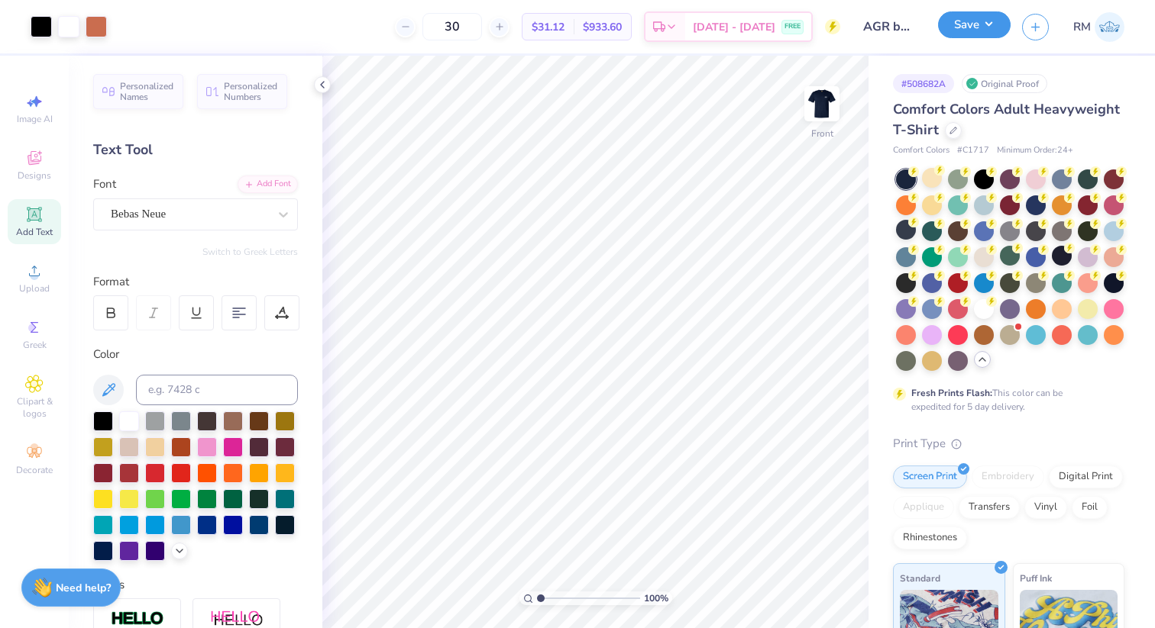
click at [974, 27] on button "Save" at bounding box center [974, 24] width 73 height 27
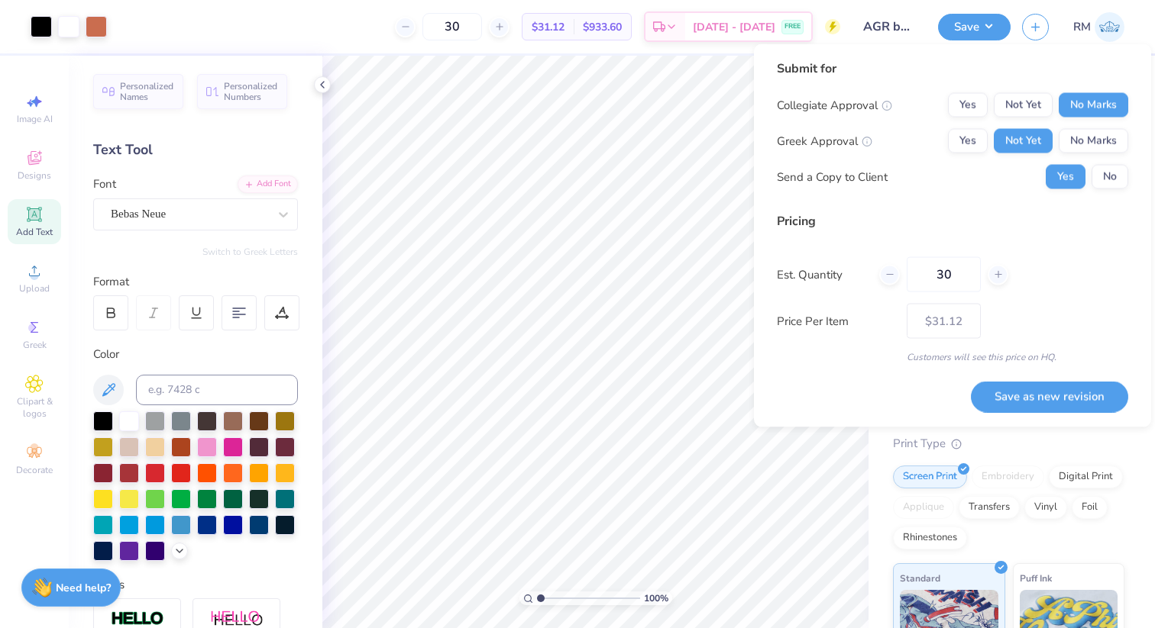
click at [1107, 194] on div "Submit for Collegiate Approval Yes Not Yet No Marks Greek Approval Yes Not Yet …" at bounding box center [952, 130] width 351 height 141
click at [1106, 189] on div "Submit for Collegiate Approval Yes Not Yet No Marks Greek Approval Yes Not Yet …" at bounding box center [952, 130] width 351 height 141
click at [1106, 181] on button "No" at bounding box center [1109, 177] width 37 height 24
click at [1056, 400] on button "Save as new revision" at bounding box center [1049, 396] width 157 height 31
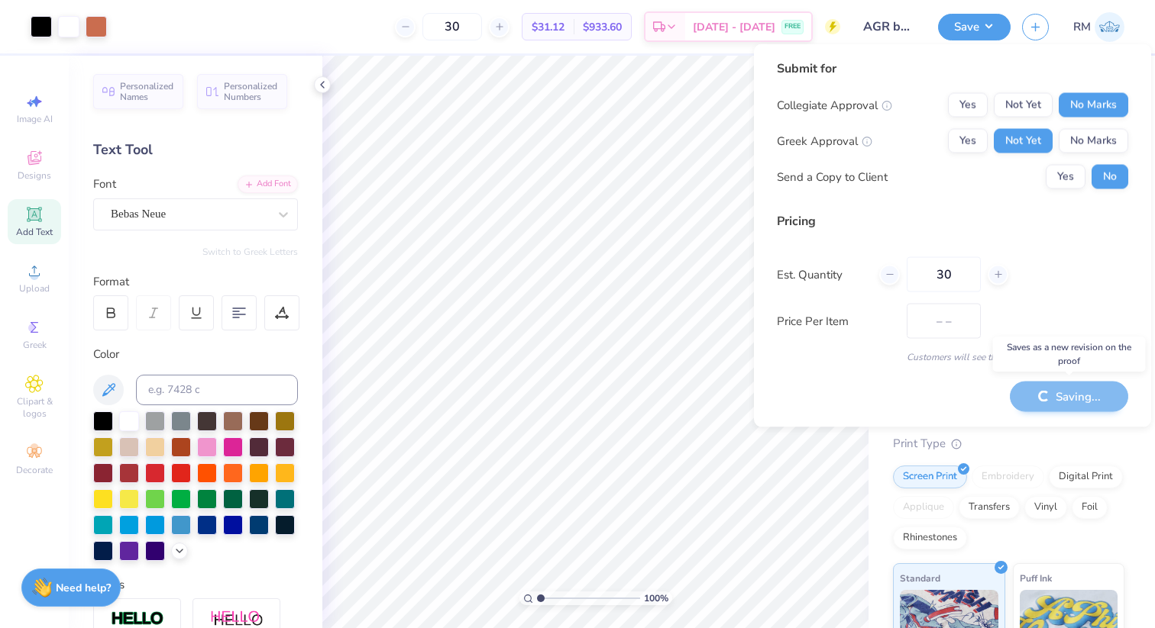
type input "$31.12"
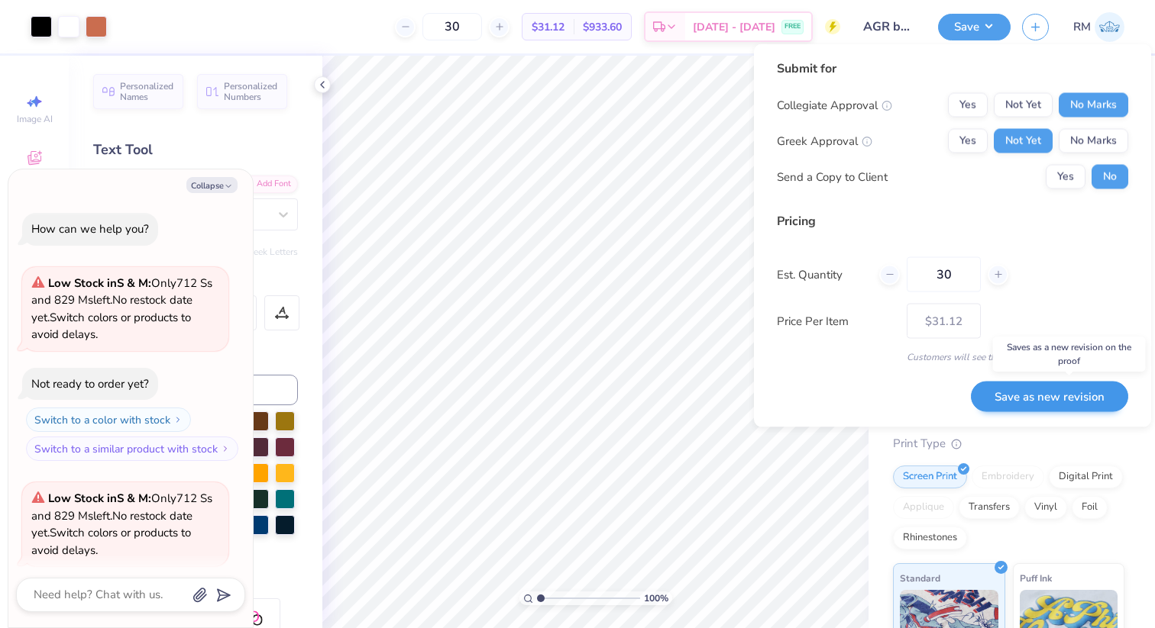
scroll to position [751, 0]
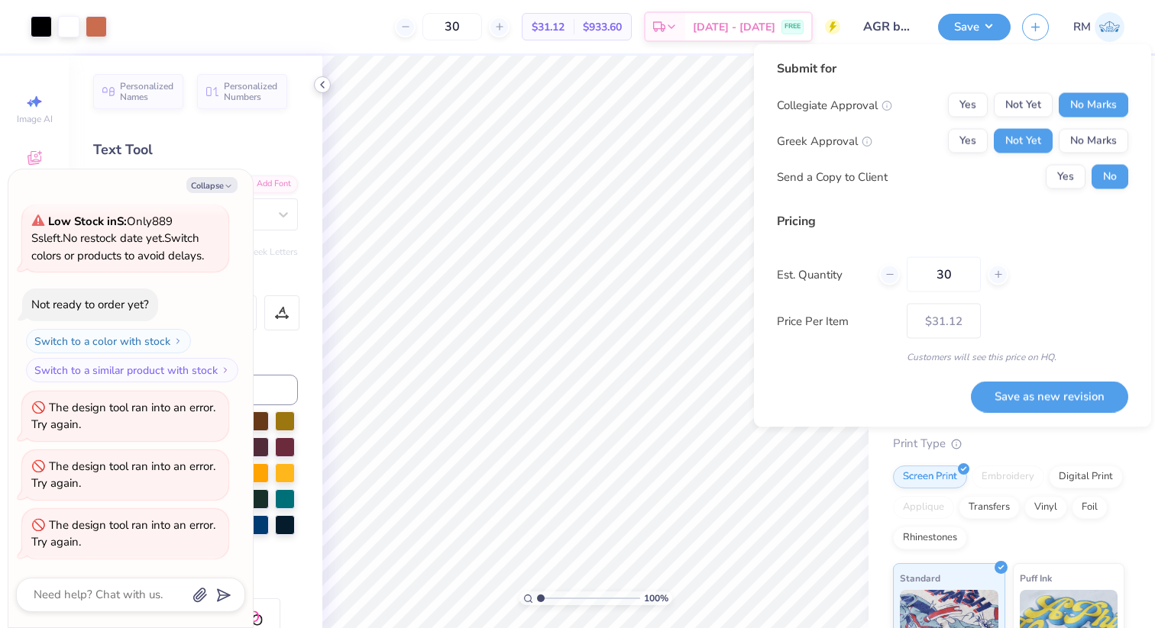
click at [327, 88] on icon at bounding box center [322, 85] width 12 height 12
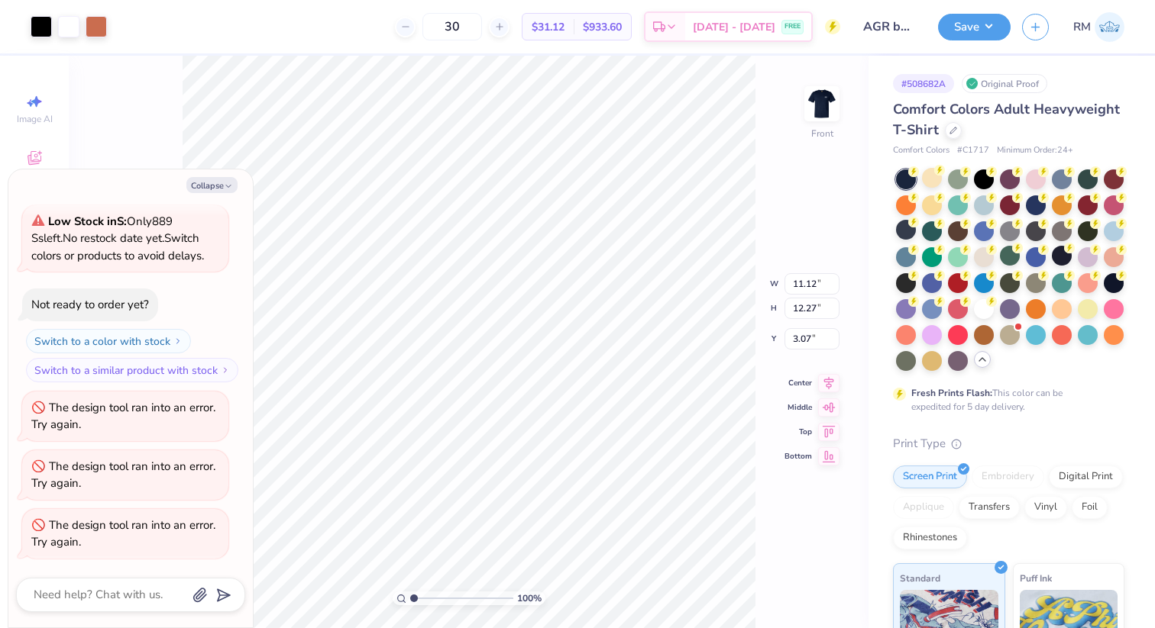
type textarea "x"
type input "3.28"
type textarea "x"
type input "15.55"
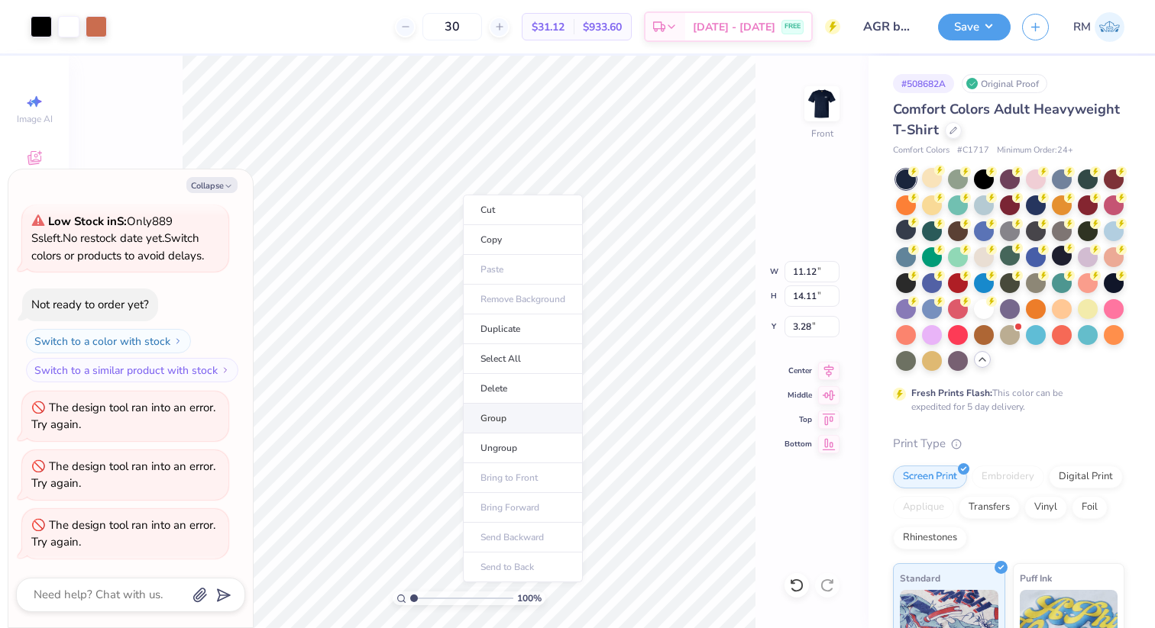
click at [526, 422] on li "Group" at bounding box center [523, 419] width 120 height 30
type textarea "x"
type input "10.21"
type input "12.95"
type input "4.44"
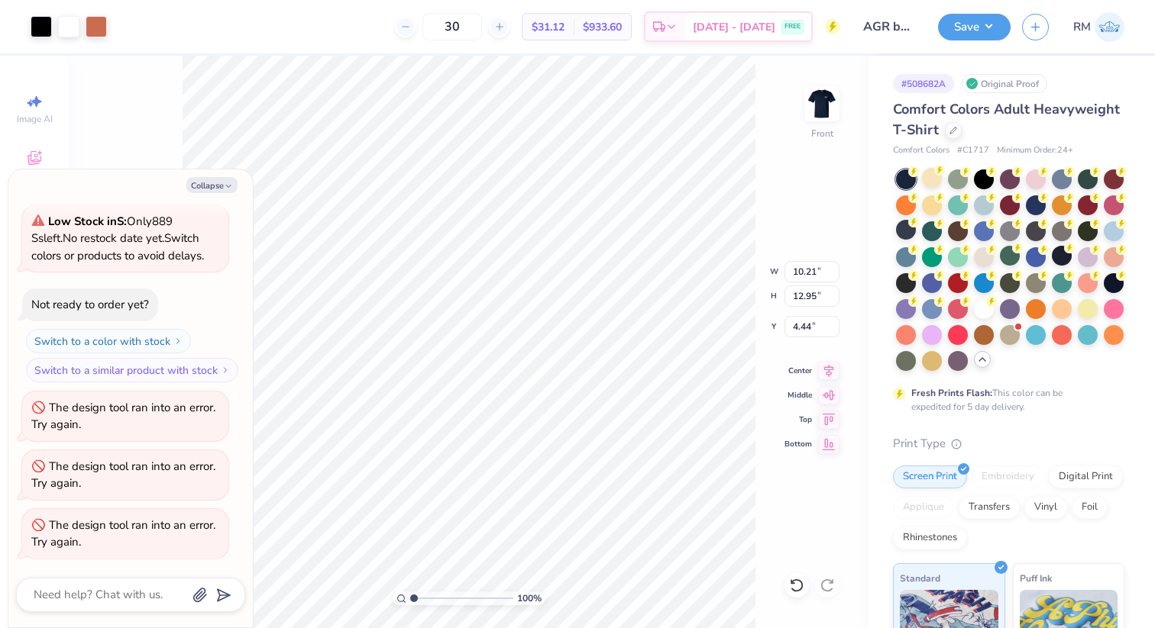
type textarea "x"
type input "4.38"
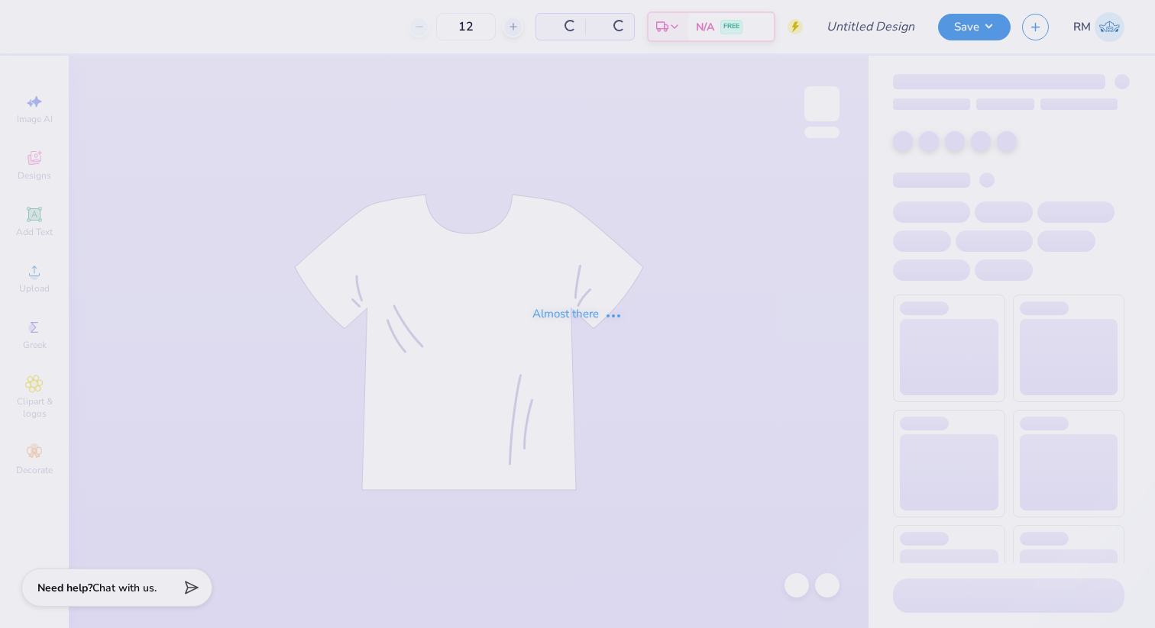
type input "AGR bus trip shirt 3"
type input "30"
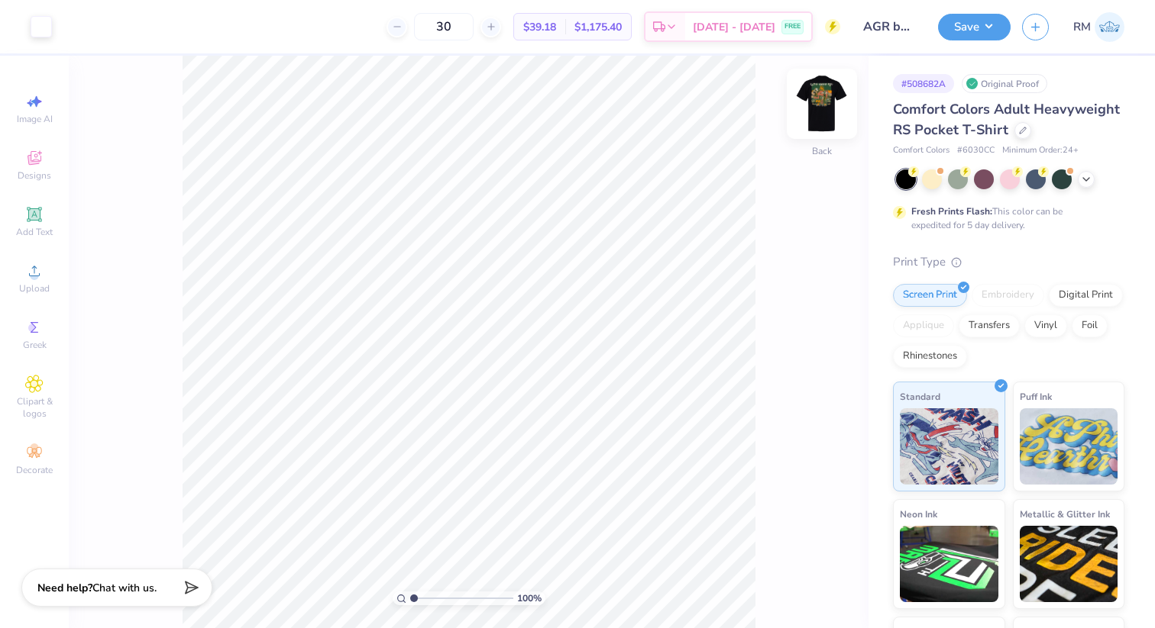
click at [838, 111] on img at bounding box center [821, 103] width 61 height 61
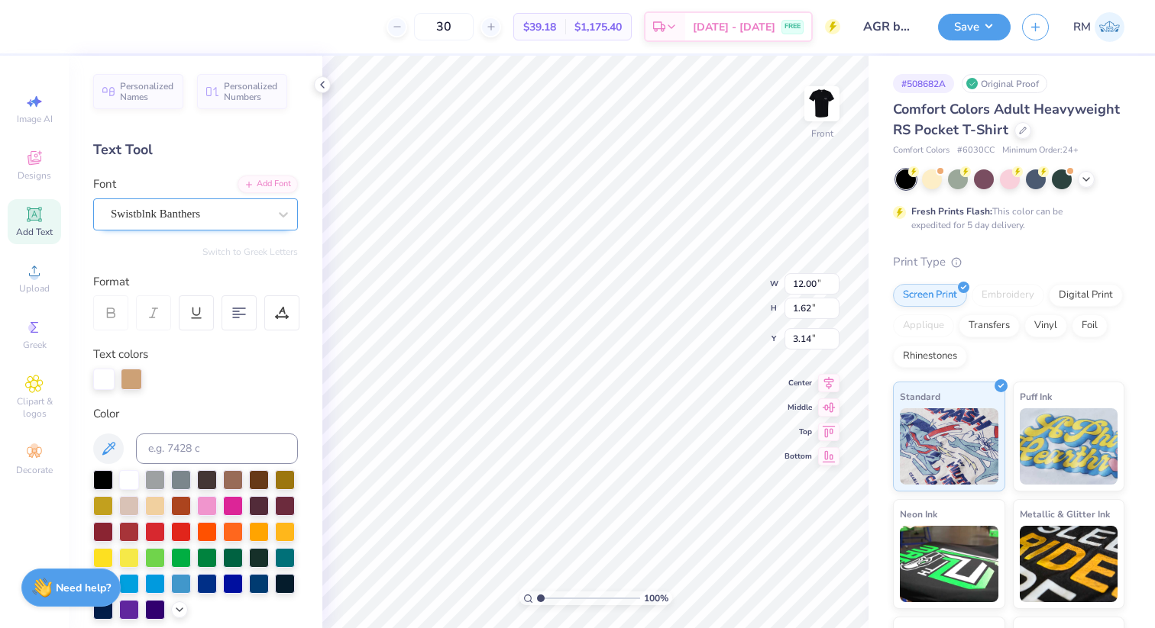
click at [191, 214] on div "Swistblnk Banthers" at bounding box center [189, 214] width 160 height 24
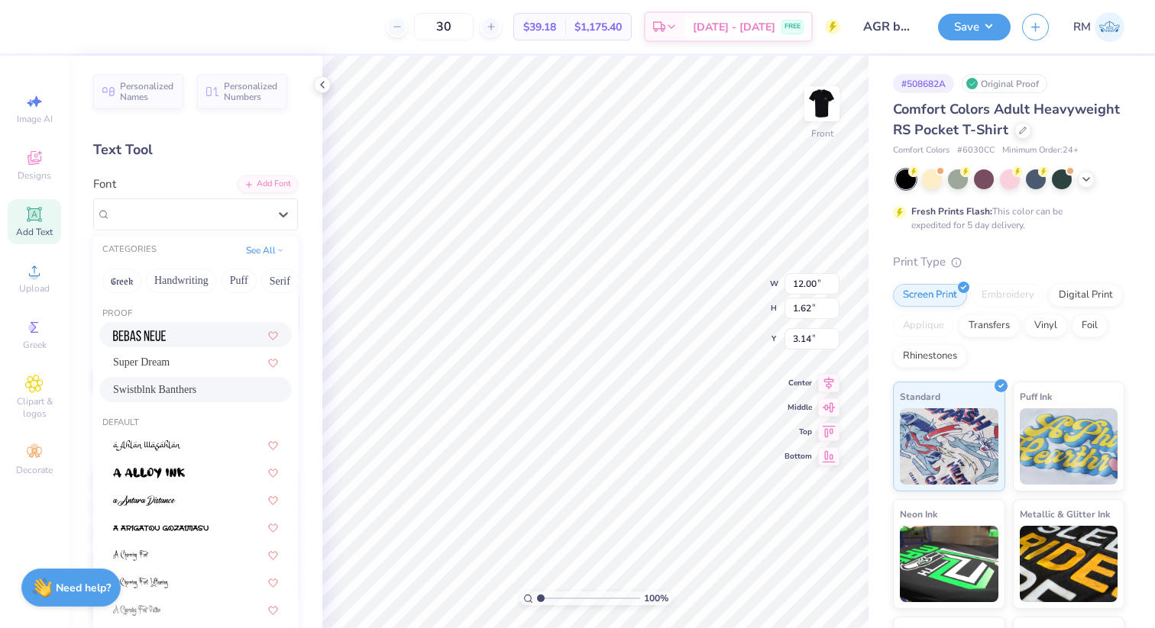
click at [176, 338] on div at bounding box center [195, 335] width 165 height 16
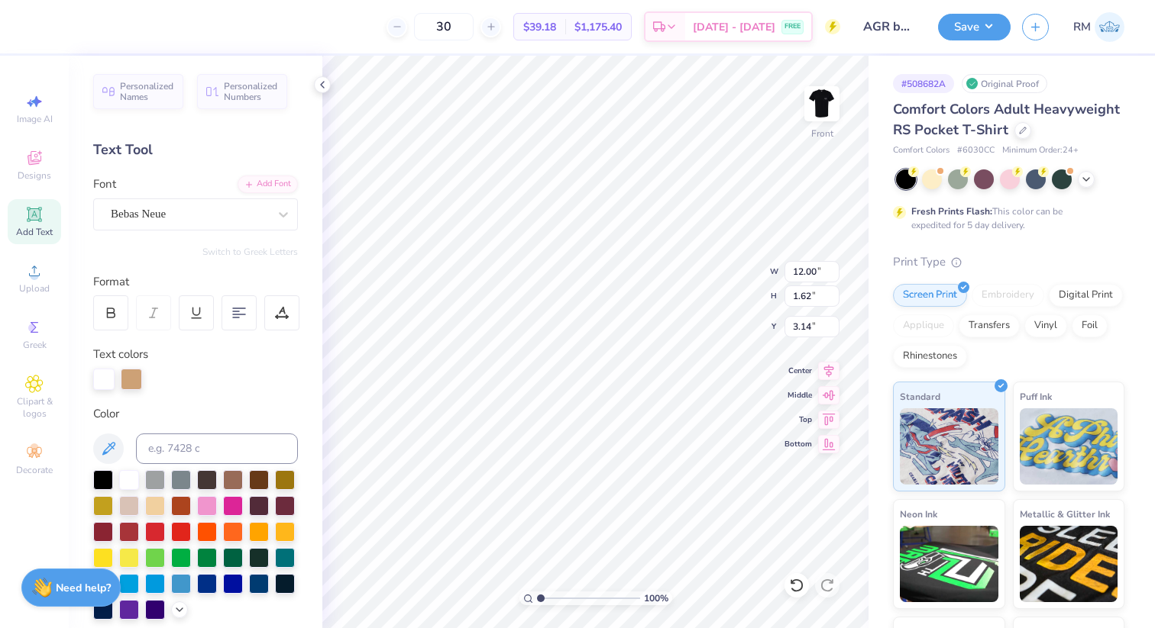
type input "10.43"
type input "1.35"
type input "3.28"
click at [128, 383] on div at bounding box center [131, 377] width 21 height 21
click at [124, 480] on div at bounding box center [129, 479] width 20 height 20
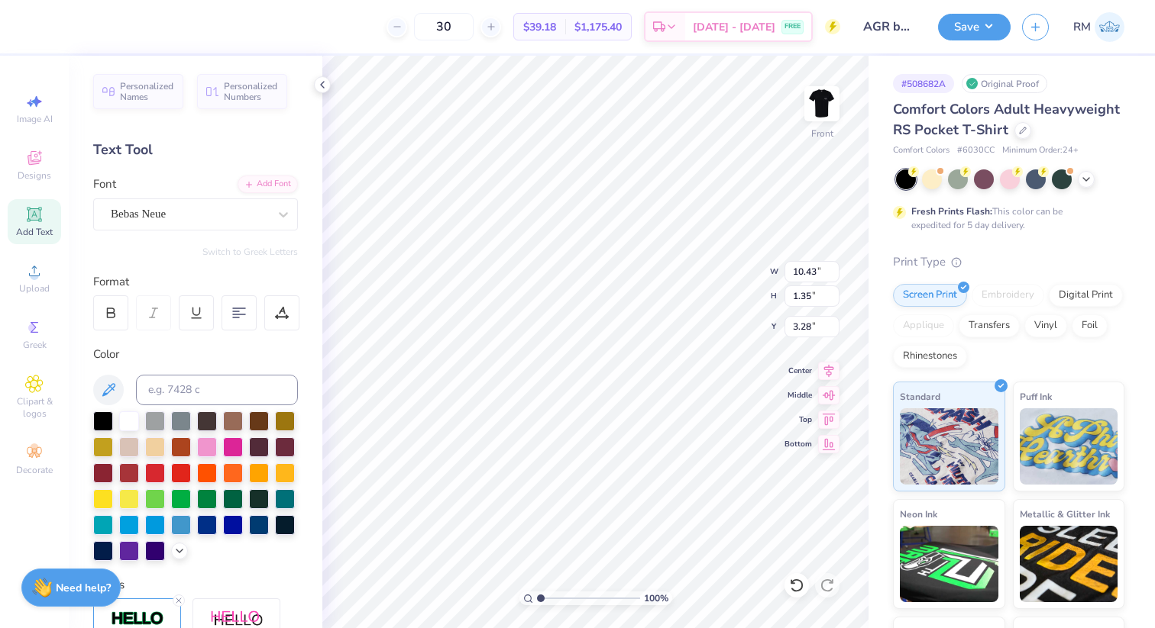
type input "5.52"
type input "0.79"
type input "14.78"
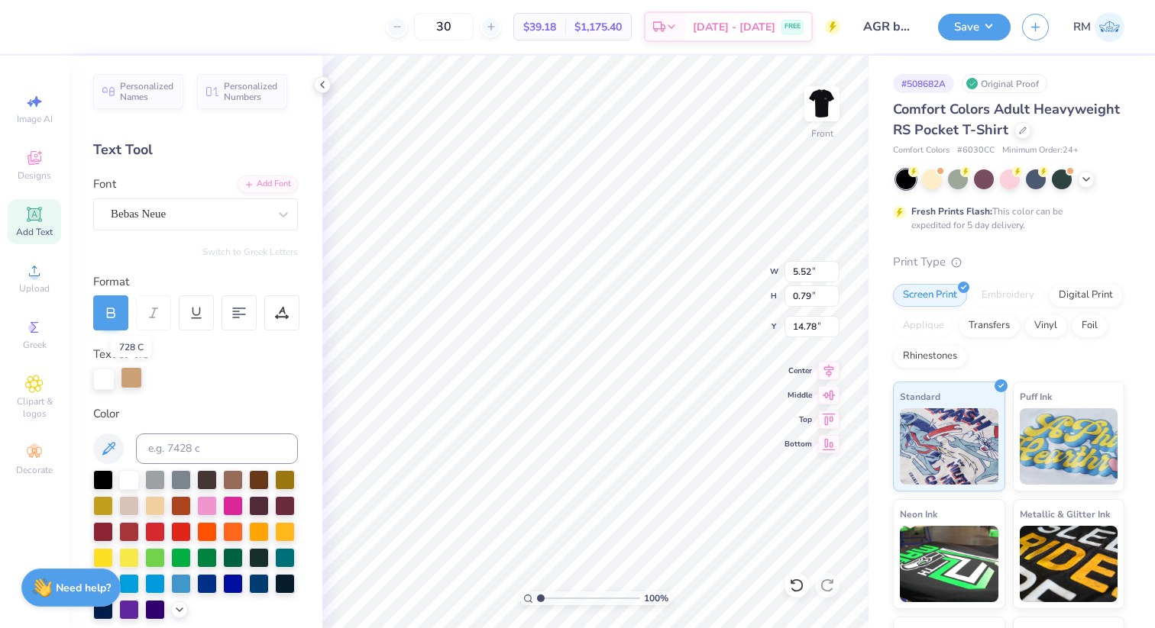
click at [135, 374] on div at bounding box center [131, 377] width 21 height 21
click at [127, 487] on div at bounding box center [129, 479] width 20 height 20
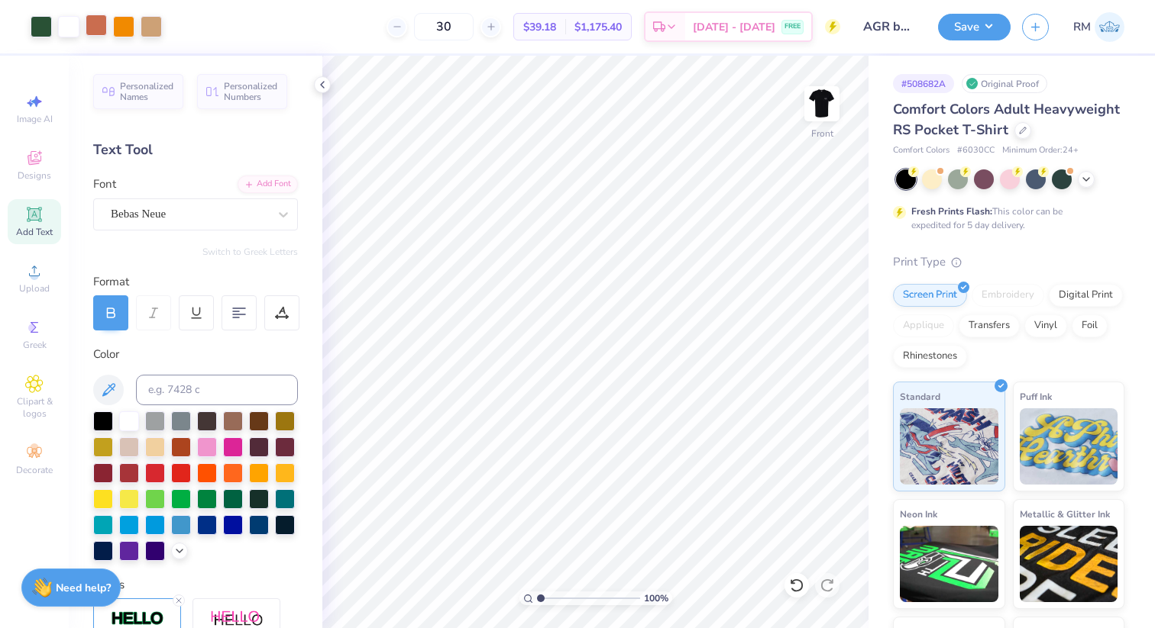
click at [92, 24] on div at bounding box center [96, 25] width 21 height 21
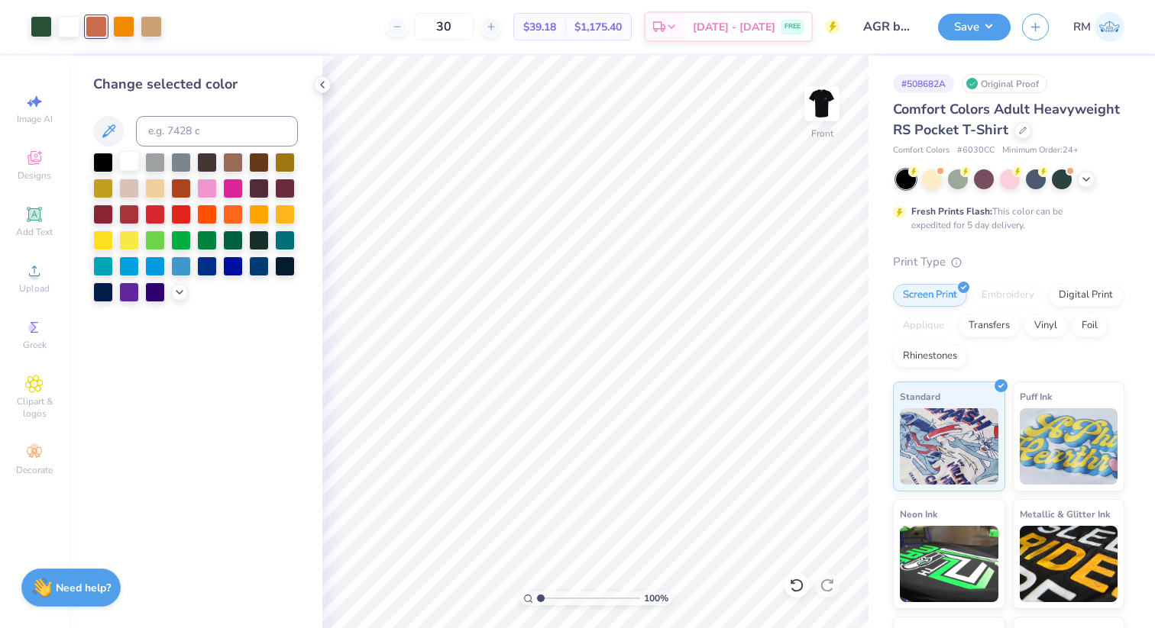
click at [130, 160] on div at bounding box center [129, 161] width 20 height 20
click at [792, 591] on icon at bounding box center [796, 585] width 15 height 15
click at [125, 27] on div at bounding box center [123, 25] width 21 height 21
click at [172, 132] on input at bounding box center [217, 131] width 162 height 31
type input "7618"
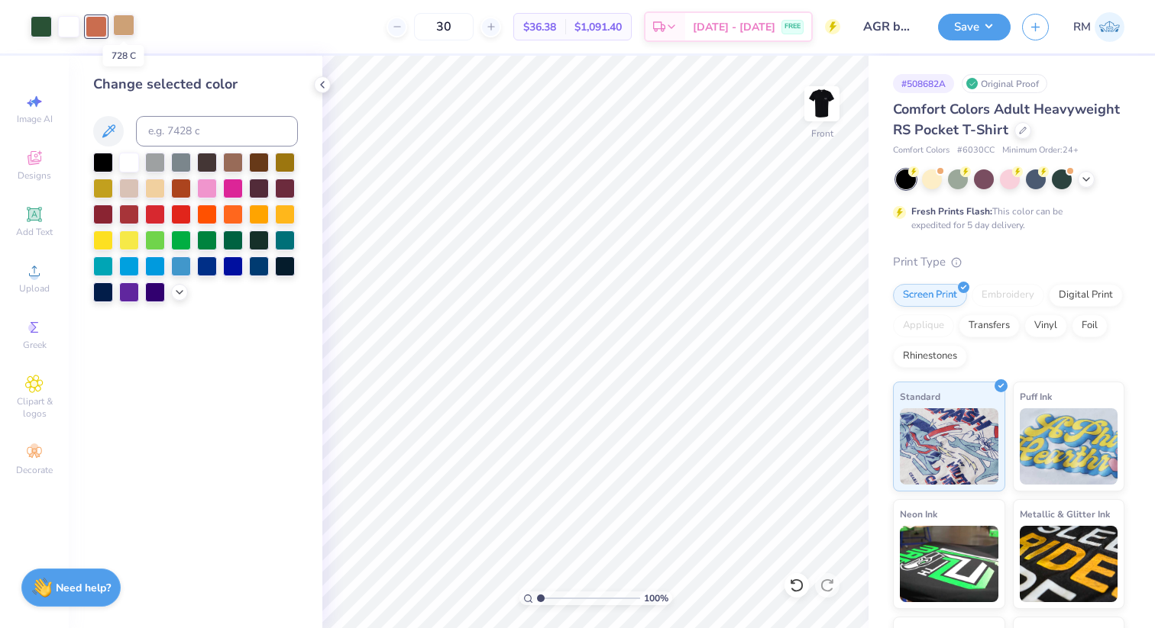
click at [127, 31] on div at bounding box center [123, 25] width 21 height 21
click at [31, 32] on div at bounding box center [41, 25] width 21 height 21
click at [108, 156] on div at bounding box center [103, 161] width 20 height 20
click at [126, 24] on div at bounding box center [123, 25] width 21 height 21
click at [158, 142] on input at bounding box center [217, 131] width 162 height 31
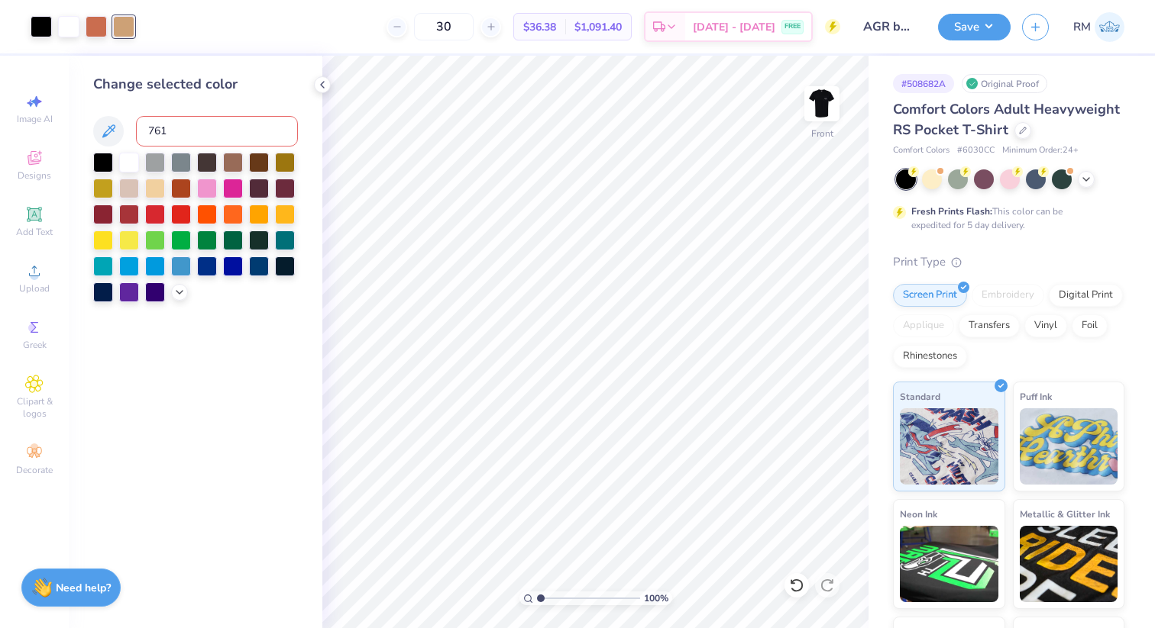
type input "7618"
click at [800, 590] on icon at bounding box center [796, 585] width 15 height 15
click at [134, 19] on div at bounding box center [123, 25] width 21 height 21
click at [137, 163] on div at bounding box center [129, 161] width 20 height 20
click at [1079, 178] on div at bounding box center [1086, 178] width 17 height 17
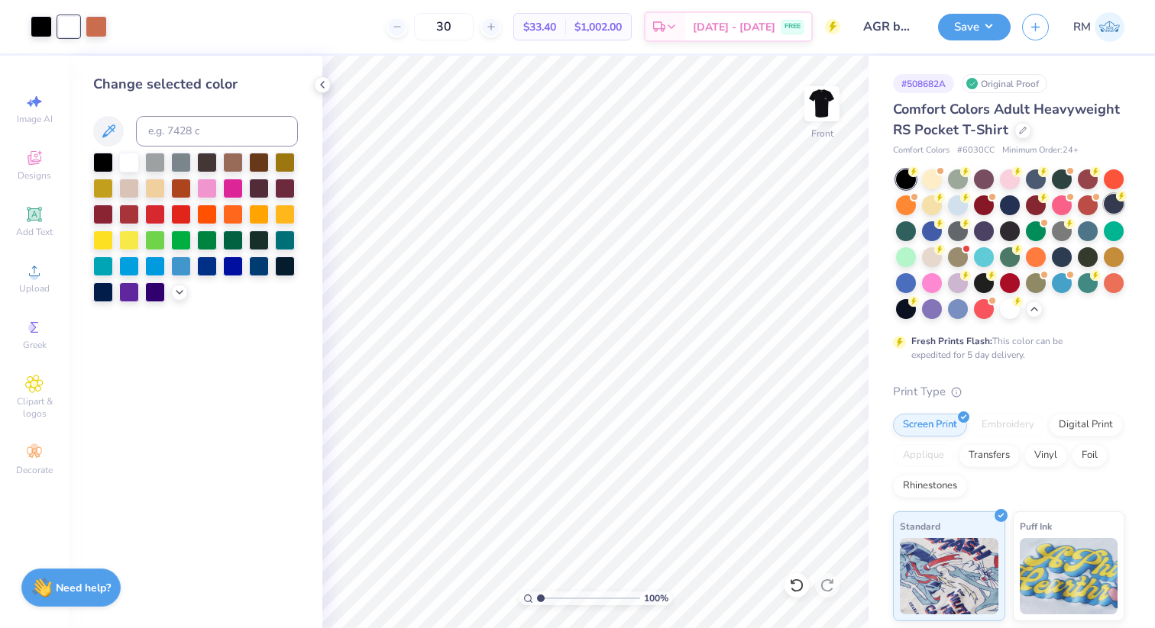
click at [1110, 196] on div at bounding box center [1113, 204] width 20 height 20
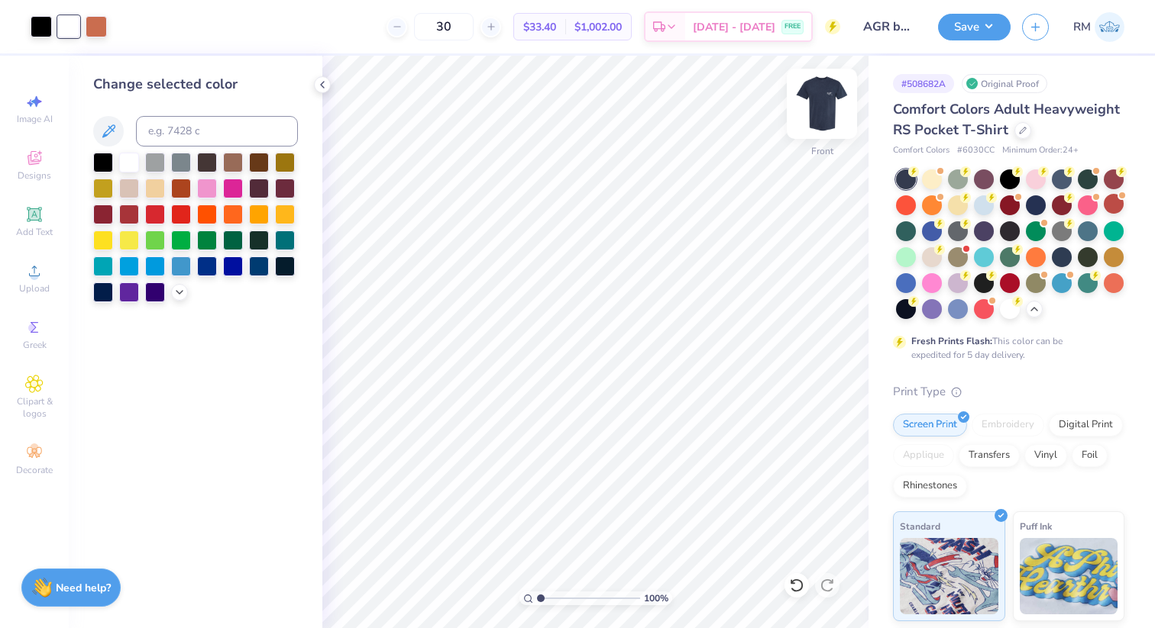
click at [809, 121] on img at bounding box center [821, 103] width 61 height 61
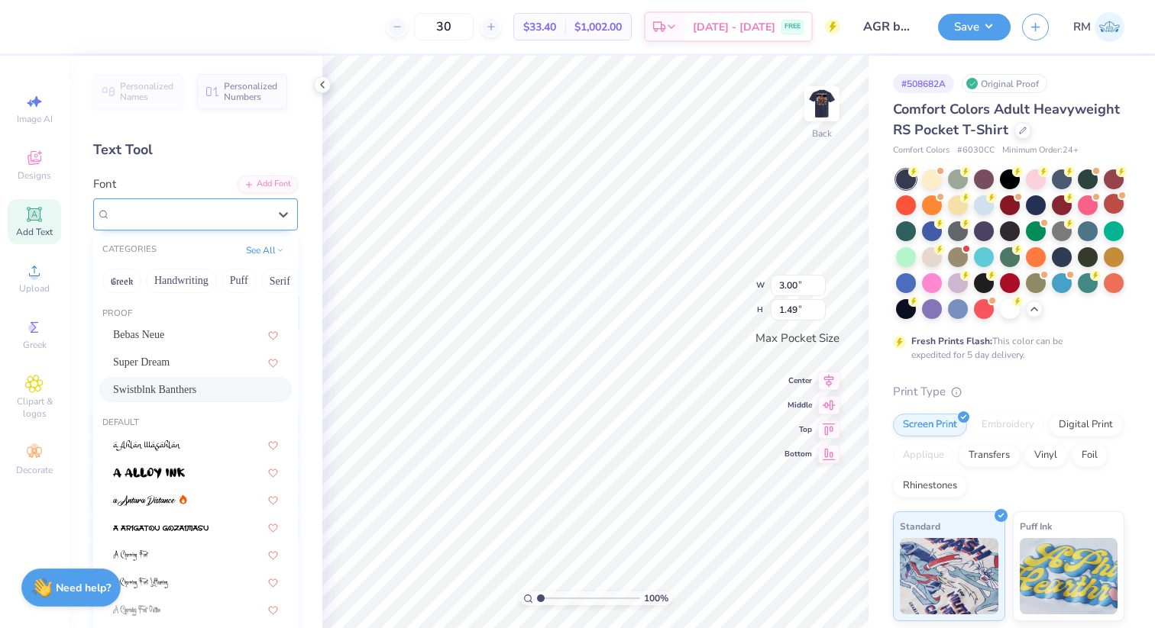
click at [138, 208] on div "Swistblnk Banthers" at bounding box center [189, 214] width 160 height 24
click at [159, 330] on div "Bebas Neue" at bounding box center [195, 335] width 165 height 16
type input "2.11"
type input "1.31"
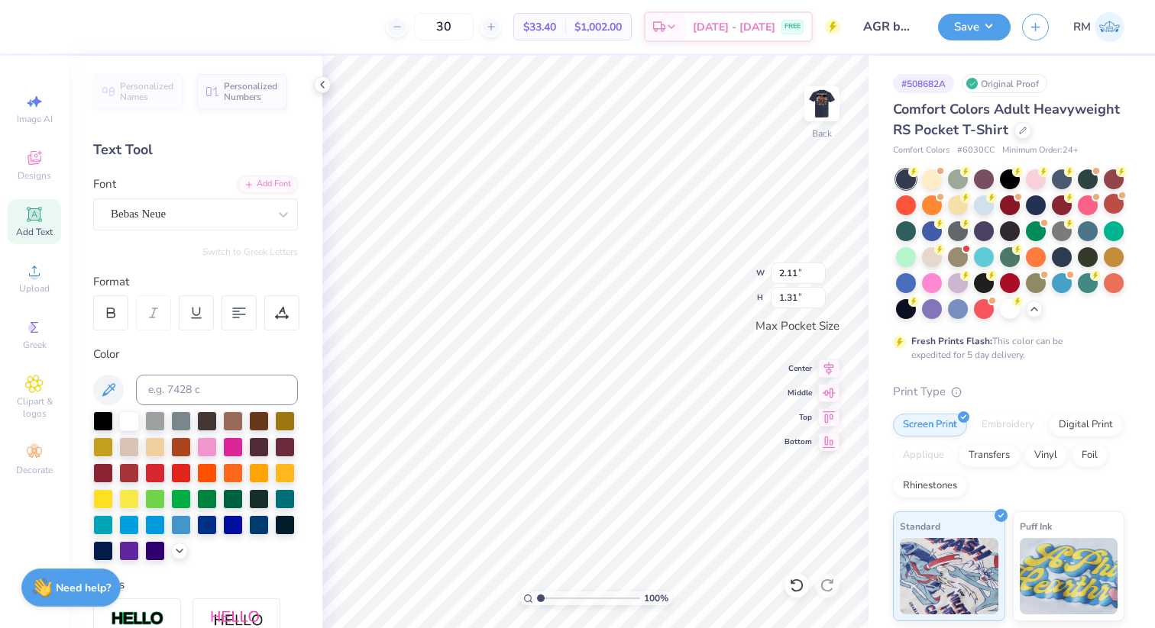
type input "2.50"
type input "1.55"
click at [974, 33] on button "Save" at bounding box center [974, 24] width 73 height 27
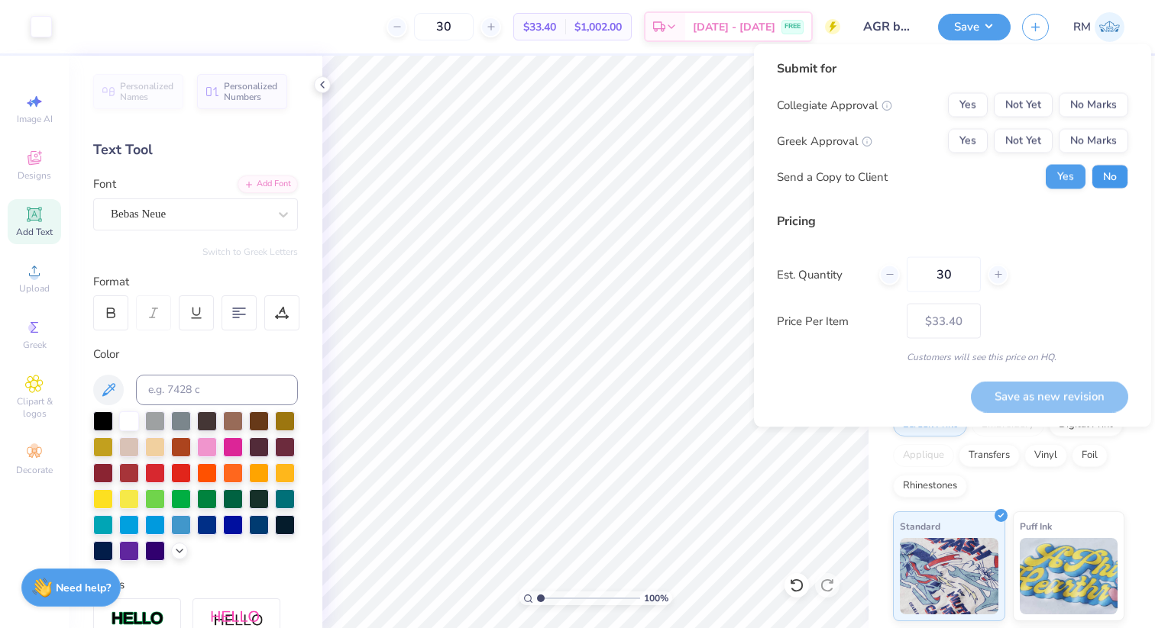
click at [1109, 172] on button "No" at bounding box center [1109, 177] width 37 height 24
click at [1031, 141] on button "Not Yet" at bounding box center [1023, 141] width 59 height 24
click at [1096, 105] on button "No Marks" at bounding box center [1092, 105] width 69 height 24
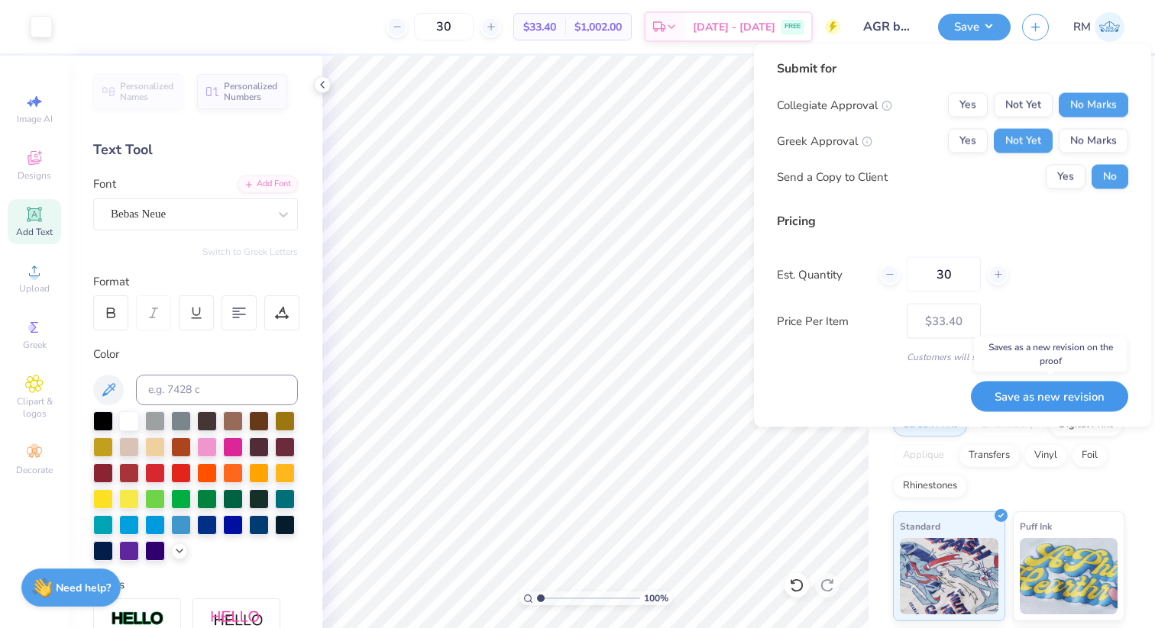
click at [1029, 400] on button "Save as new revision" at bounding box center [1049, 396] width 157 height 31
type input "$33.40"
